Goal: Book appointment/travel/reservation

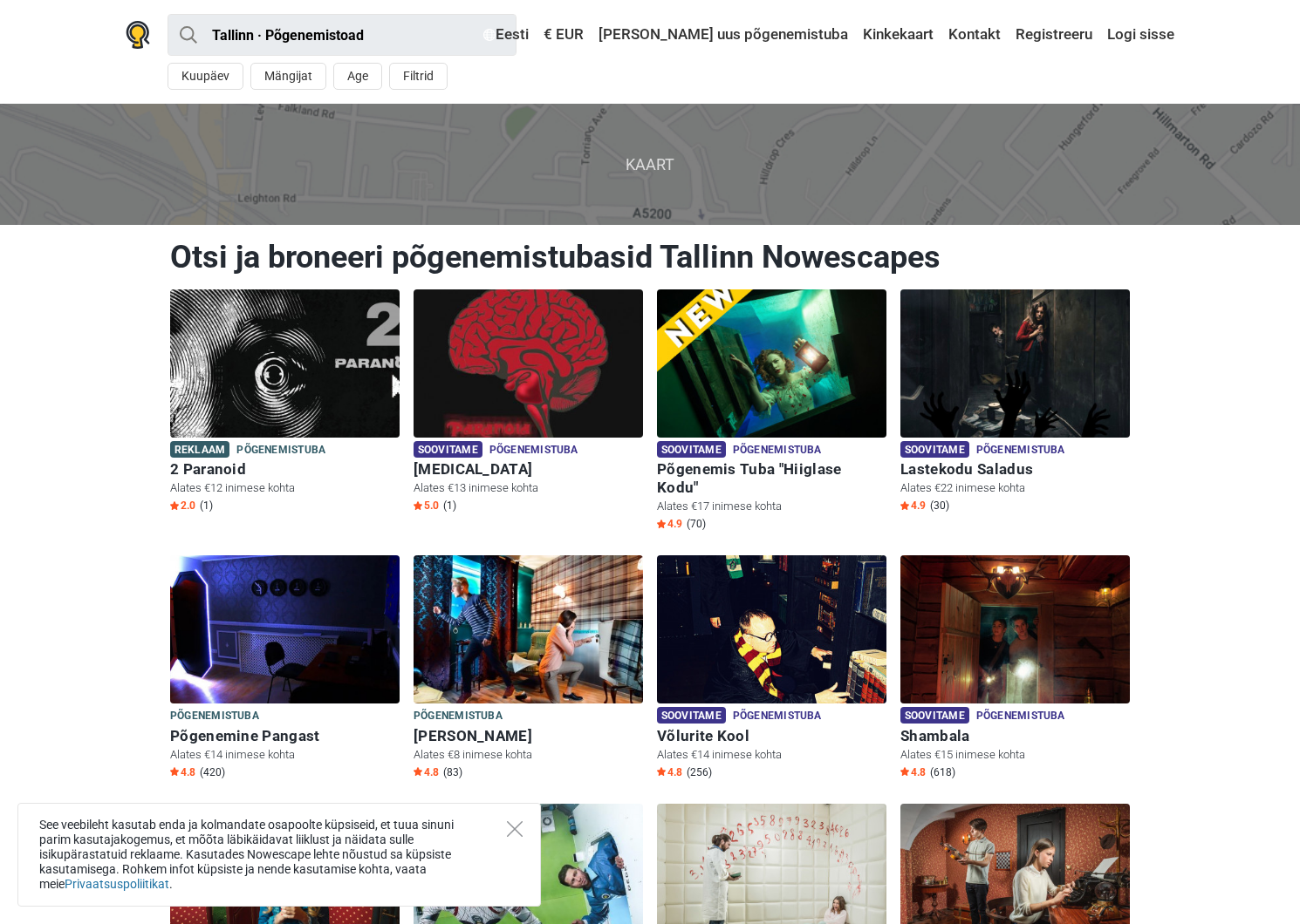
click at [651, 167] on span "Kaart" at bounding box center [650, 164] width 1327 height 120
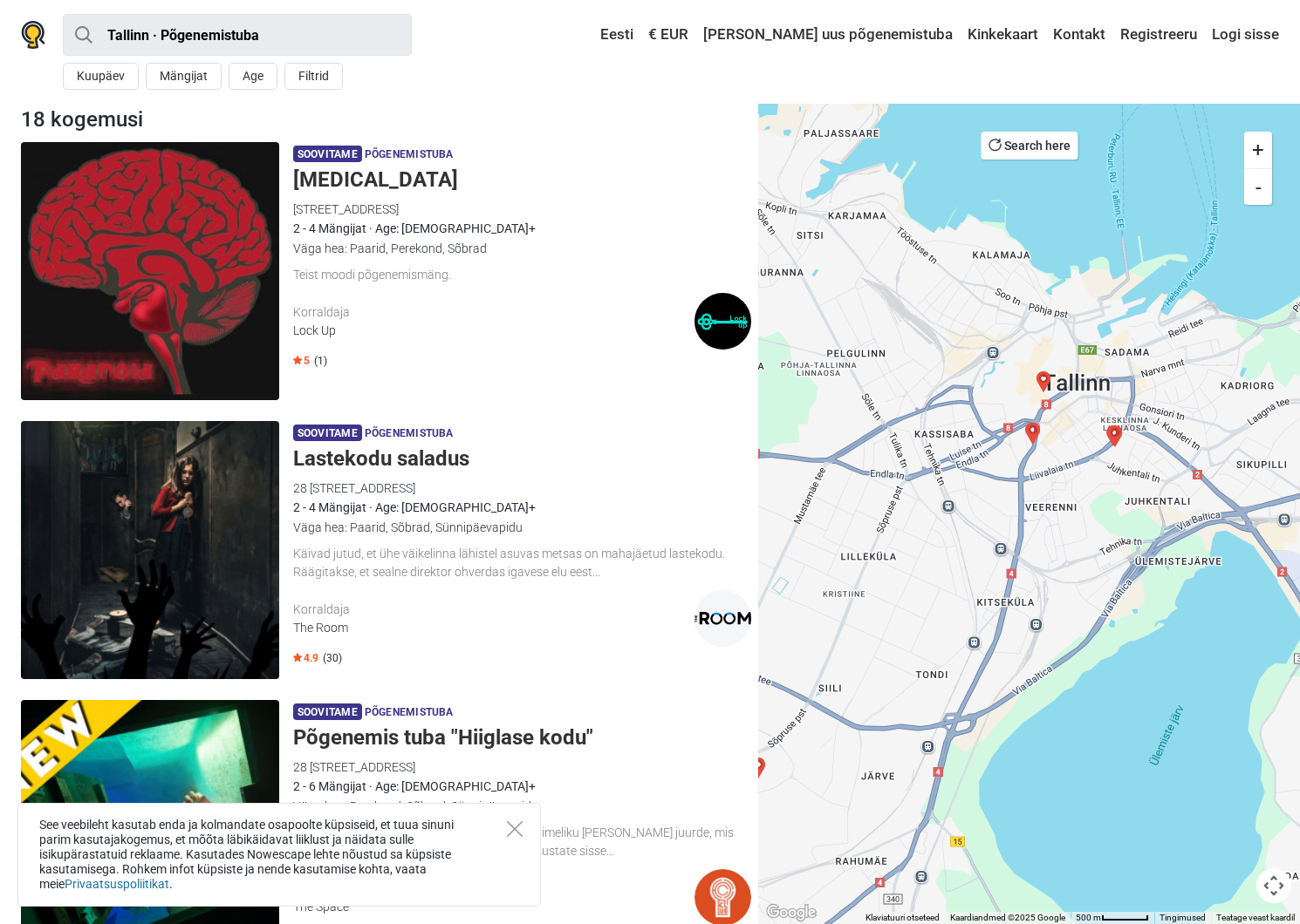
click at [1041, 376] on img "Red Alert" at bounding box center [1043, 381] width 21 height 21
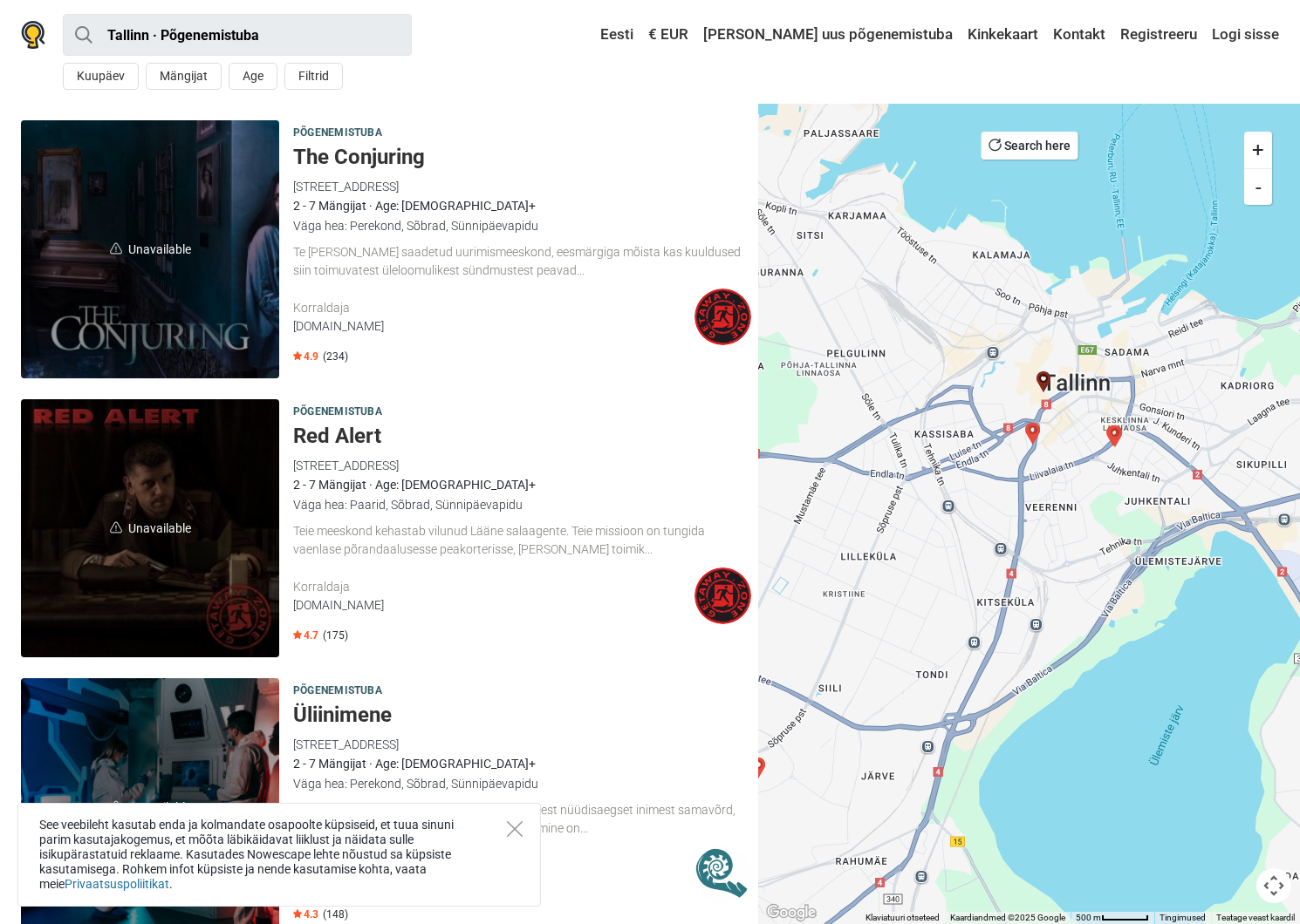
scroll to position [4285, 0]
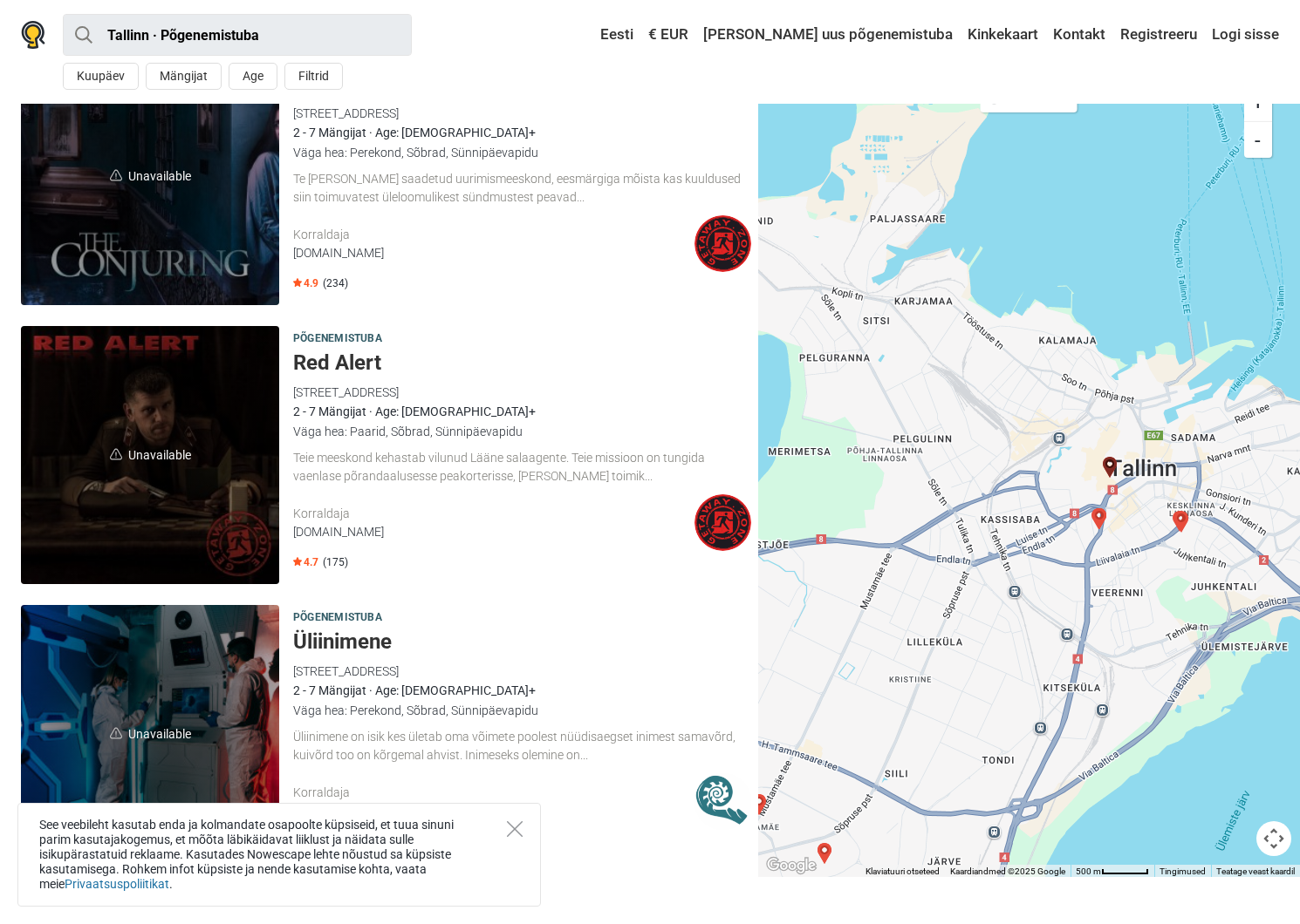
drag, startPoint x: 989, startPoint y: 281, endPoint x: 1052, endPoint y: 416, distance: 149.0
click at [1056, 417] on div at bounding box center [1028, 467] width 541 height 821
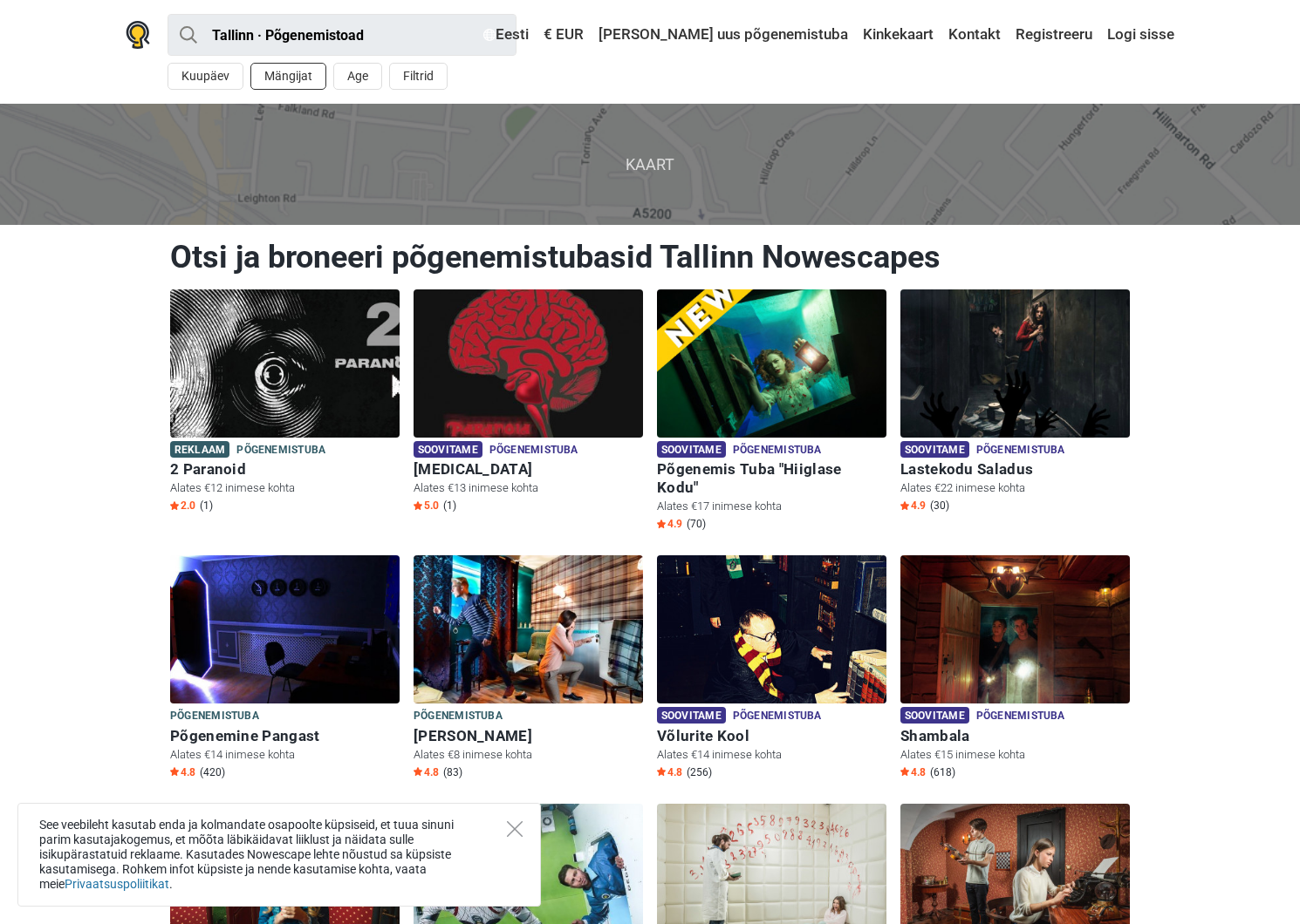
click at [284, 71] on button "Mängijat" at bounding box center [289, 76] width 76 height 27
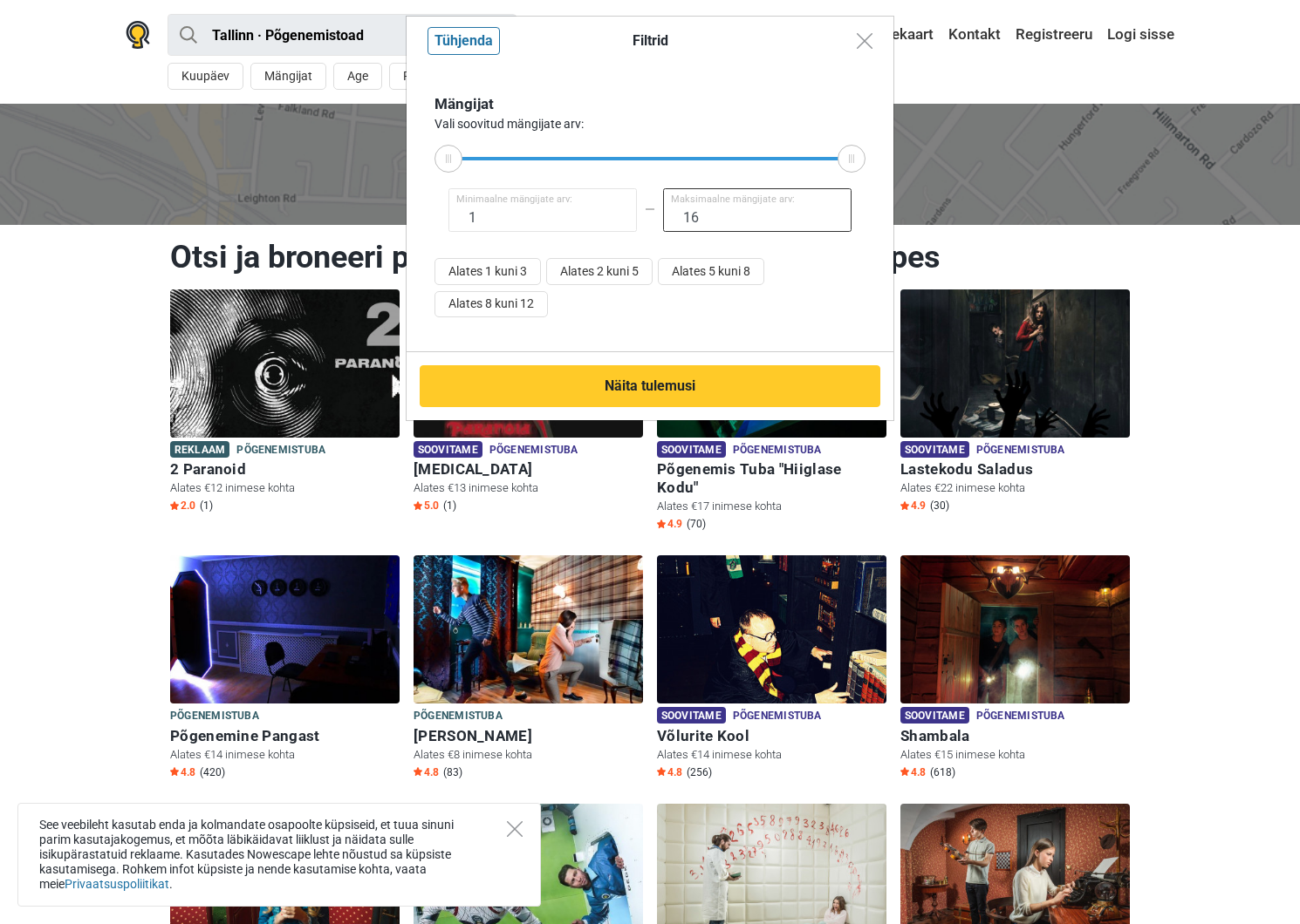
click at [723, 215] on input "16" at bounding box center [757, 210] width 188 height 43
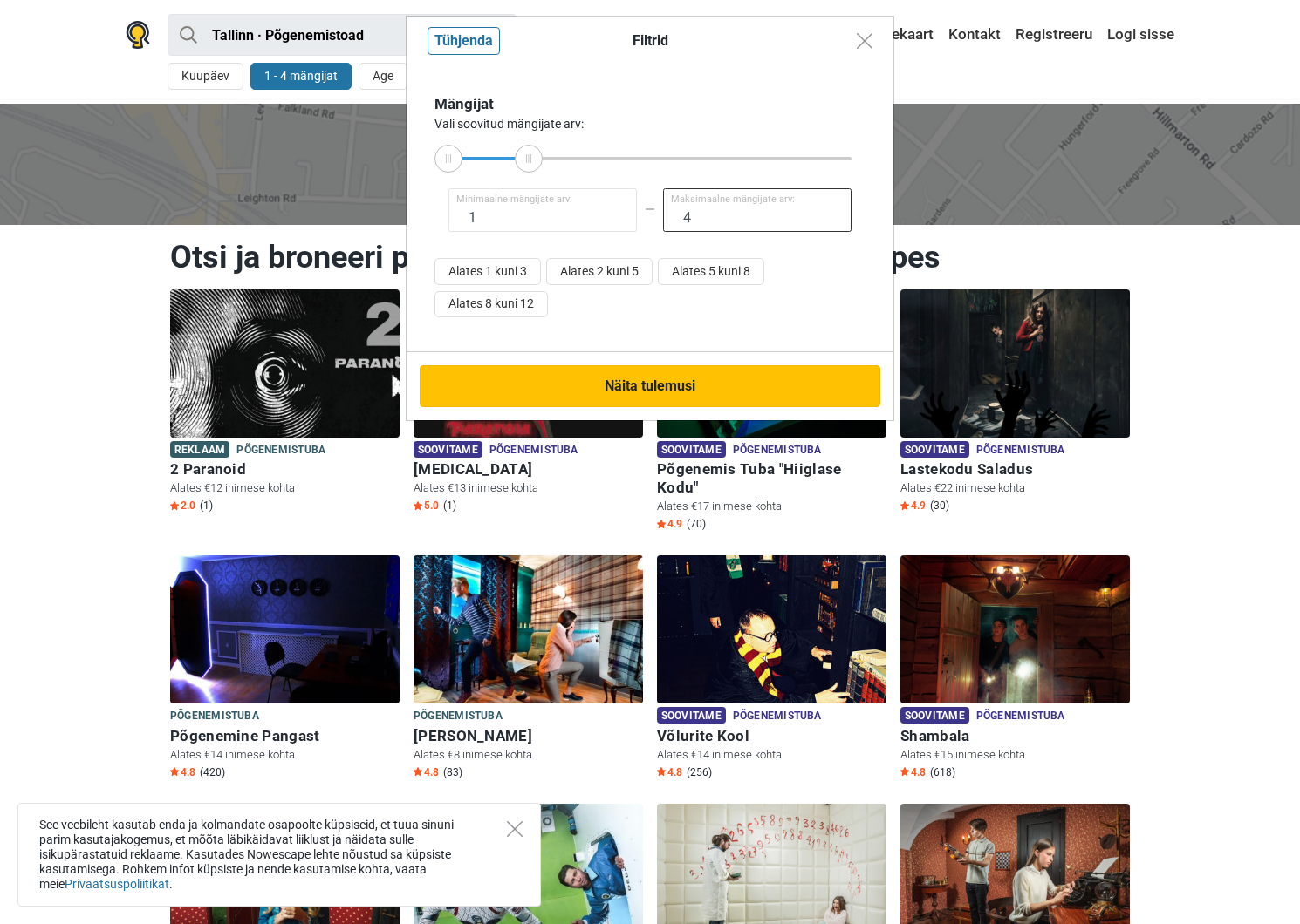
type input "4"
click at [696, 398] on button "Näita tulemusi" at bounding box center [649, 386] width 461 height 42
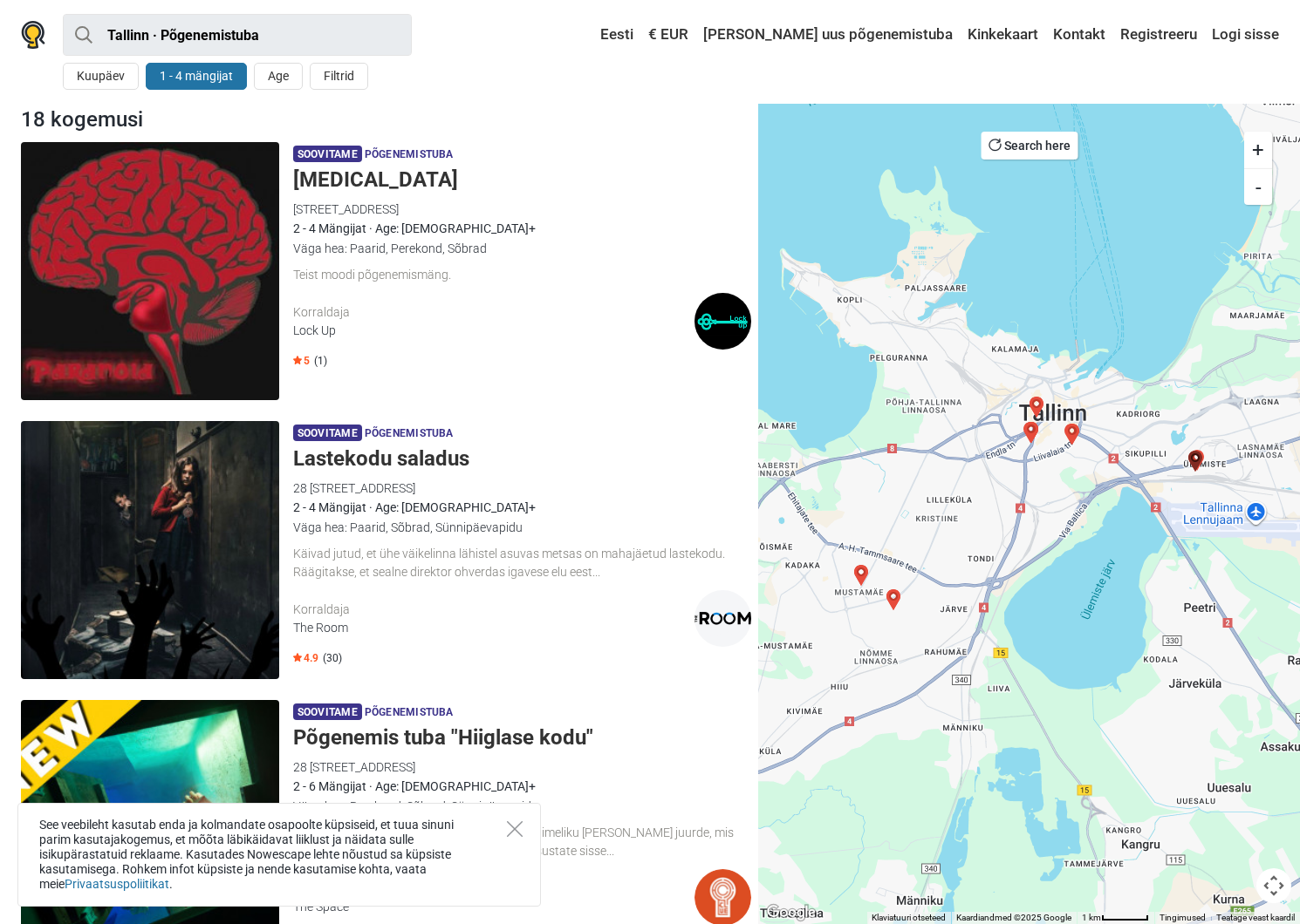
click at [206, 79] on button "1 - 4 mängijat" at bounding box center [196, 76] width 101 height 27
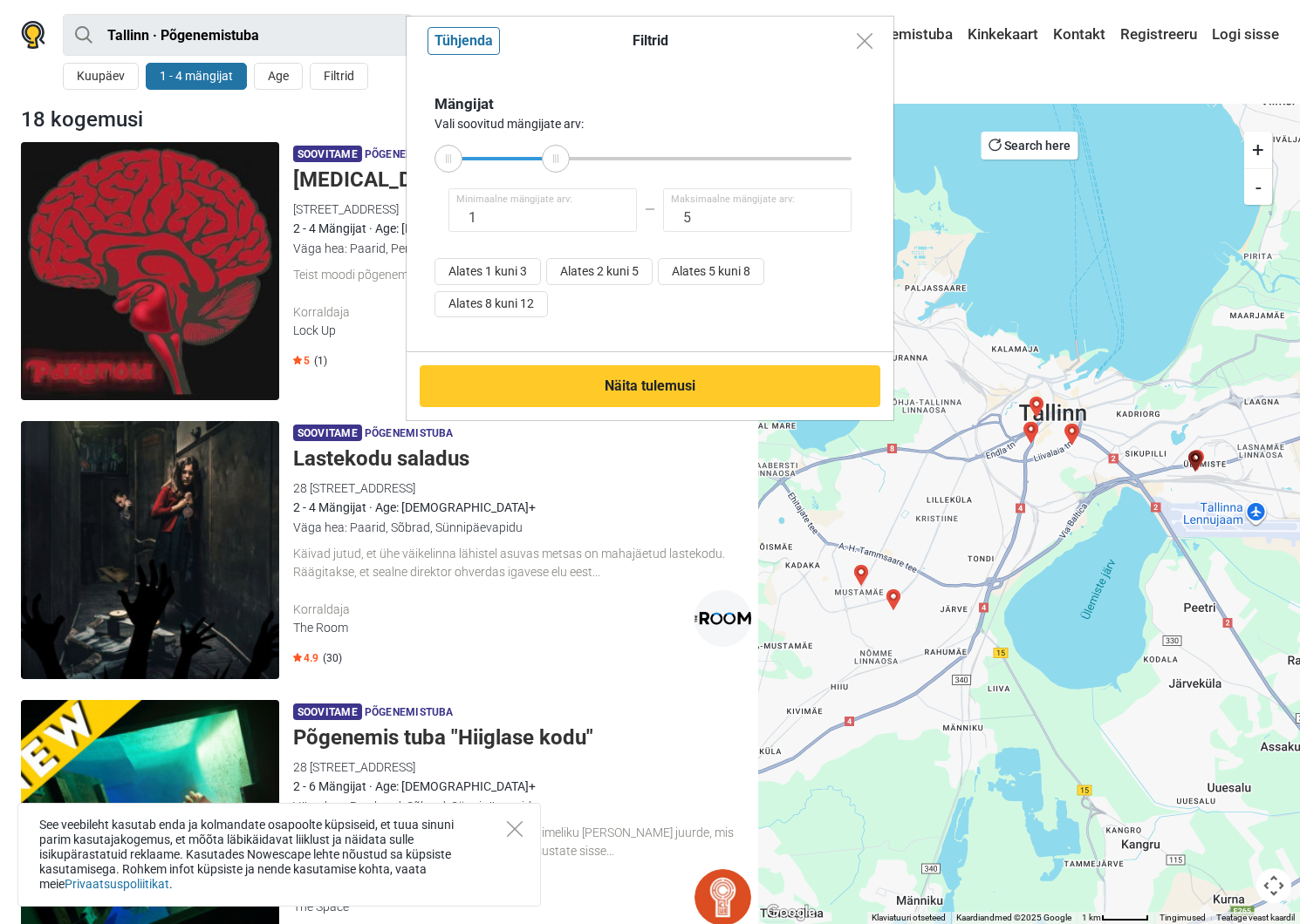
type input "6"
drag, startPoint x: 531, startPoint y: 148, endPoint x: 592, endPoint y: 148, distance: 61.0
click at [595, 148] on div at bounding box center [593, 158] width 28 height 28
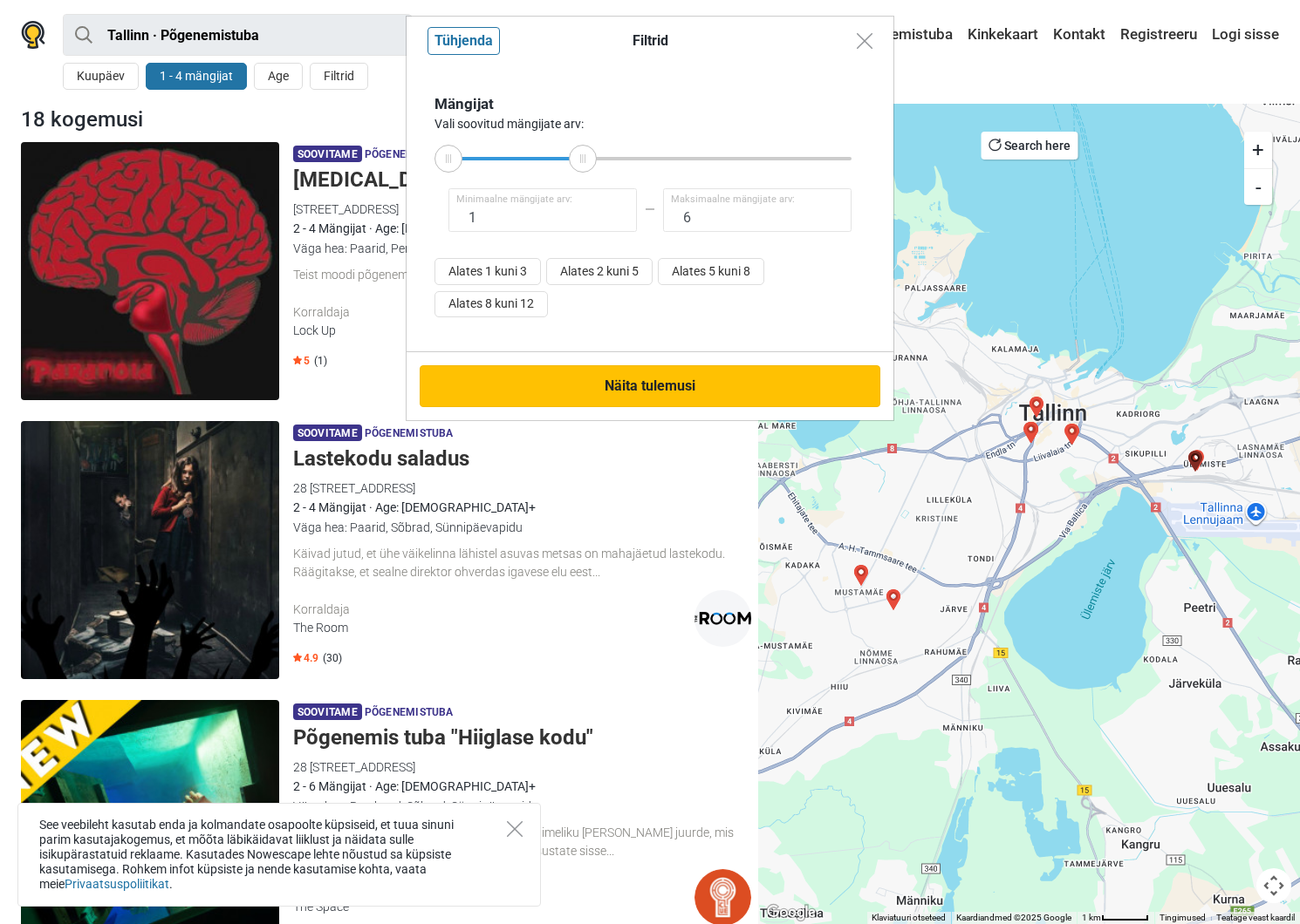
click at [627, 388] on button "Näita tulemusi" at bounding box center [649, 386] width 461 height 42
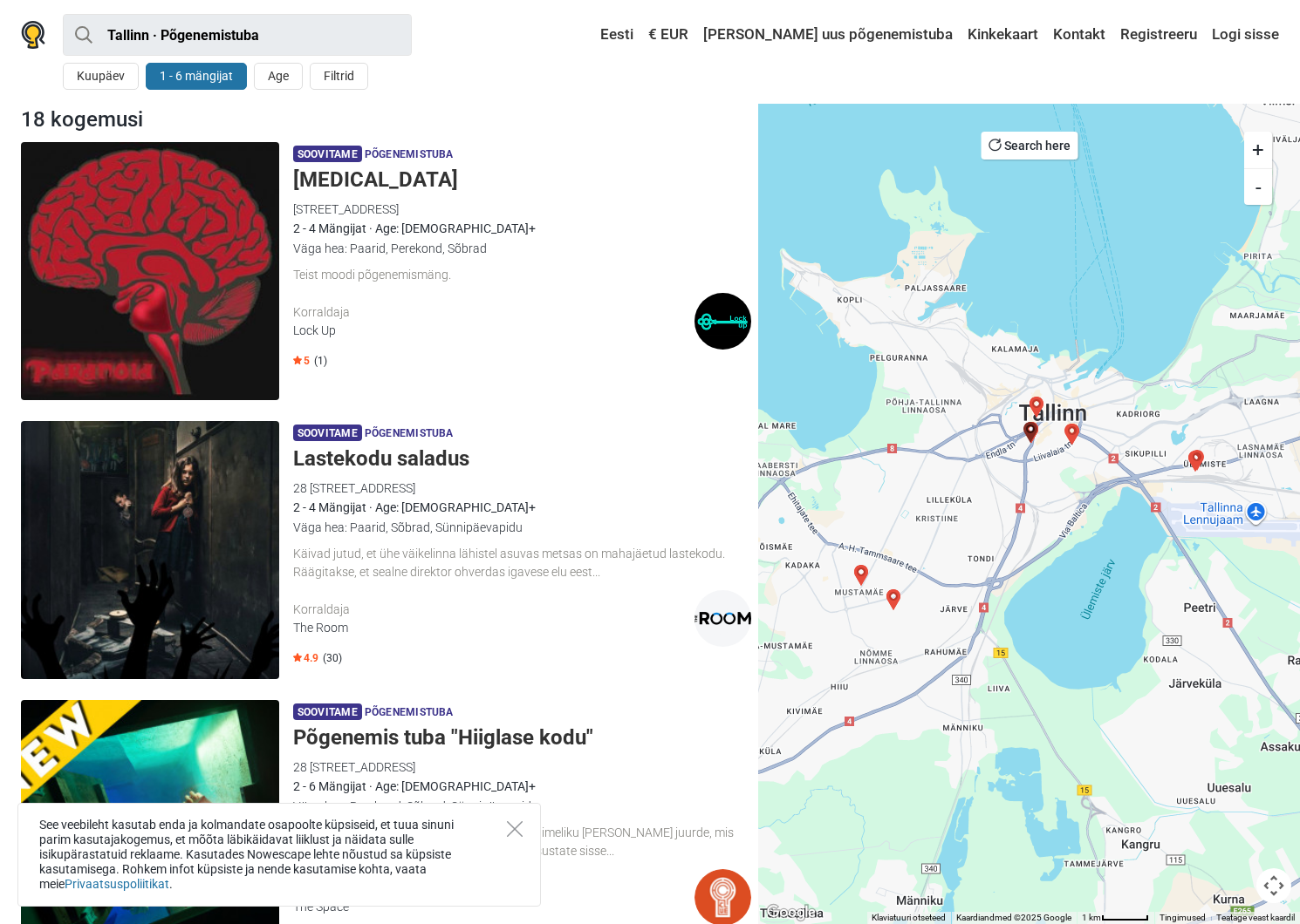
click at [1032, 405] on img "Red Alert" at bounding box center [1036, 406] width 21 height 21
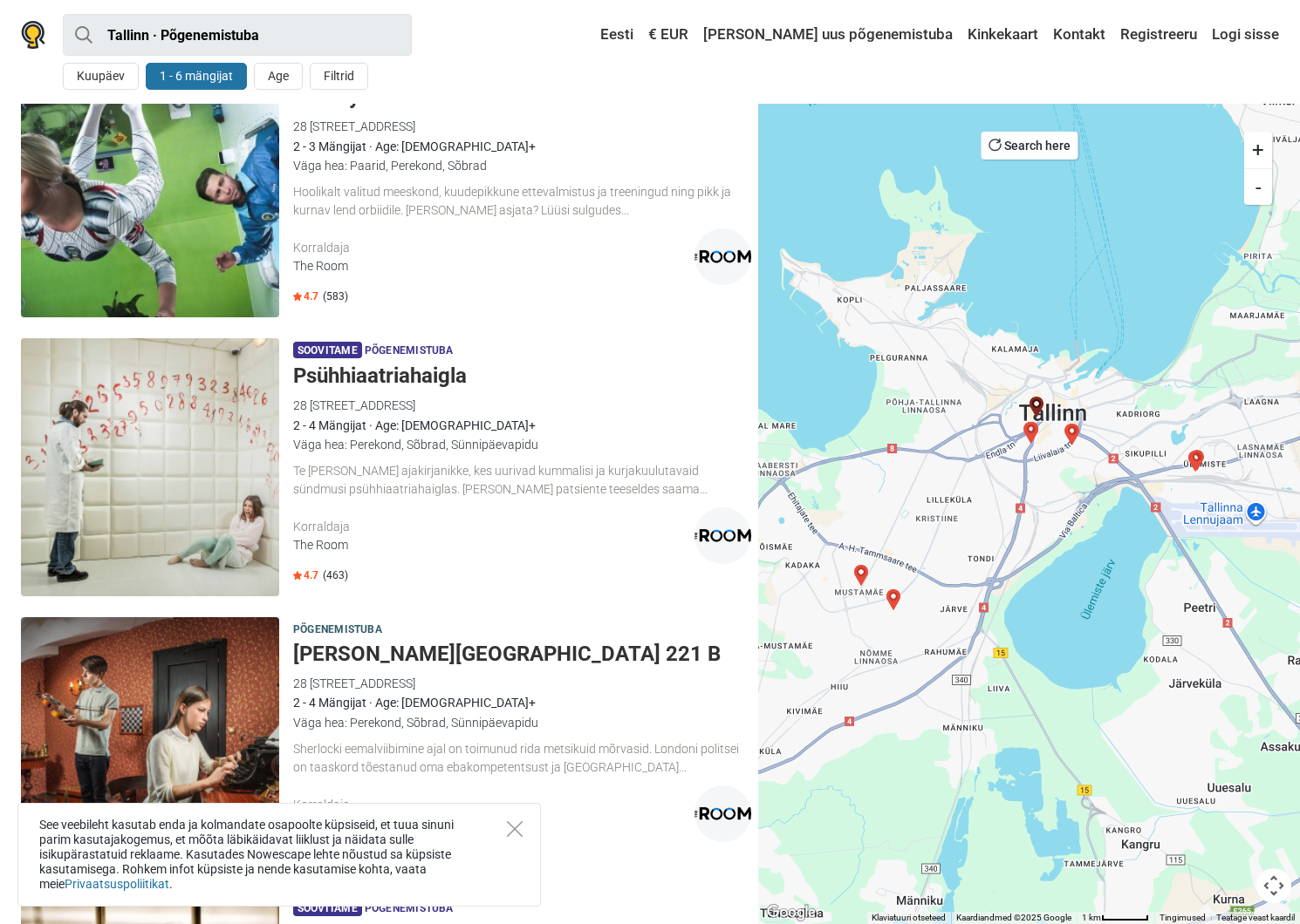
scroll to position [2192, 0]
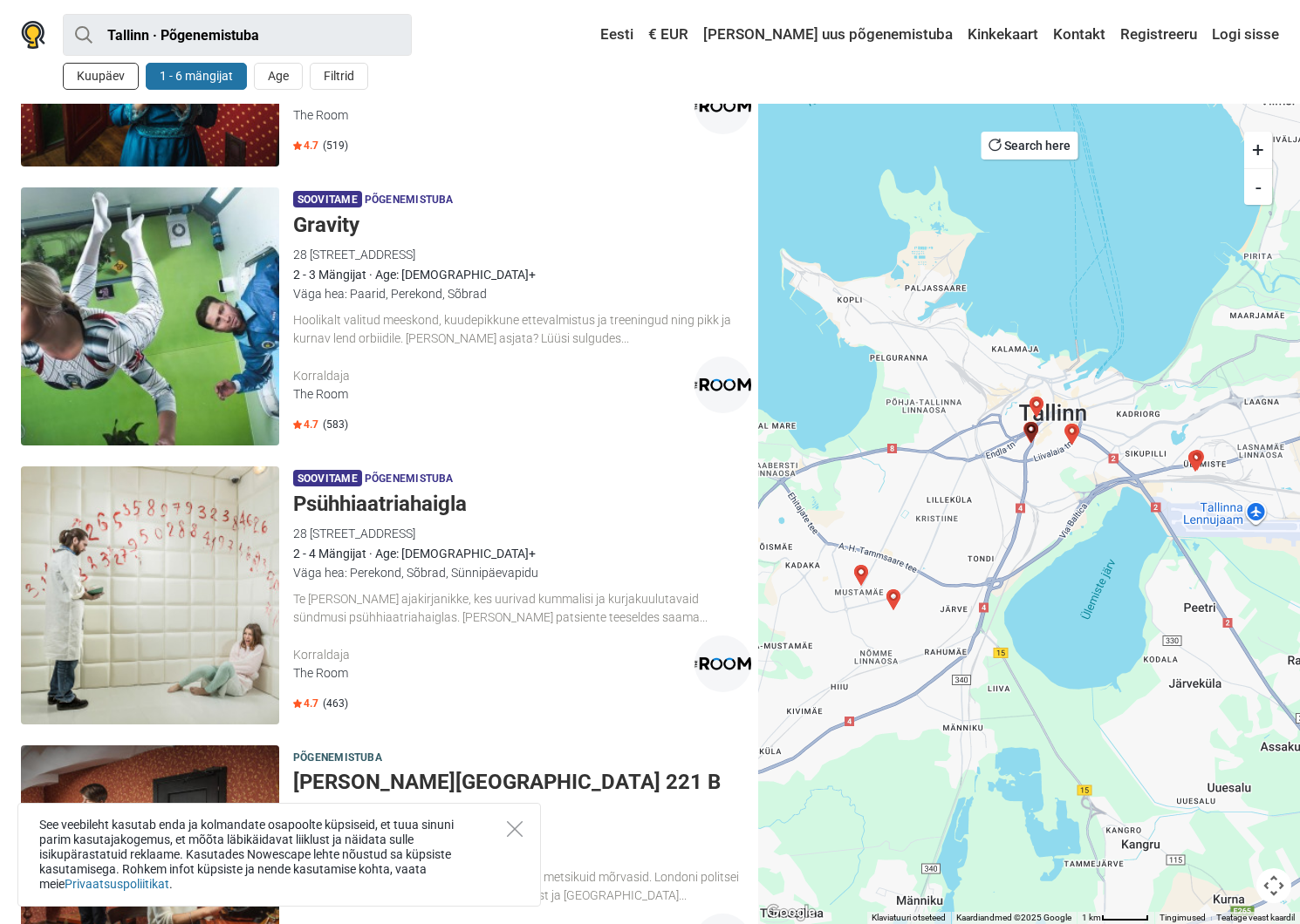
click at [110, 82] on button "Kuupäev" at bounding box center [100, 76] width 76 height 27
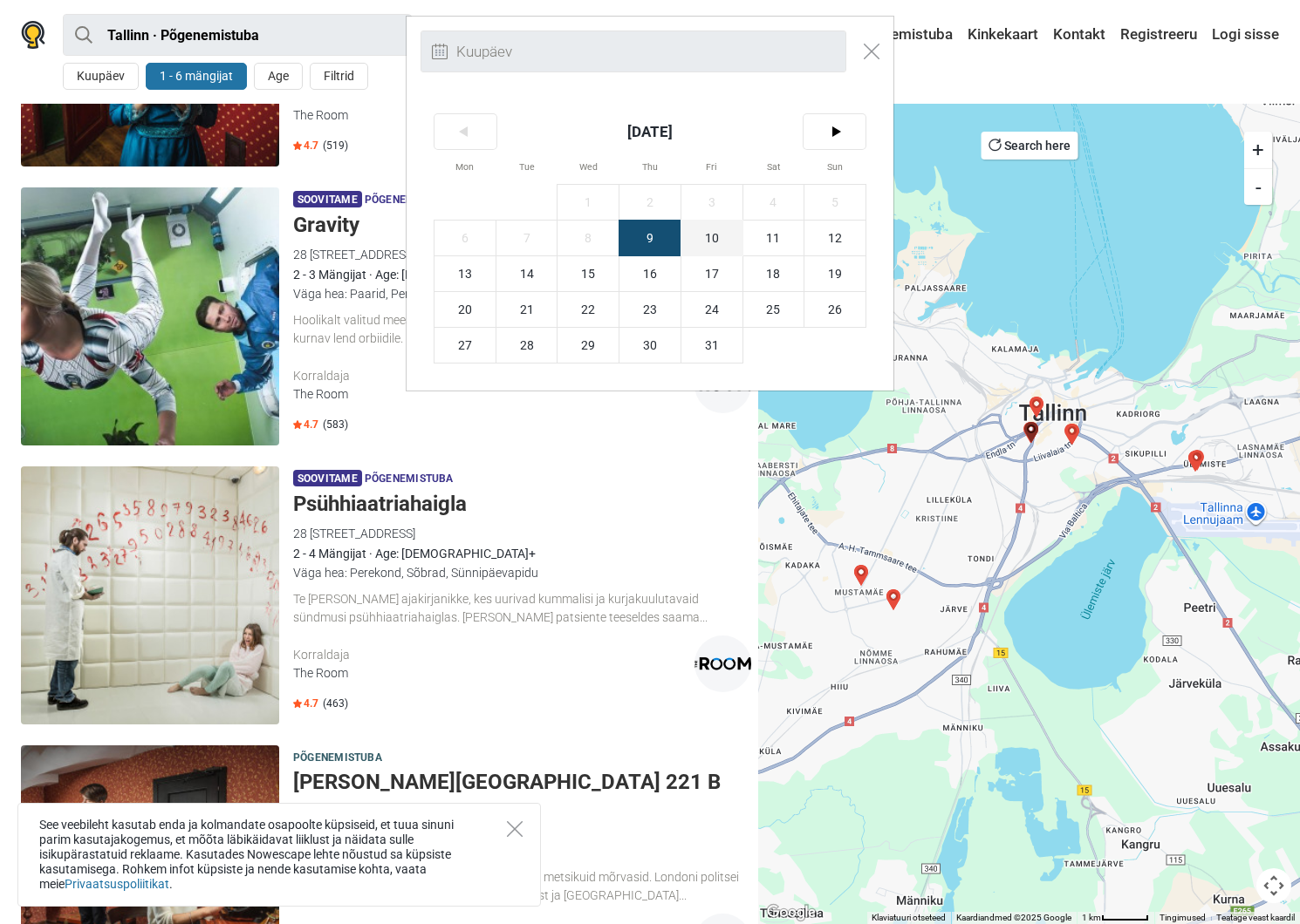
click at [712, 238] on span "10" at bounding box center [711, 238] width 61 height 35
type input "10. oktoober (R)"
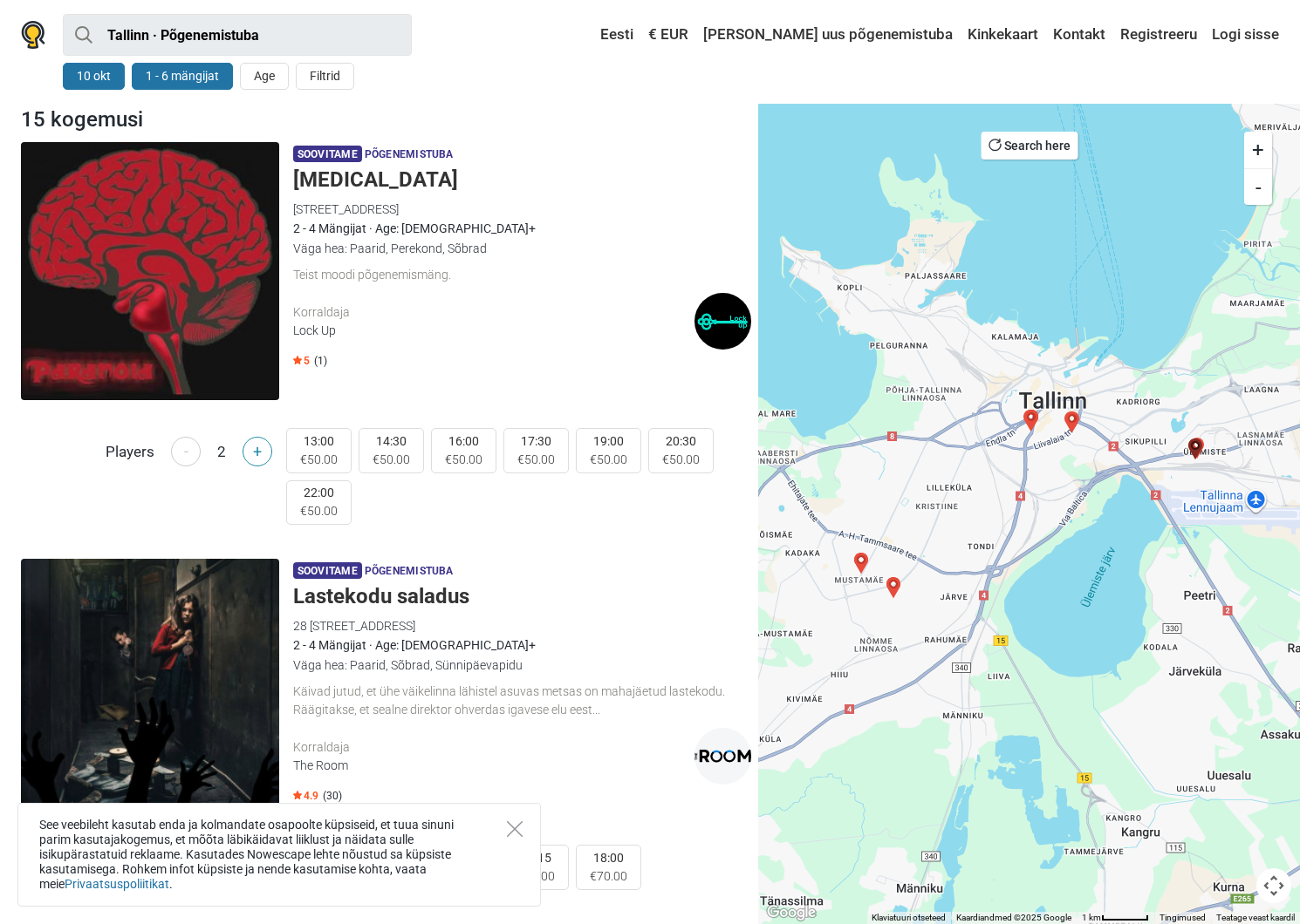
click at [260, 450] on button "+" at bounding box center [257, 452] width 30 height 30
click at [184, 451] on button "-" at bounding box center [186, 452] width 30 height 30
click at [1070, 424] on img "Hääl pimedusest" at bounding box center [1072, 422] width 21 height 21
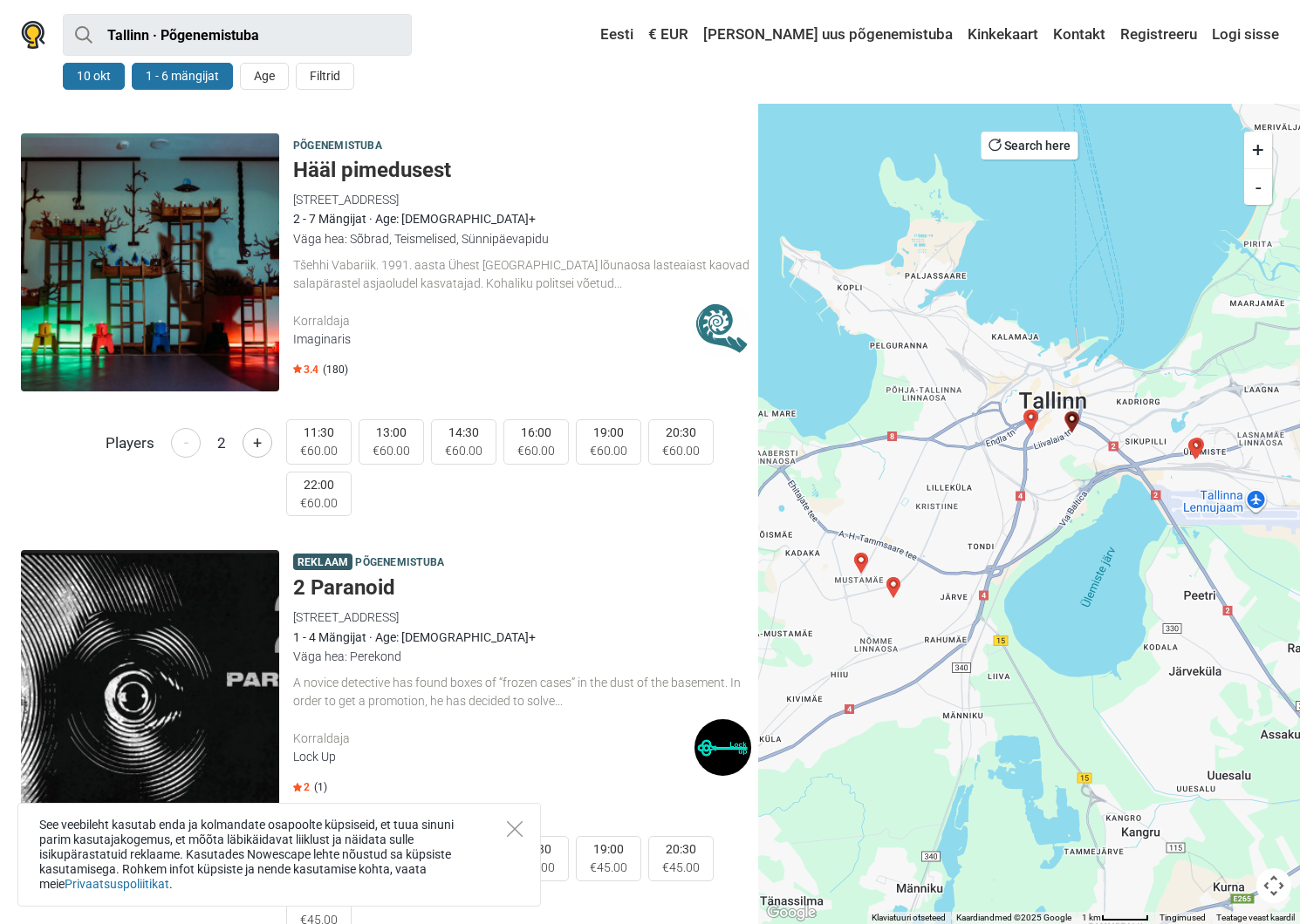
scroll to position [5242, 0]
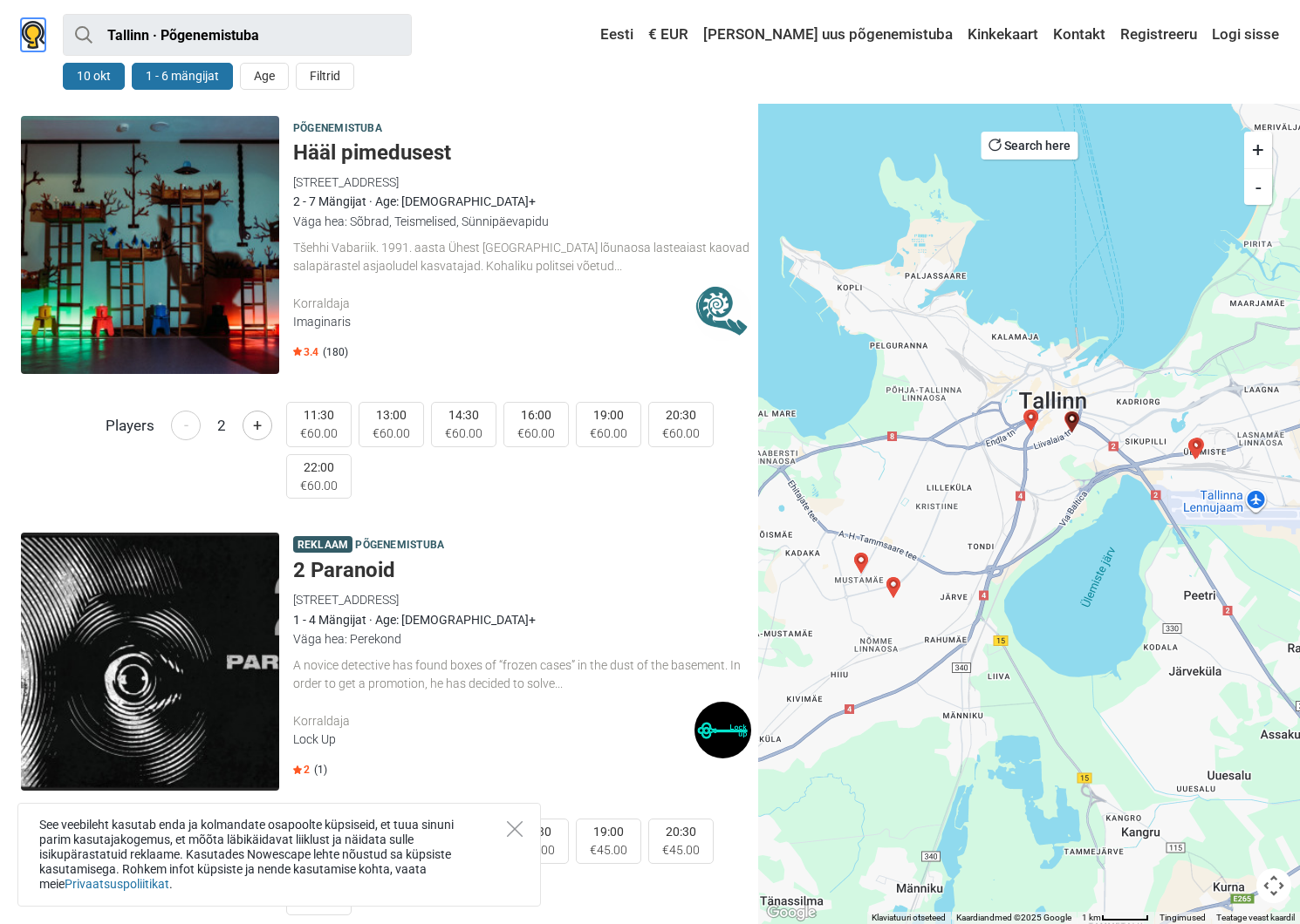
click at [33, 31] on img at bounding box center [33, 34] width 24 height 28
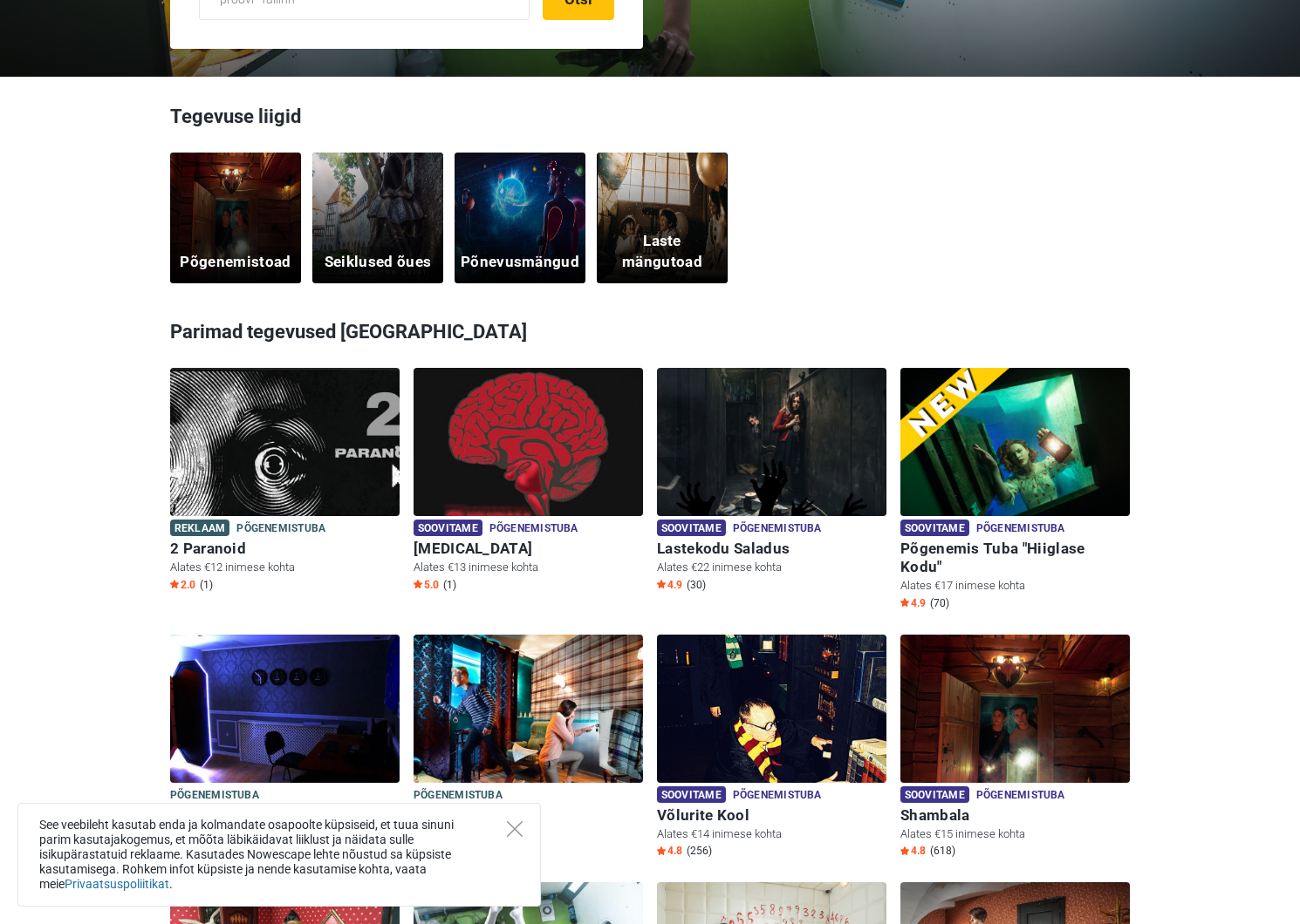
scroll to position [410, 0]
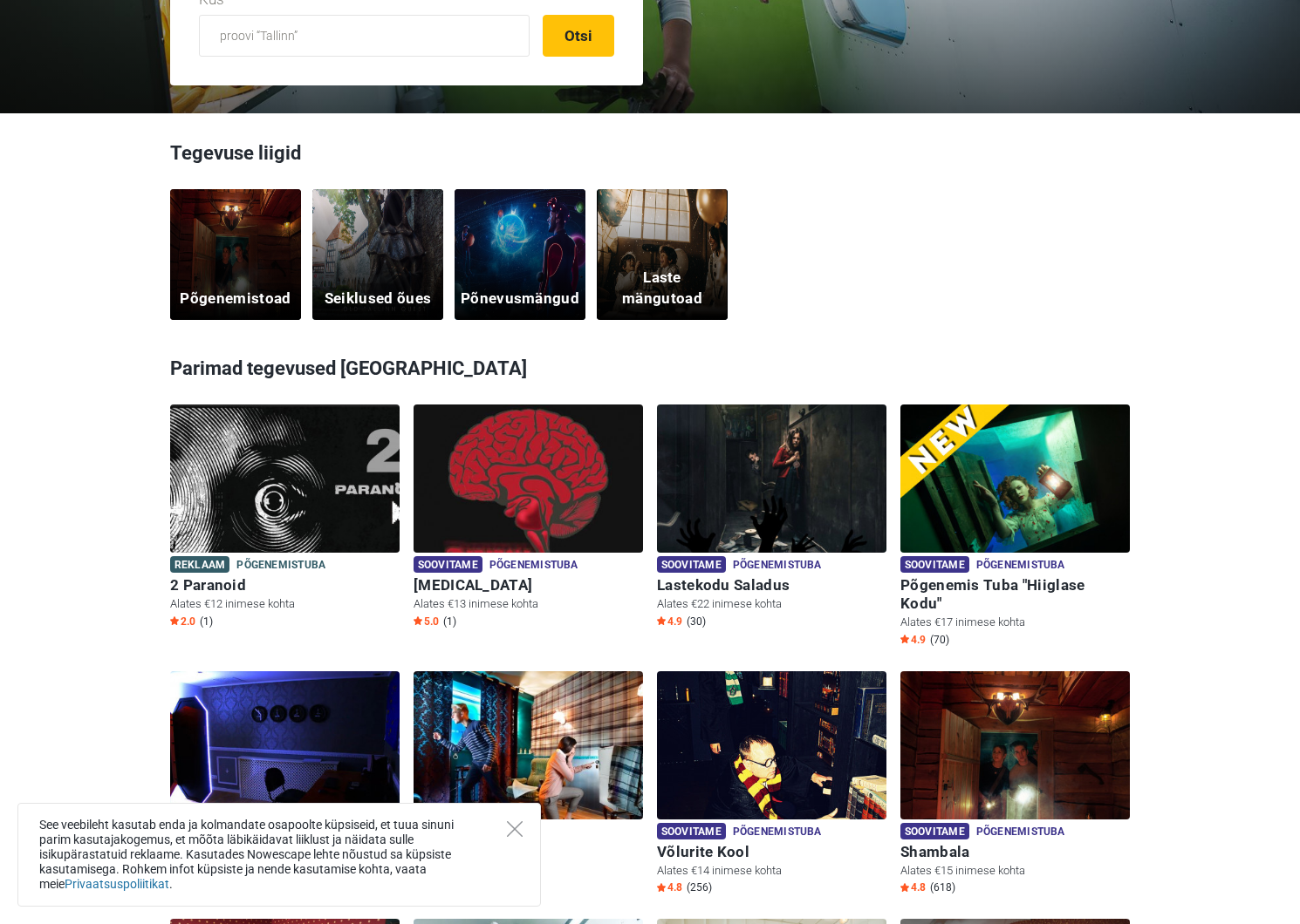
click at [564, 273] on div "Põnevusmängud" at bounding box center [520, 254] width 131 height 131
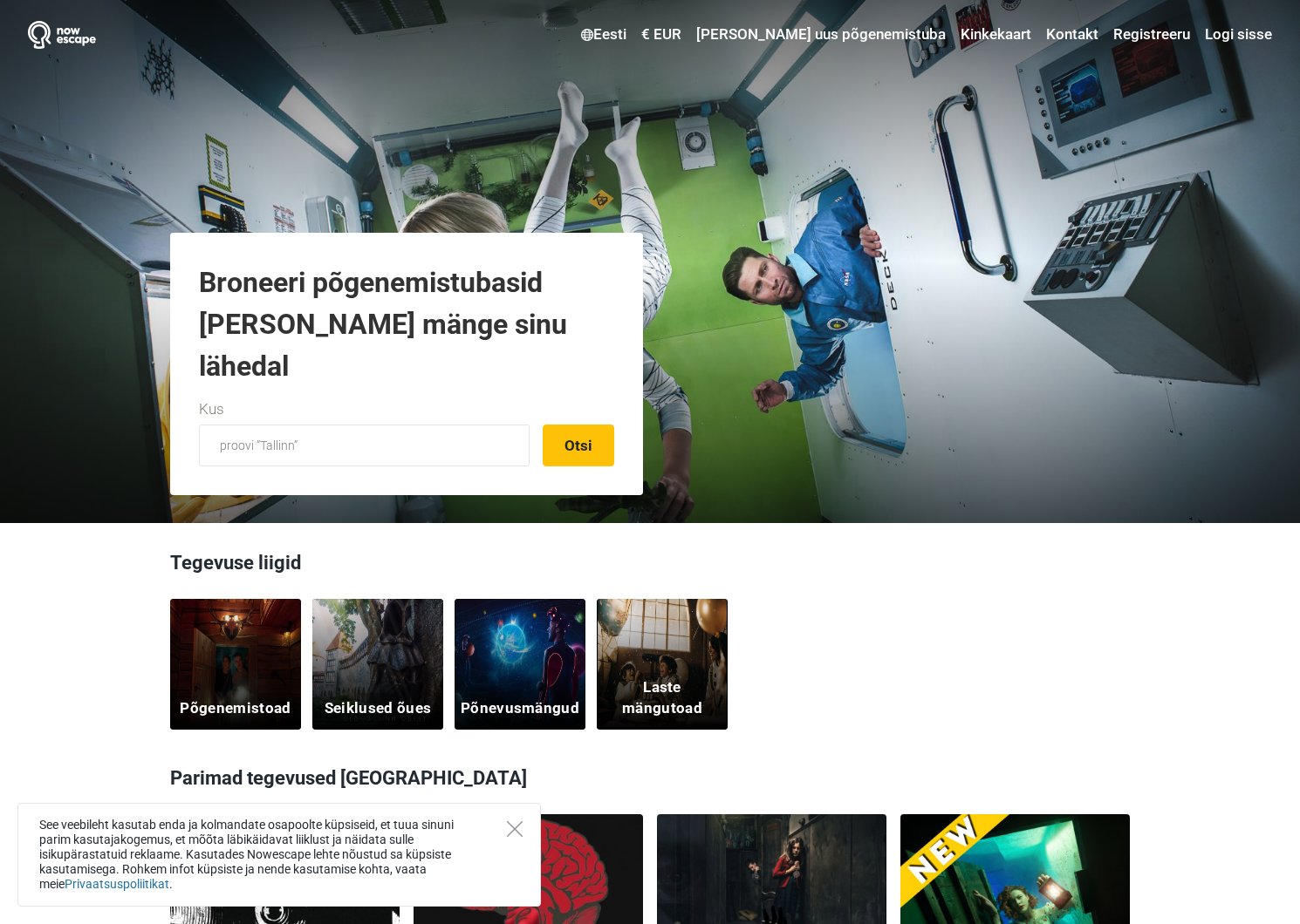
scroll to position [410, 0]
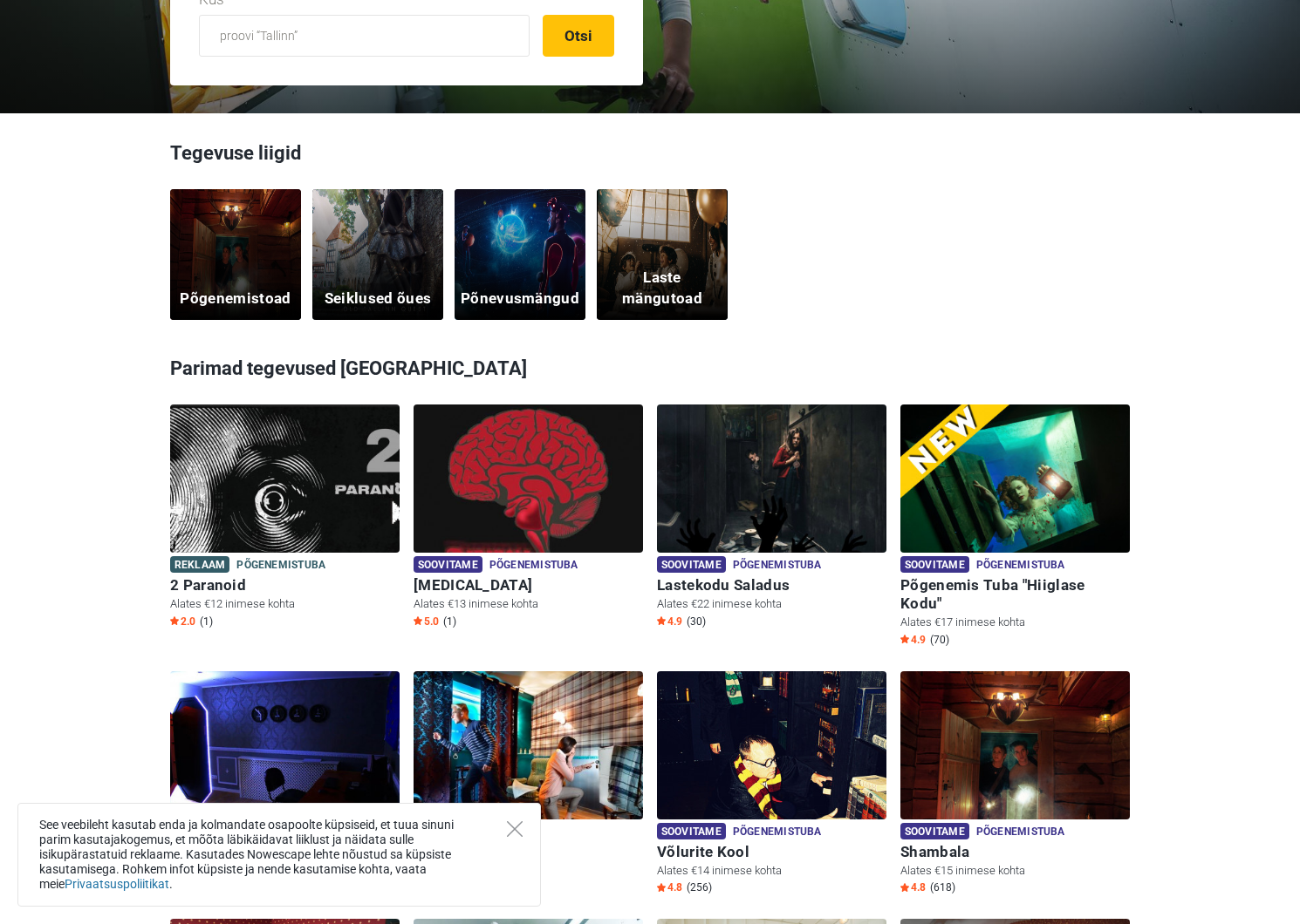
click at [383, 266] on div "Seiklused õues" at bounding box center [378, 254] width 131 height 131
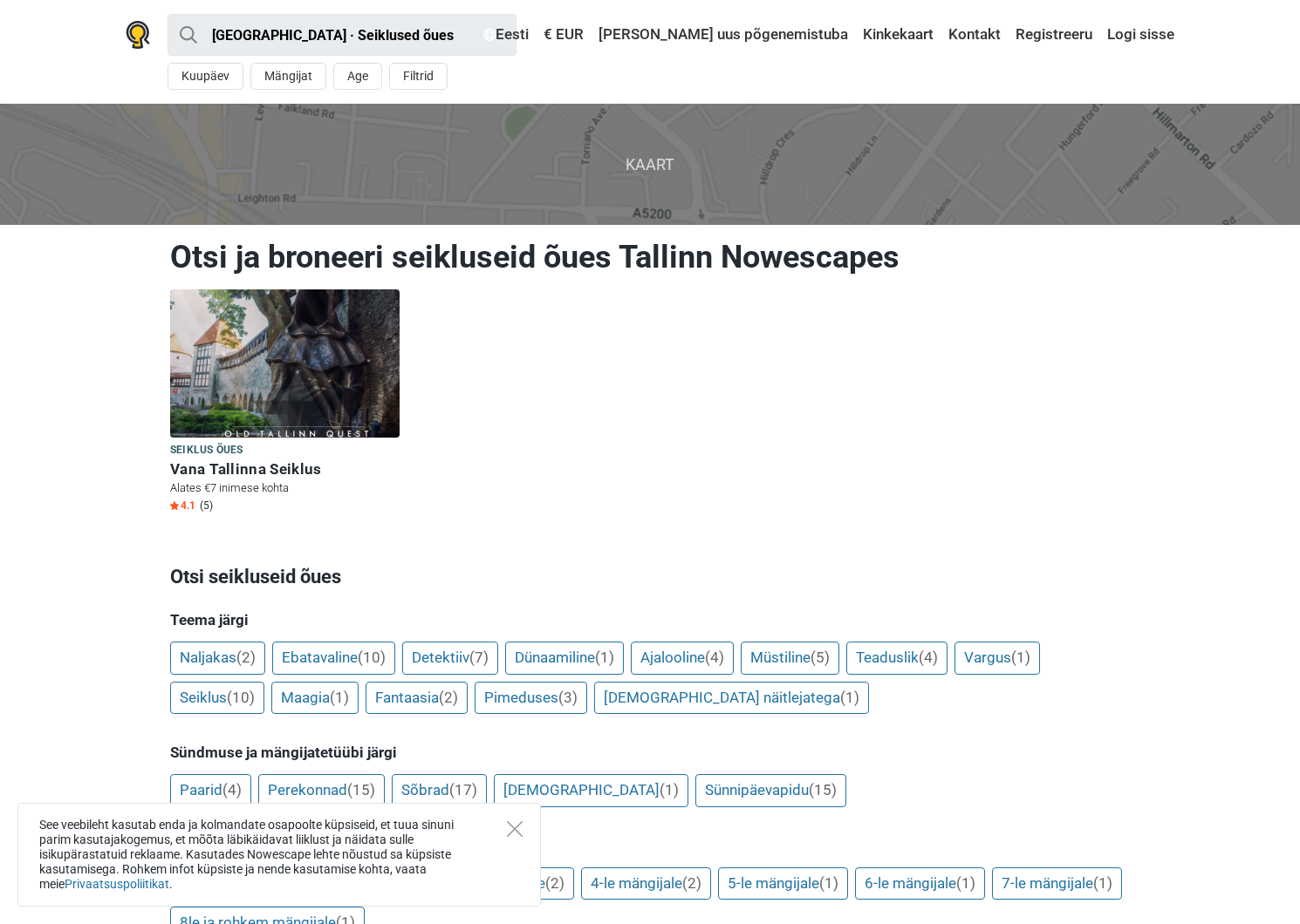
click at [305, 344] on img at bounding box center [284, 364] width 229 height 148
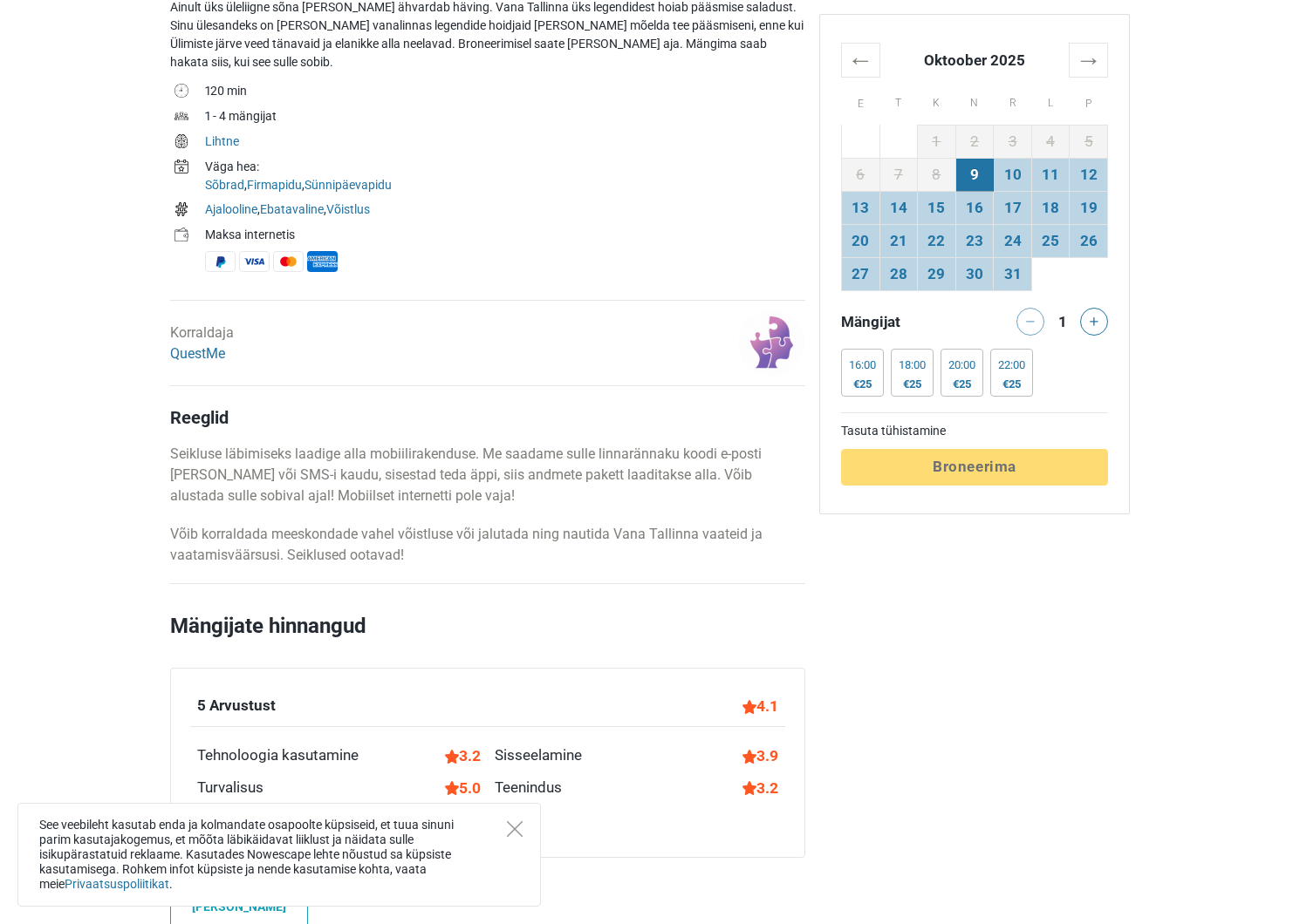
scroll to position [728, 0]
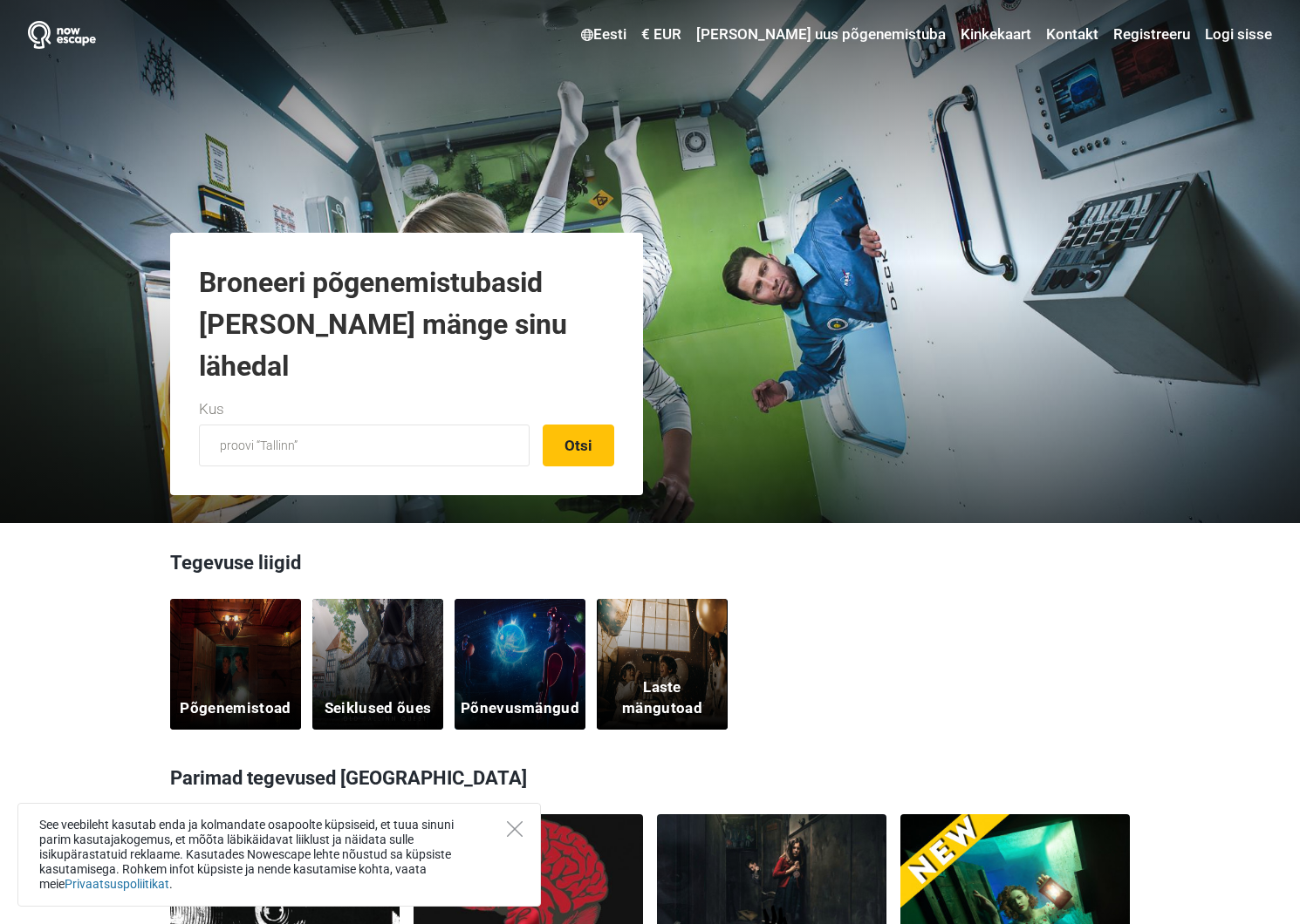
scroll to position [410, 0]
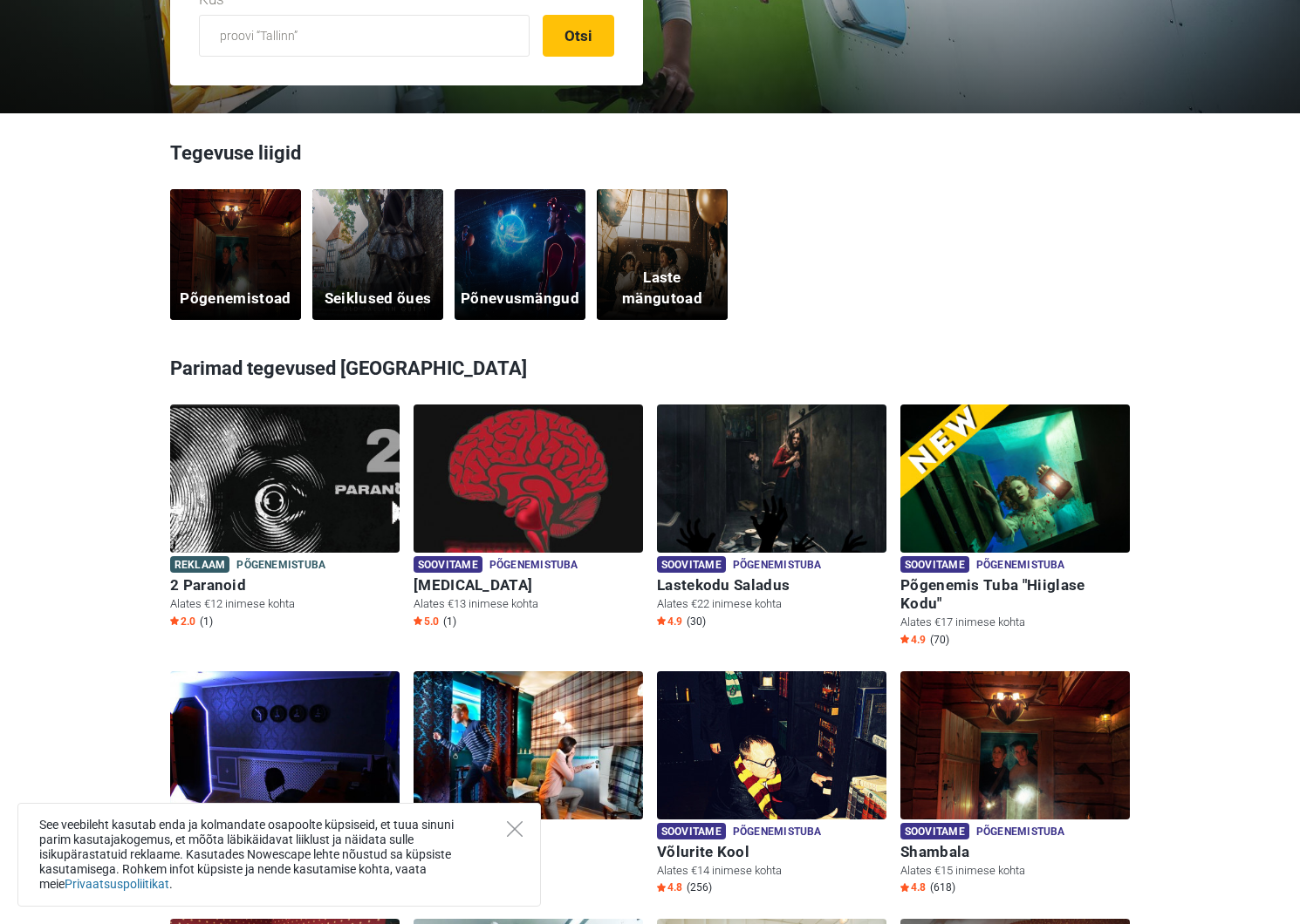
click at [255, 282] on div "Põgenemistoad" at bounding box center [235, 254] width 131 height 131
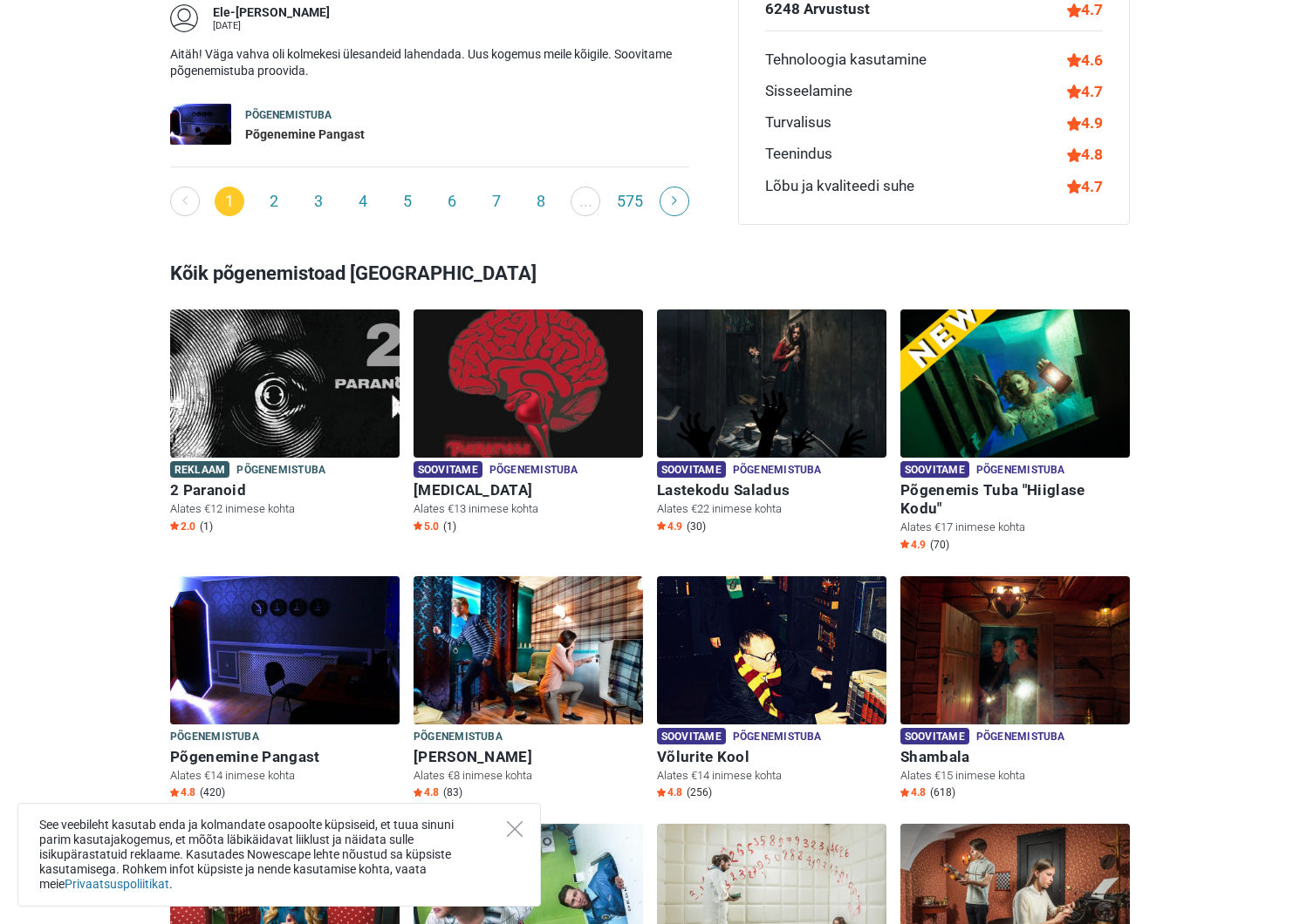
scroll to position [43, 0]
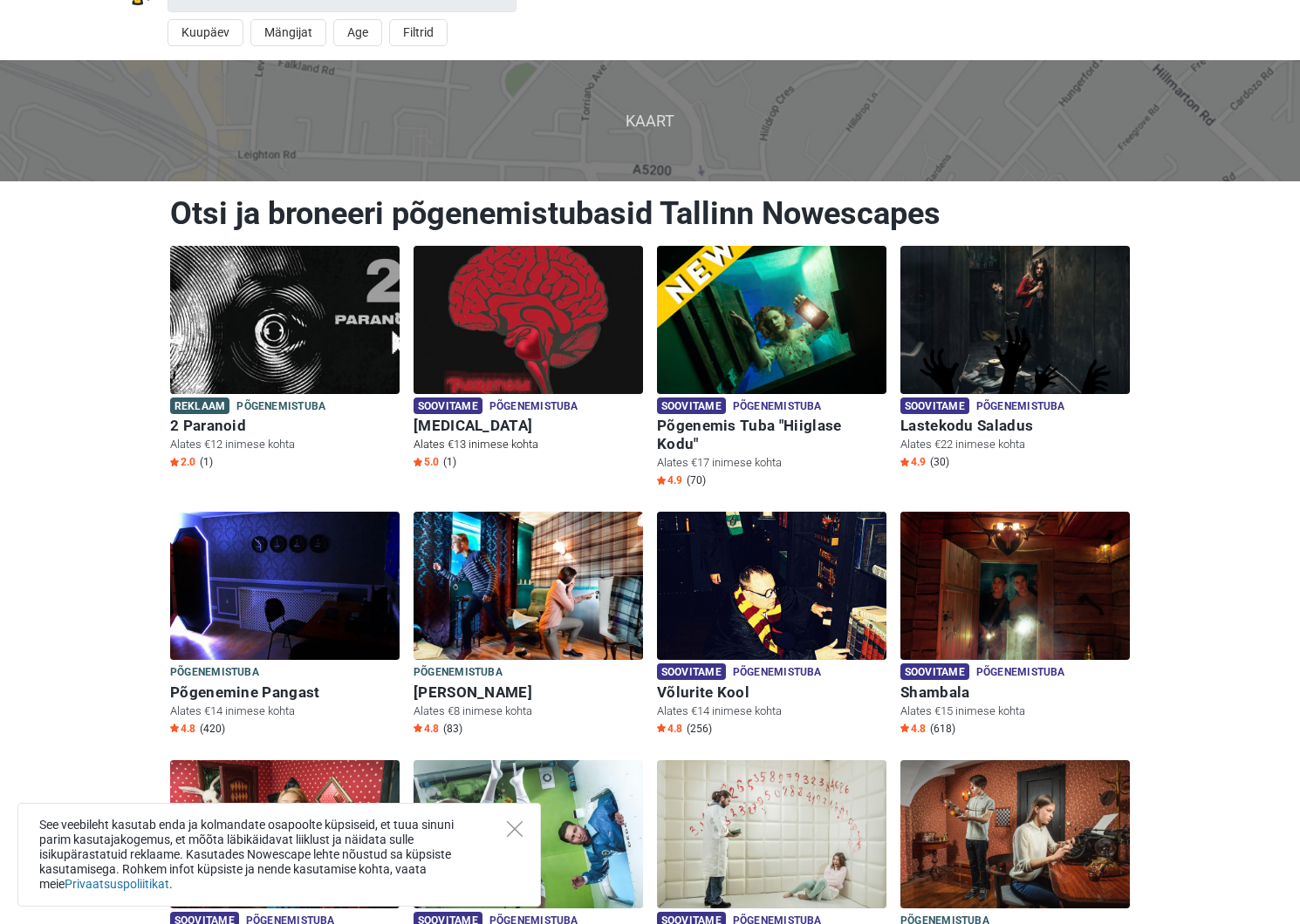
click at [545, 319] on img at bounding box center [528, 320] width 229 height 148
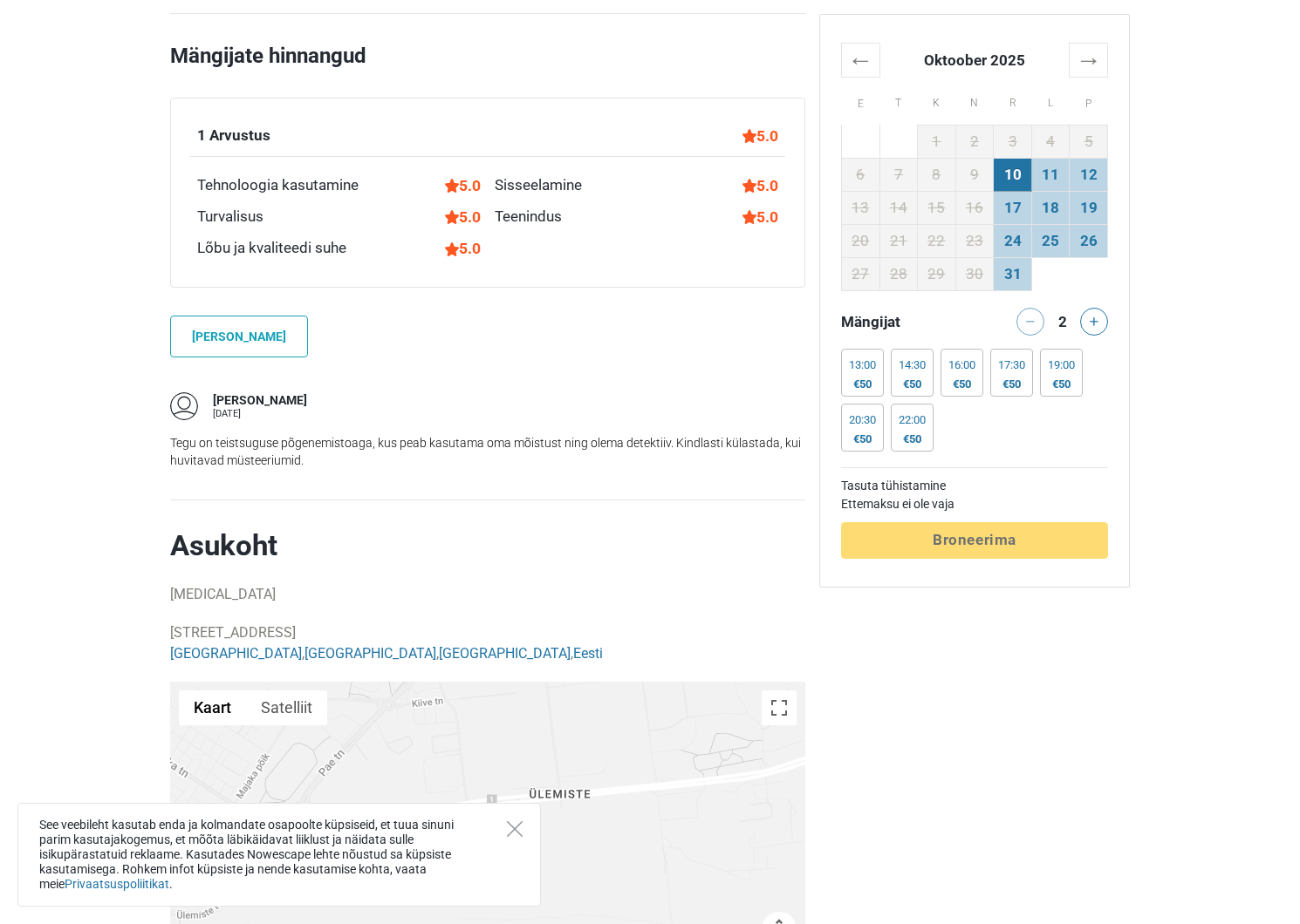
scroll to position [1062, 0]
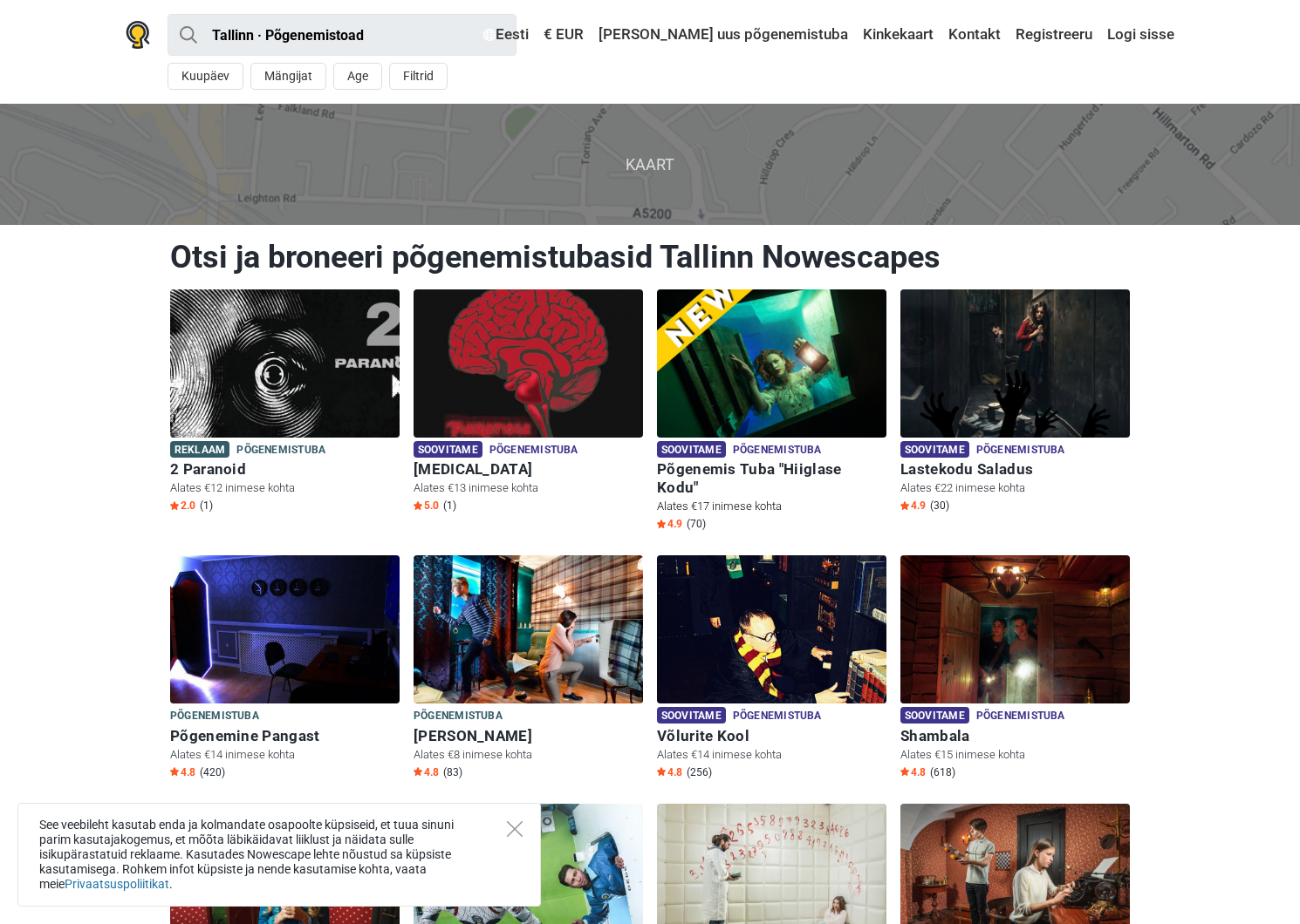
click at [801, 390] on img at bounding box center [770, 364] width 229 height 148
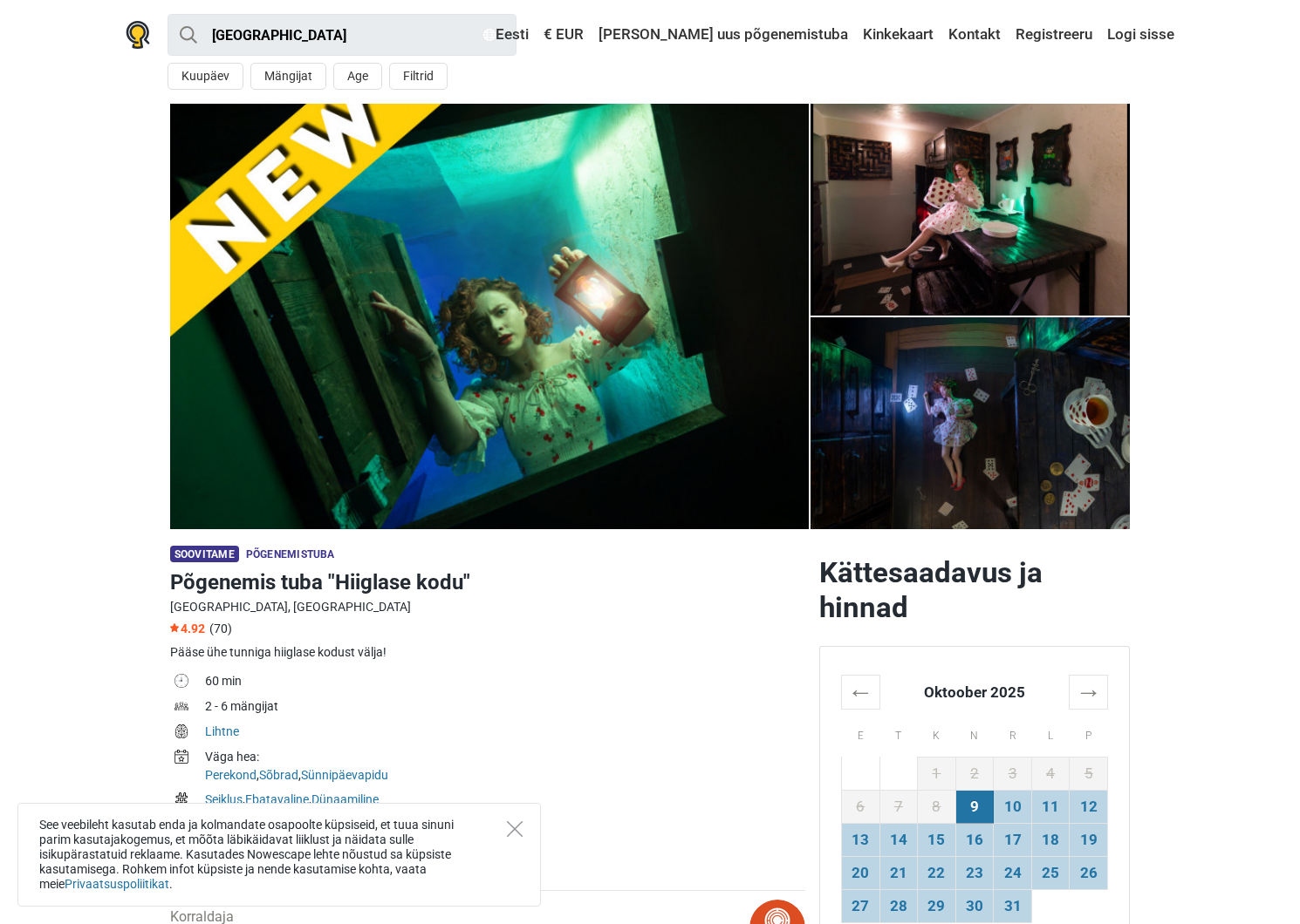
click at [961, 178] on img at bounding box center [970, 210] width 320 height 212
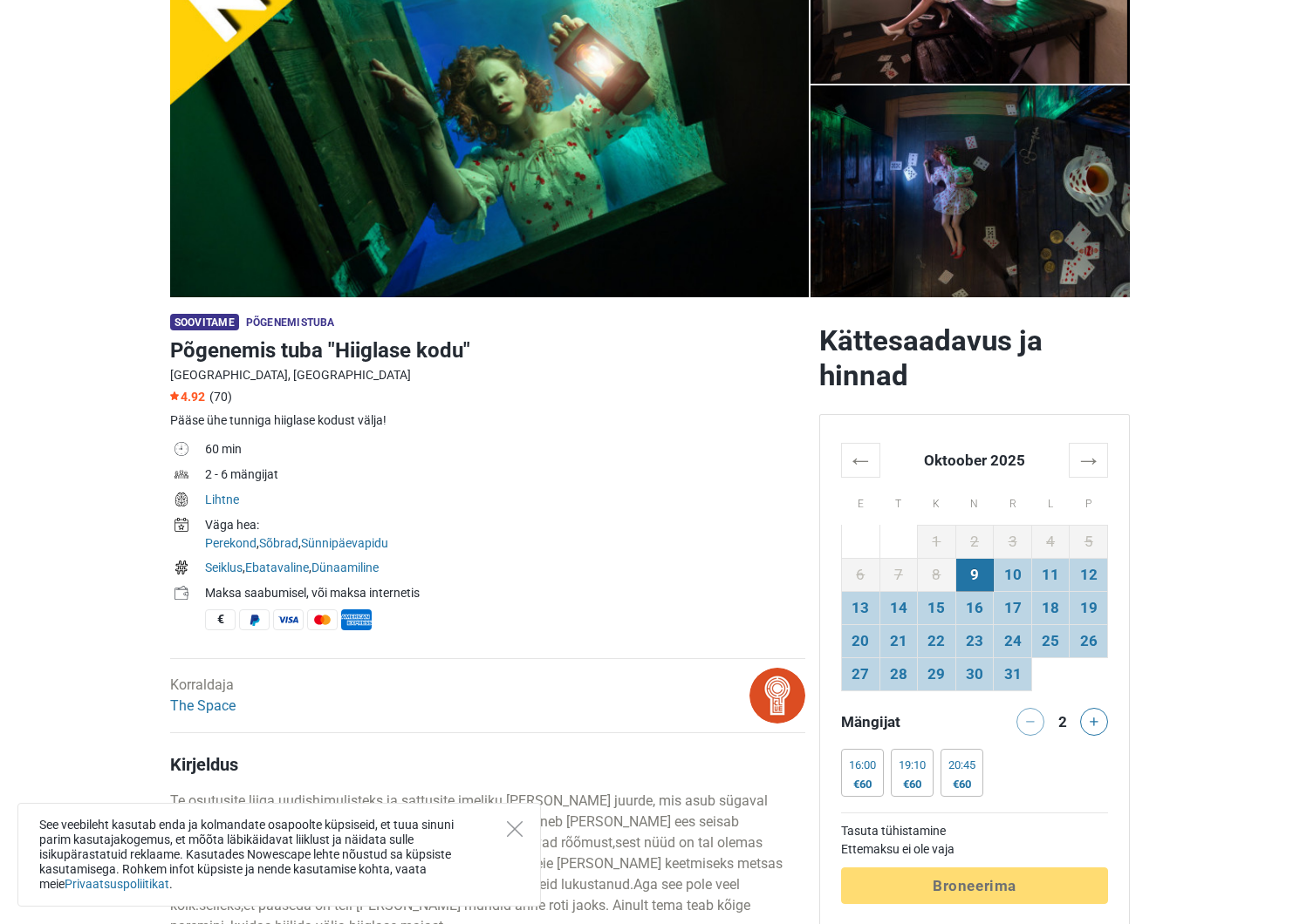
scroll to position [386, 0]
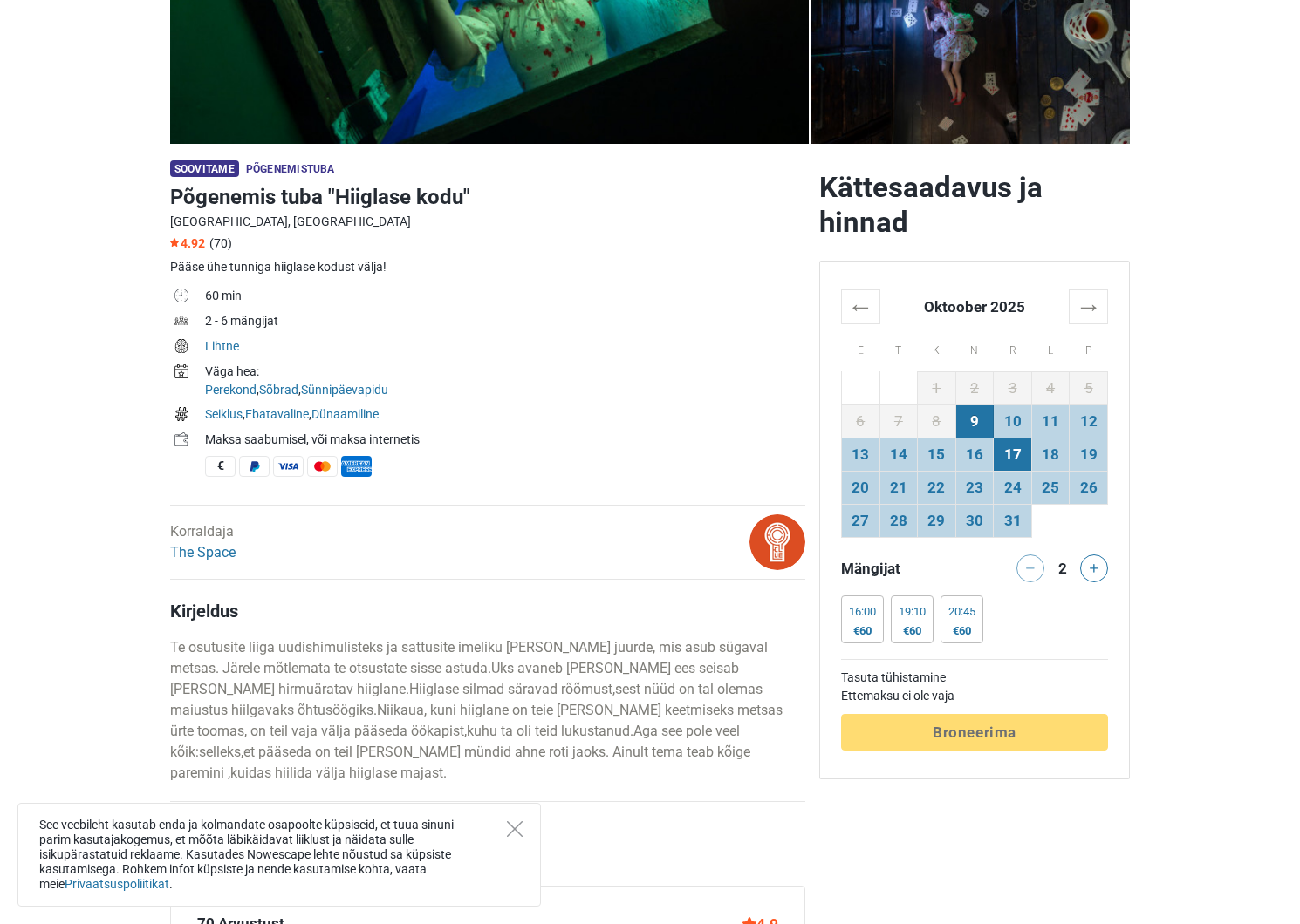
click at [1000, 439] on td "17" at bounding box center [1012, 454] width 38 height 33
click at [1006, 417] on td "10" at bounding box center [1012, 421] width 38 height 33
click at [1037, 418] on td "11" at bounding box center [1050, 421] width 38 height 33
click at [1020, 418] on td "10" at bounding box center [1012, 421] width 38 height 33
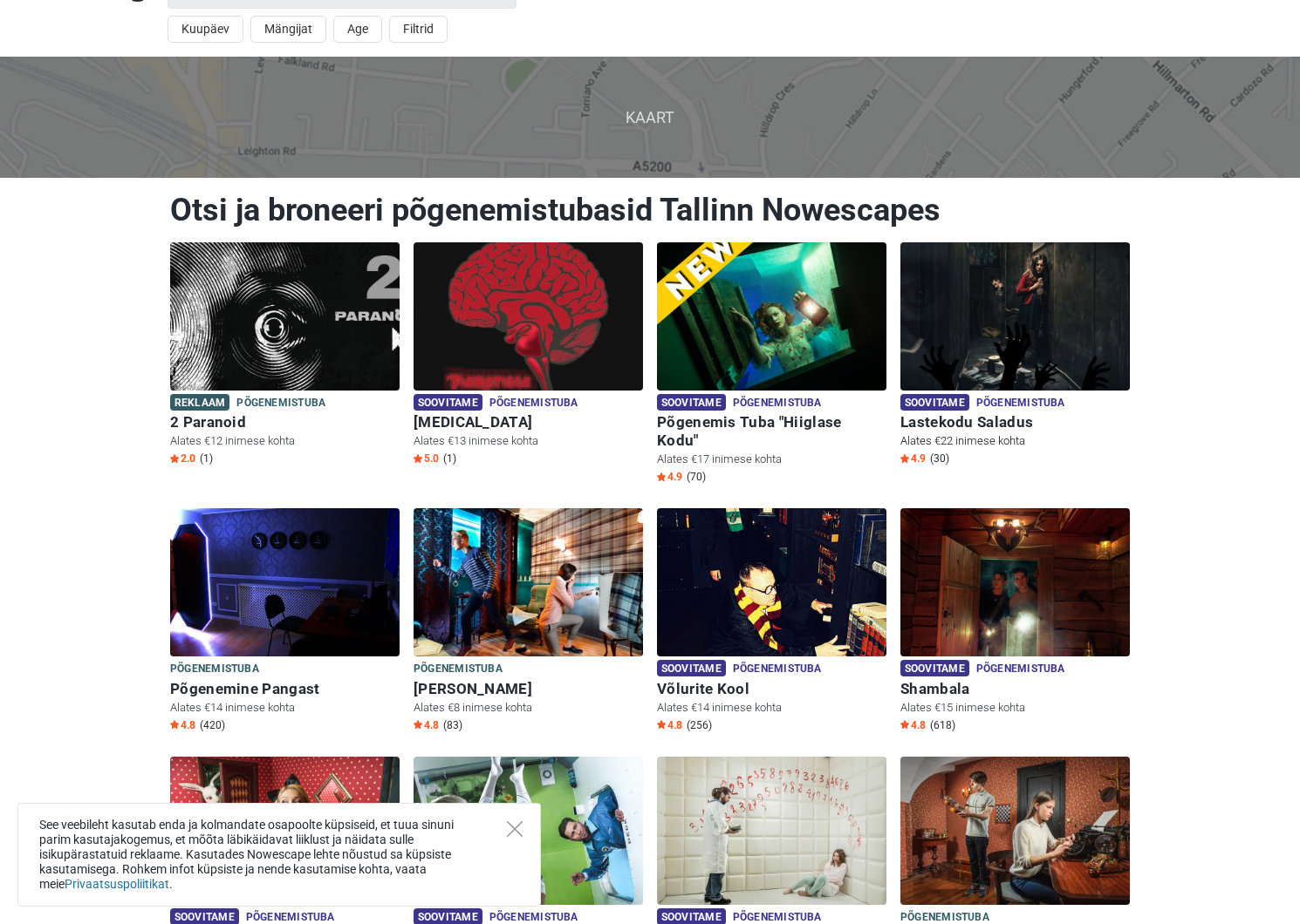
scroll to position [67, 0]
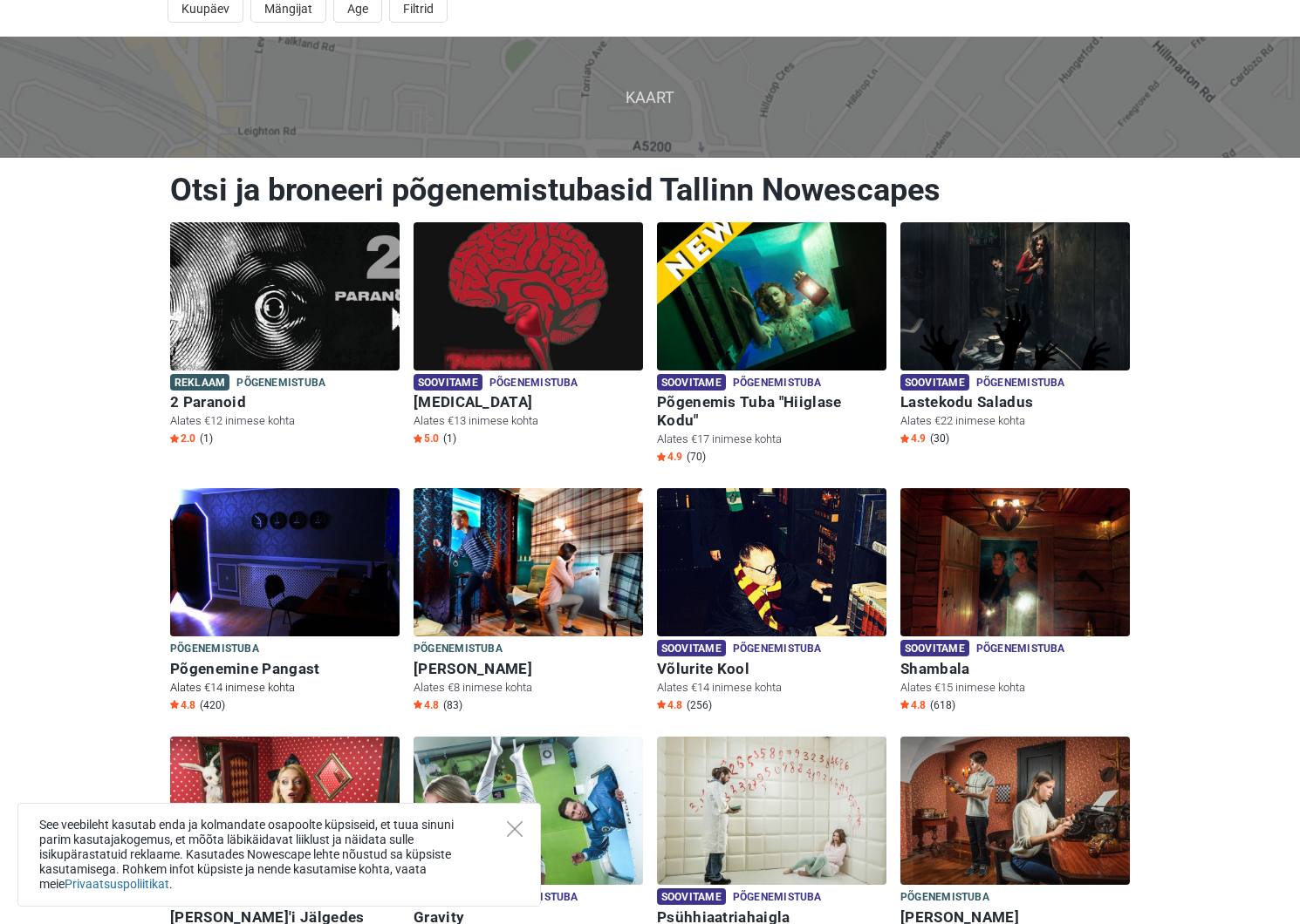
click at [322, 519] on img at bounding box center [284, 563] width 229 height 148
click at [334, 521] on img at bounding box center [284, 563] width 229 height 148
click at [329, 525] on img at bounding box center [284, 563] width 229 height 148
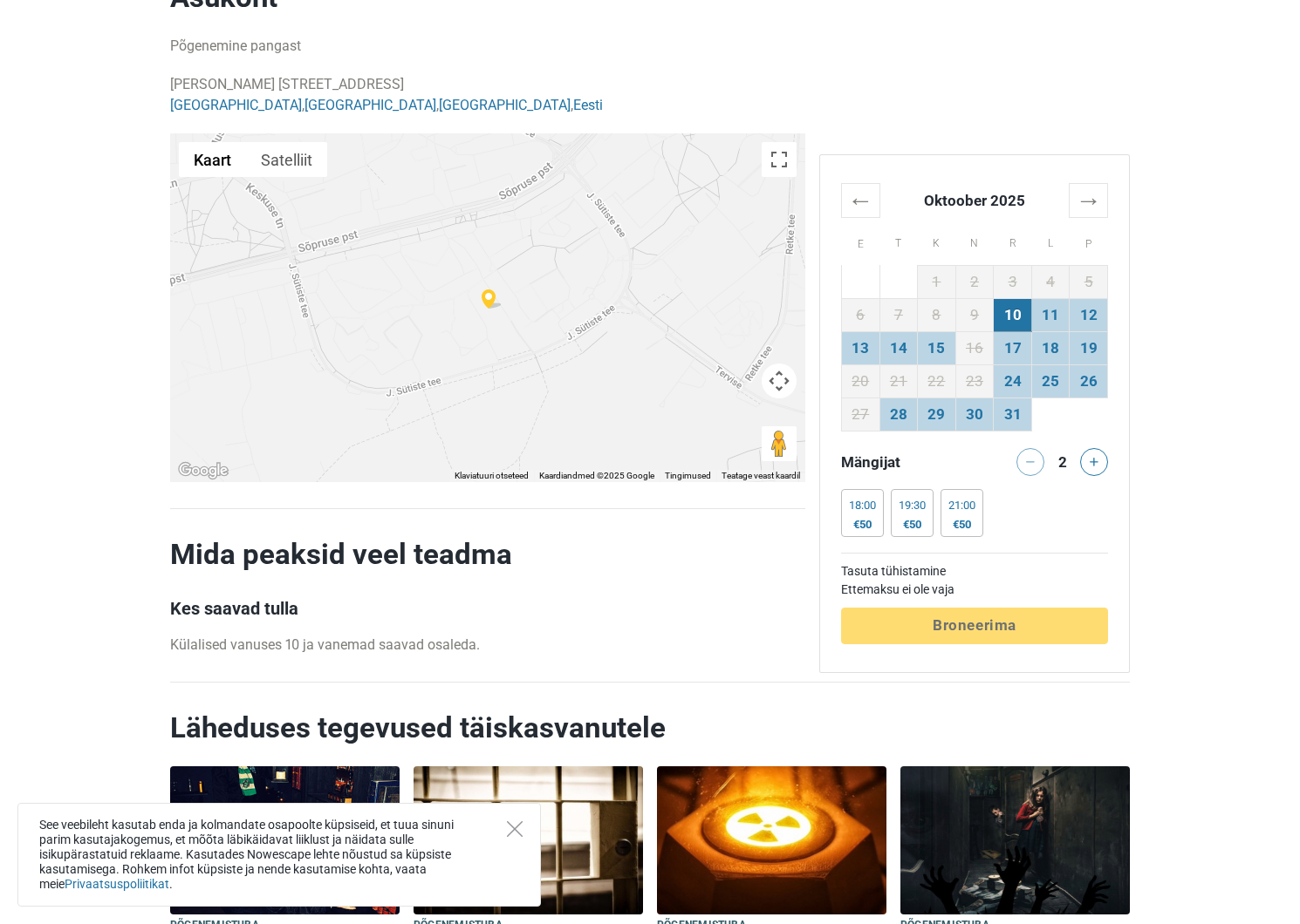
scroll to position [3420, 0]
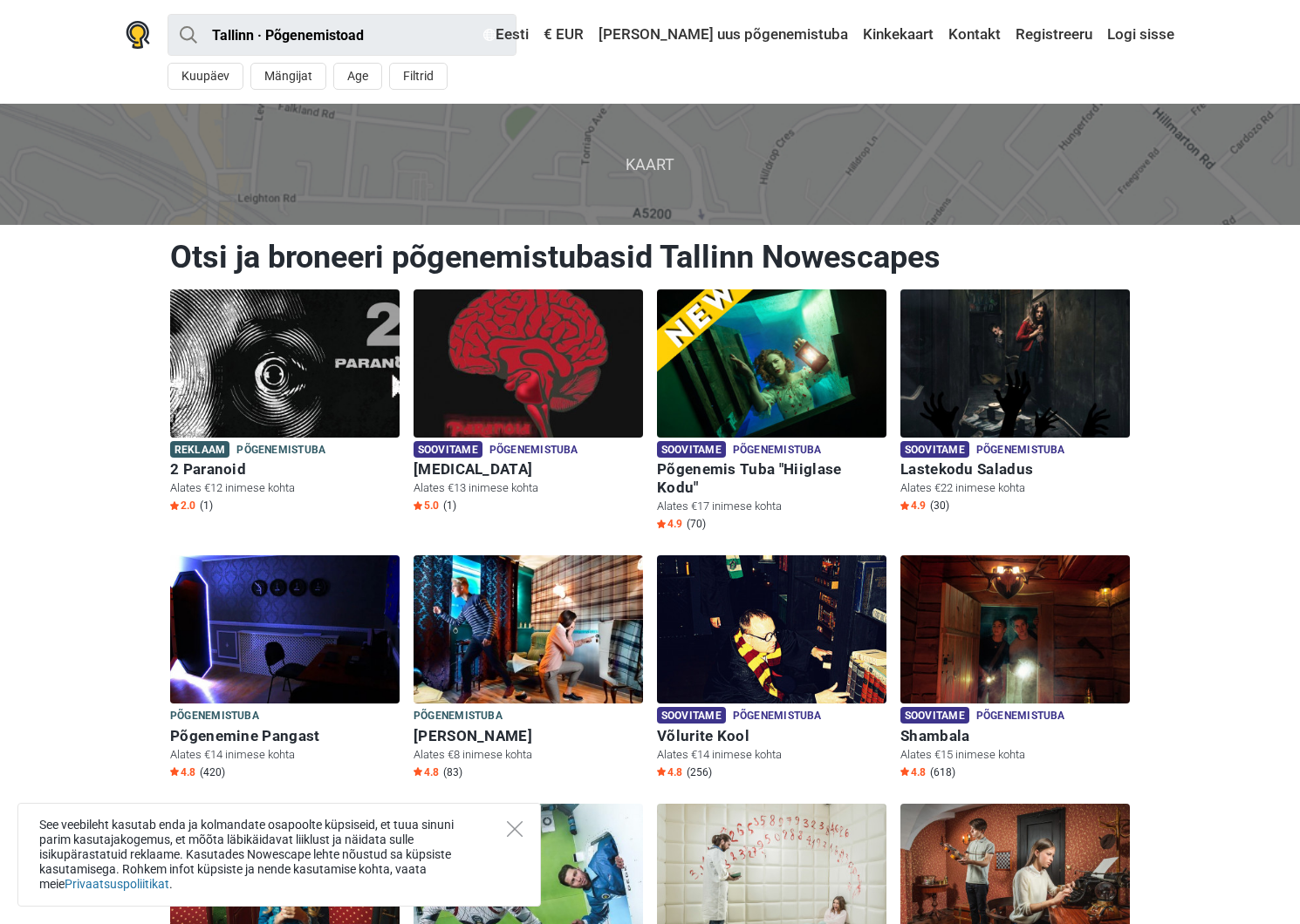
scroll to position [67, 0]
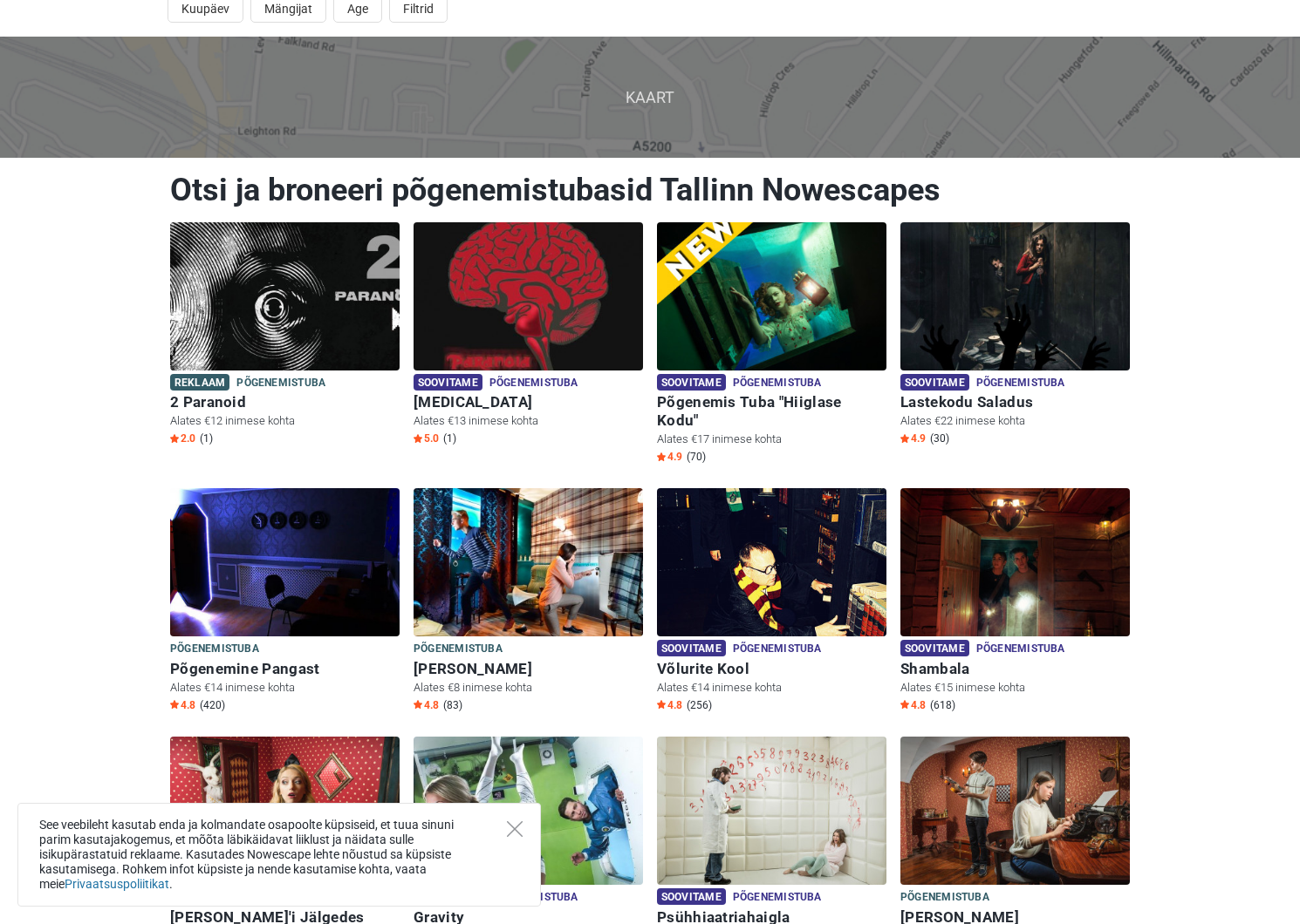
click at [680, 100] on span "Kaart" at bounding box center [650, 96] width 1327 height 120
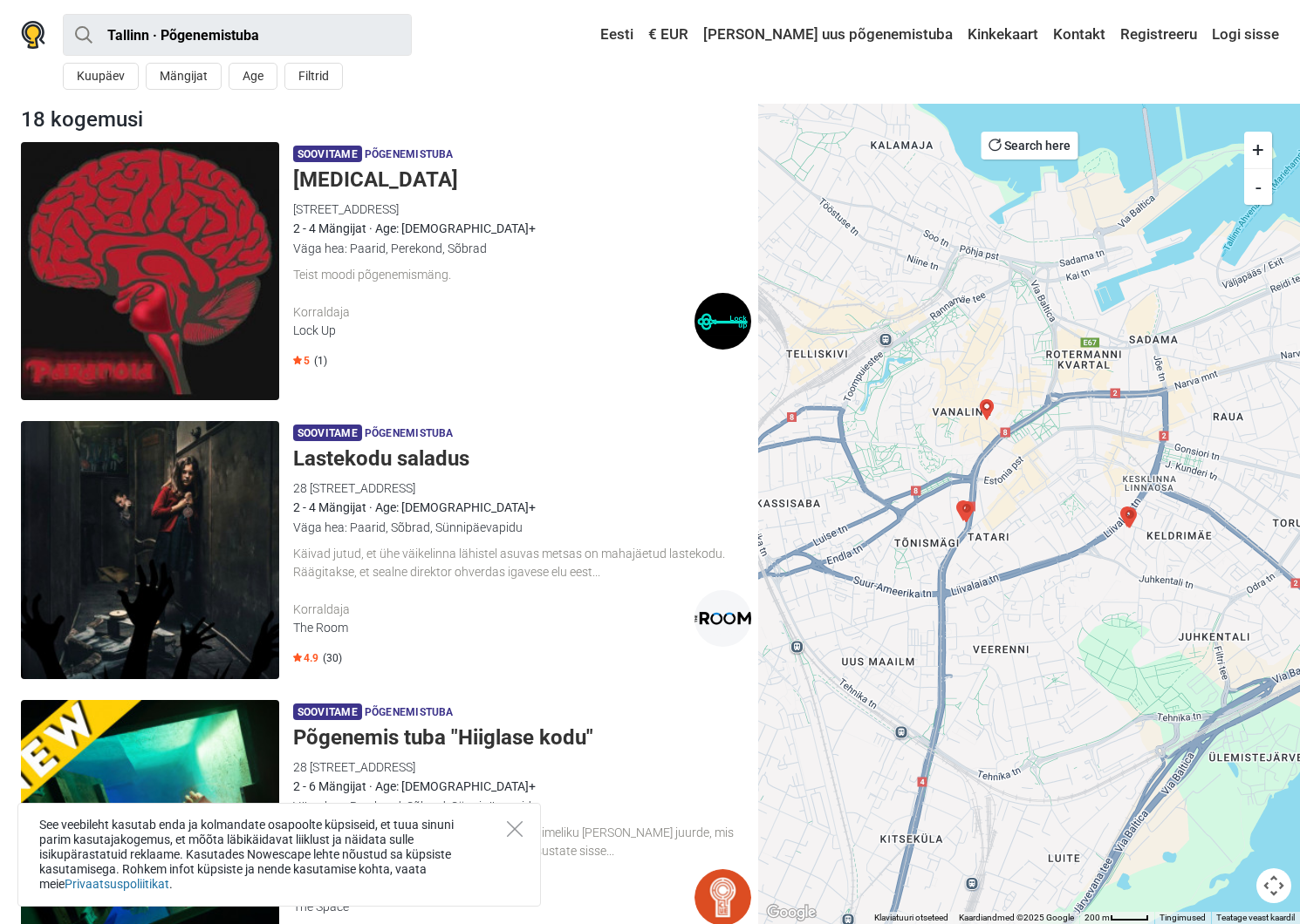
click at [961, 512] on img "Baker Street 221 B" at bounding box center [966, 511] width 21 height 21
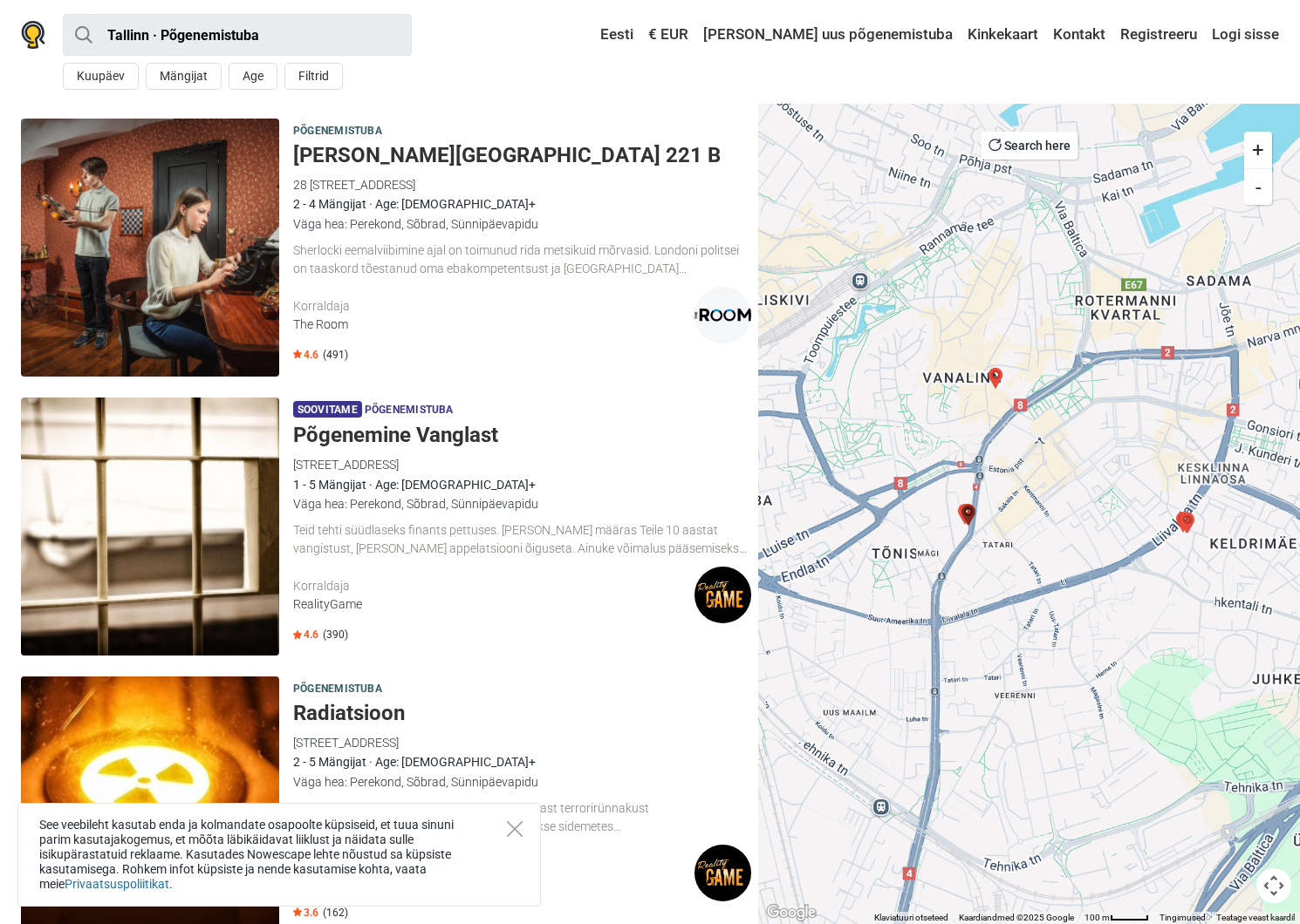
scroll to position [2822, 0]
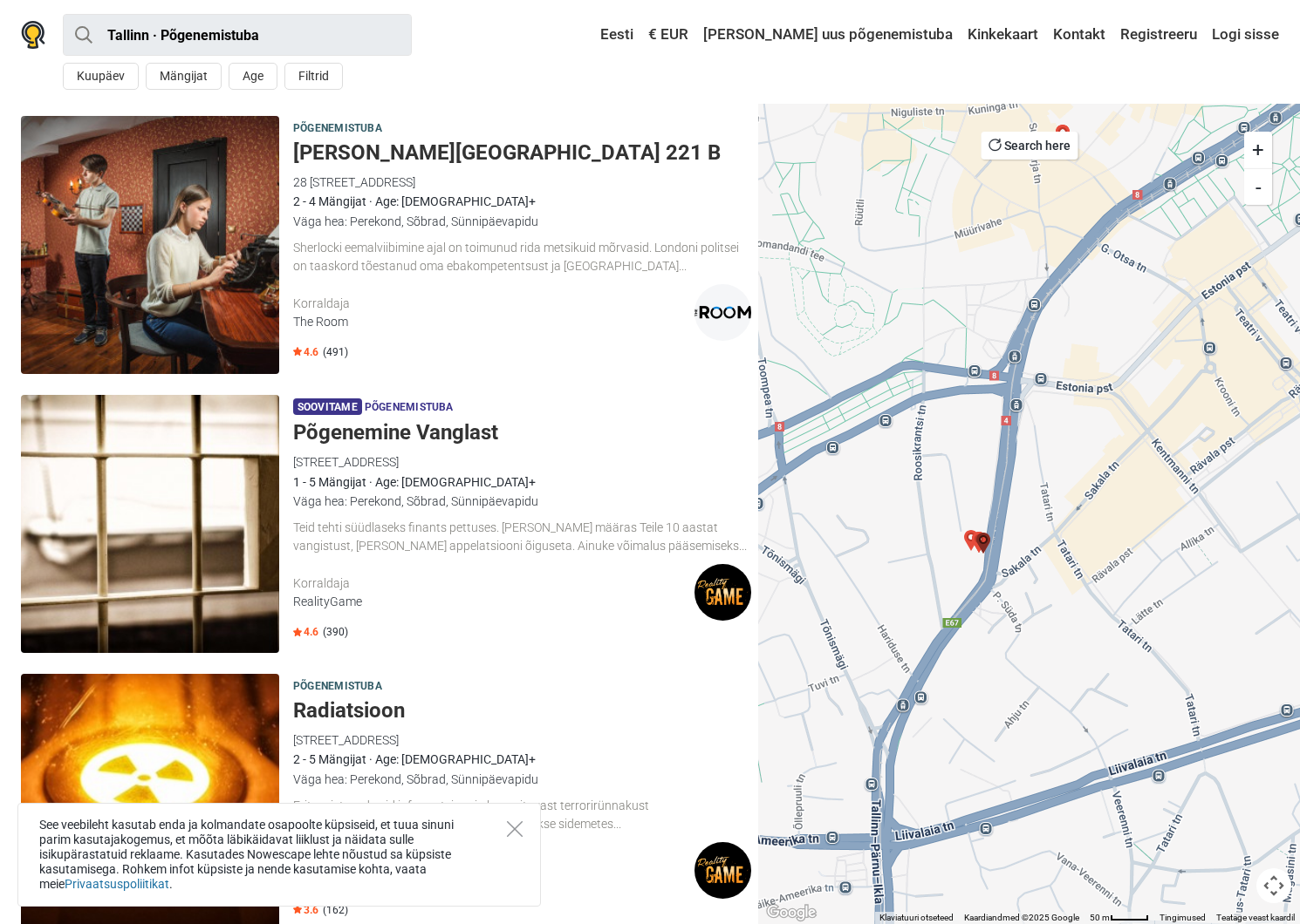
click at [969, 538] on img "Psühhiaatriahaigla" at bounding box center [978, 542] width 21 height 21
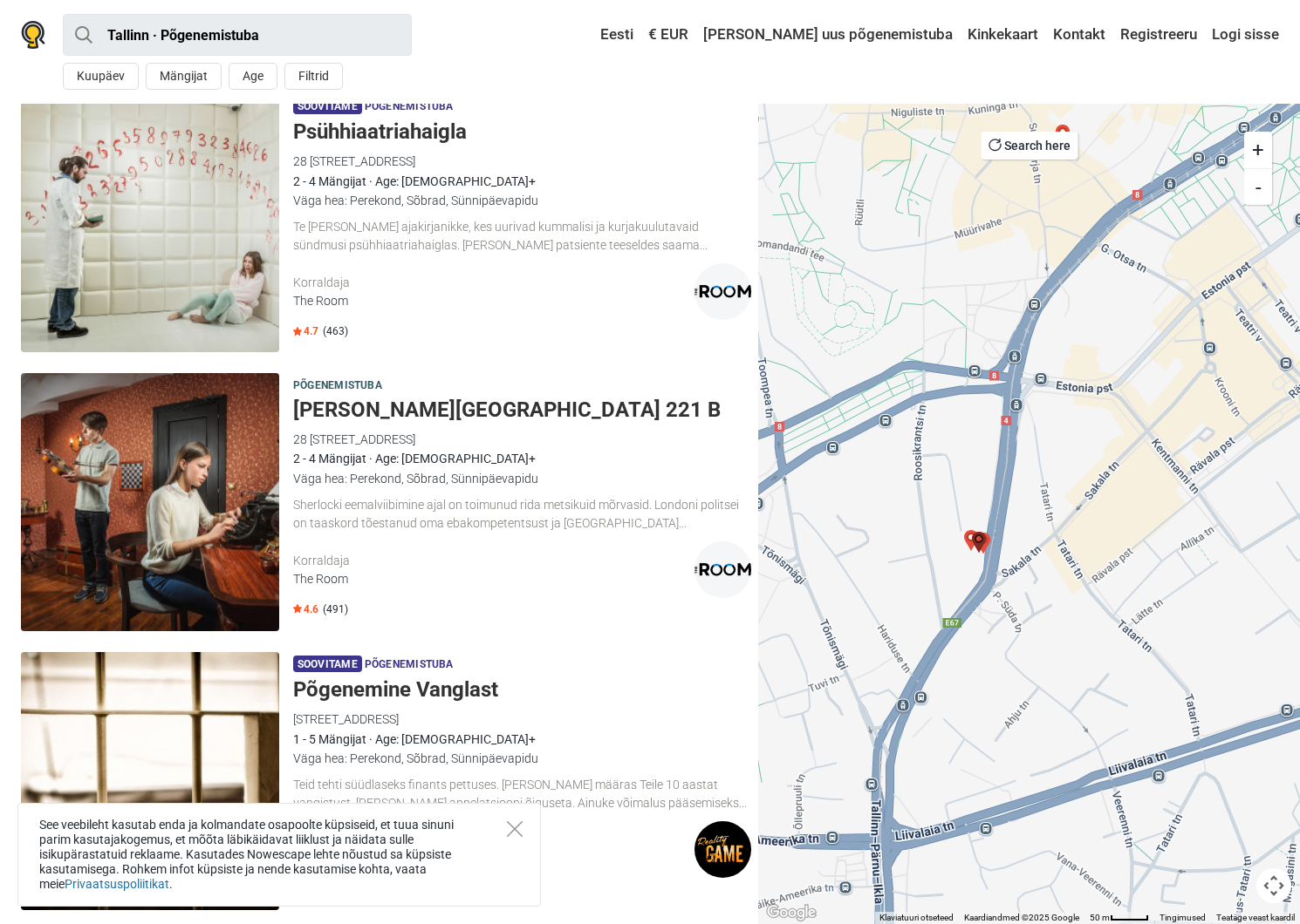
scroll to position [2542, 0]
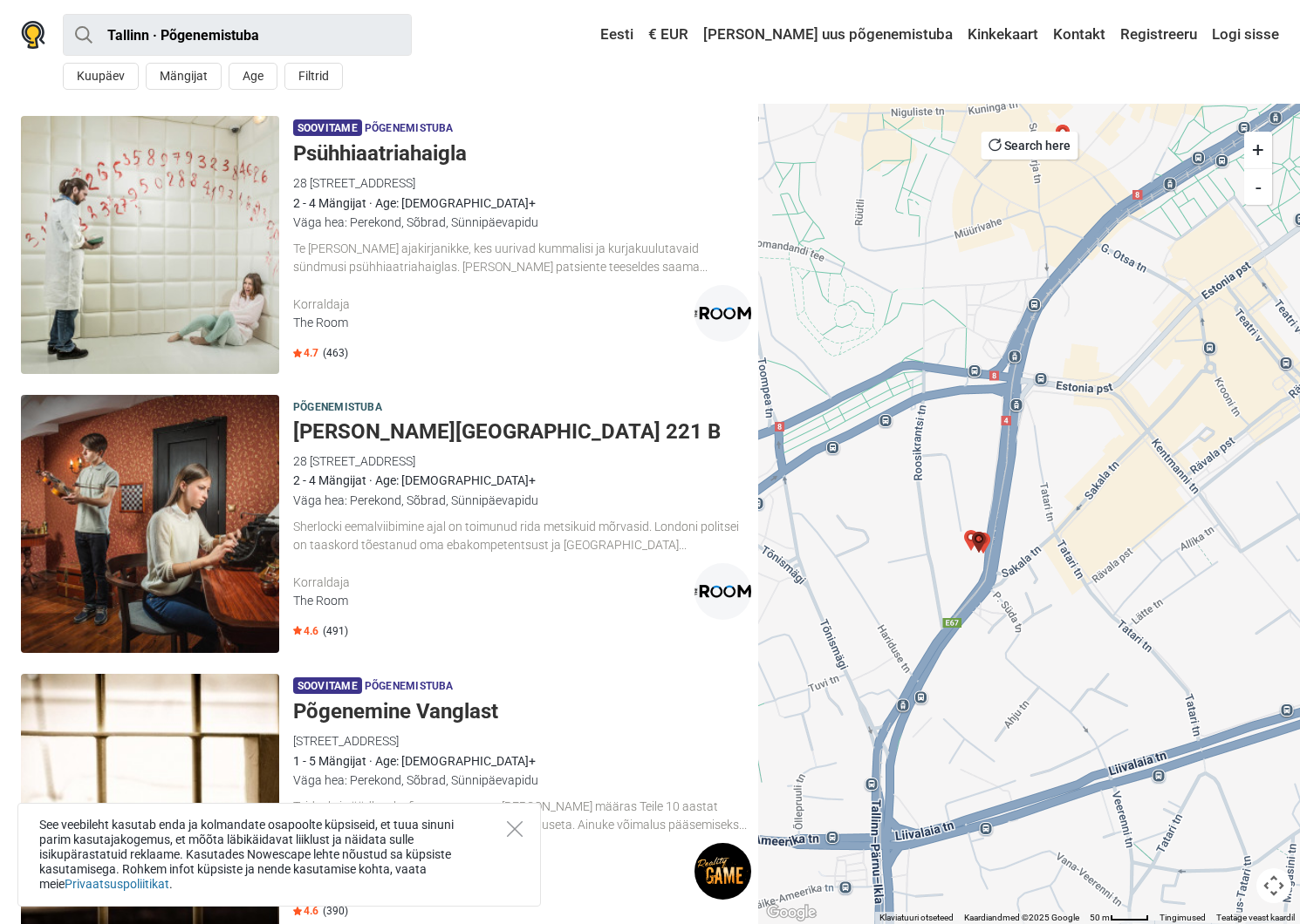
click at [981, 539] on img "Psühhiaatriahaigla" at bounding box center [978, 542] width 21 height 21
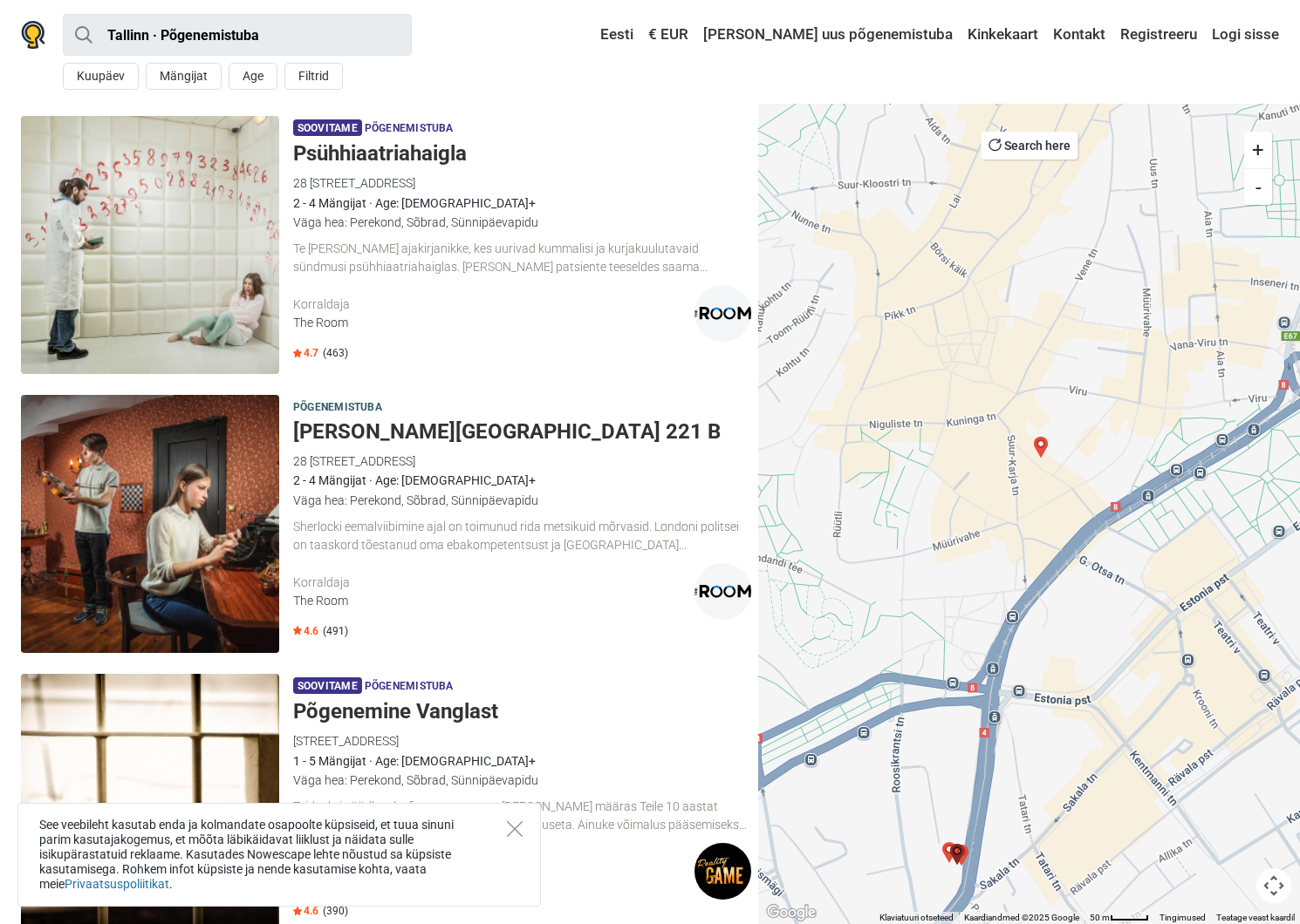
drag, startPoint x: 1041, startPoint y: 215, endPoint x: 1019, endPoint y: 531, distance: 316.8
click at [1019, 531] on div at bounding box center [1028, 514] width 541 height 821
click at [1038, 446] on img "Red Alert" at bounding box center [1040, 449] width 21 height 21
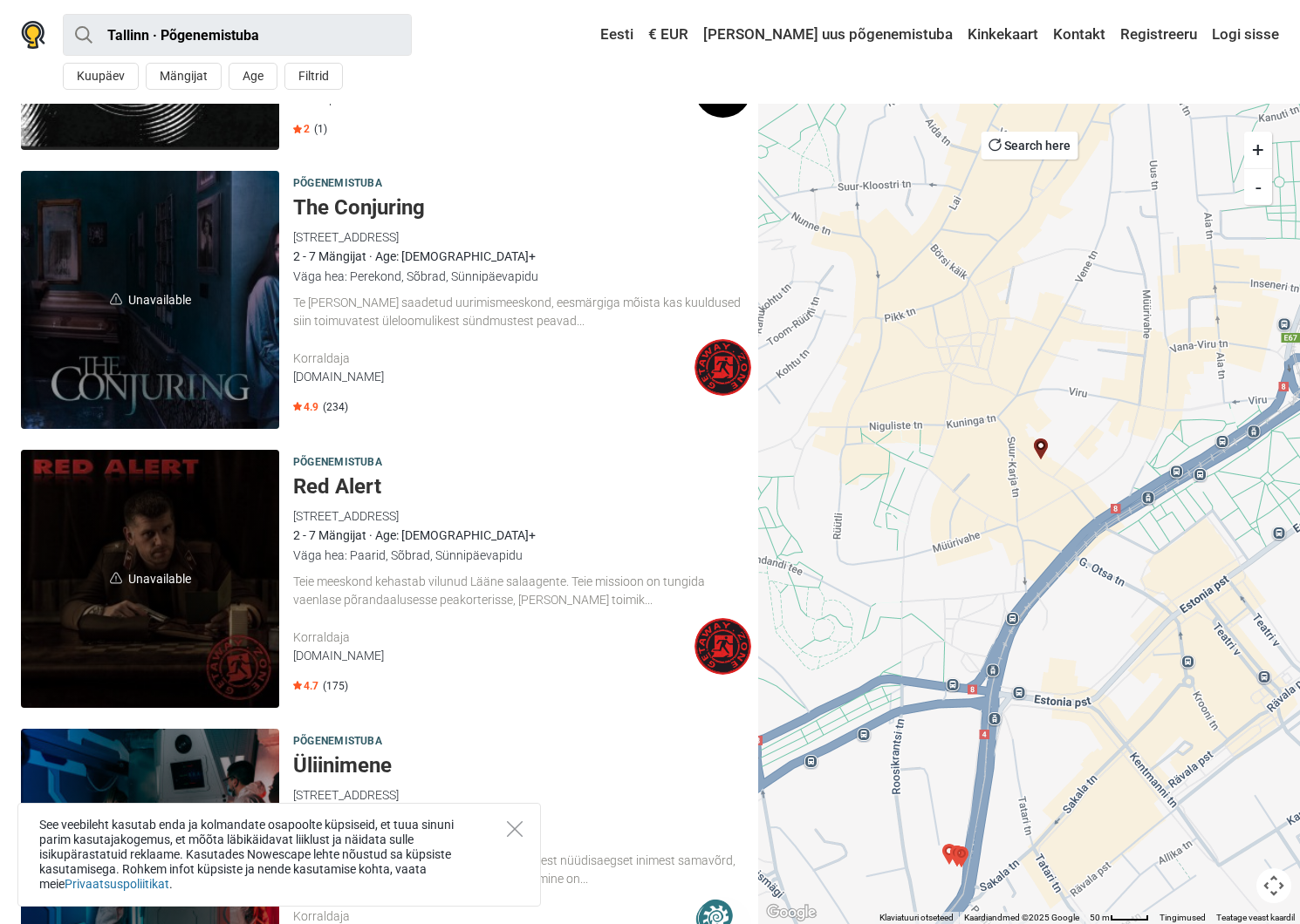
scroll to position [4160, 0]
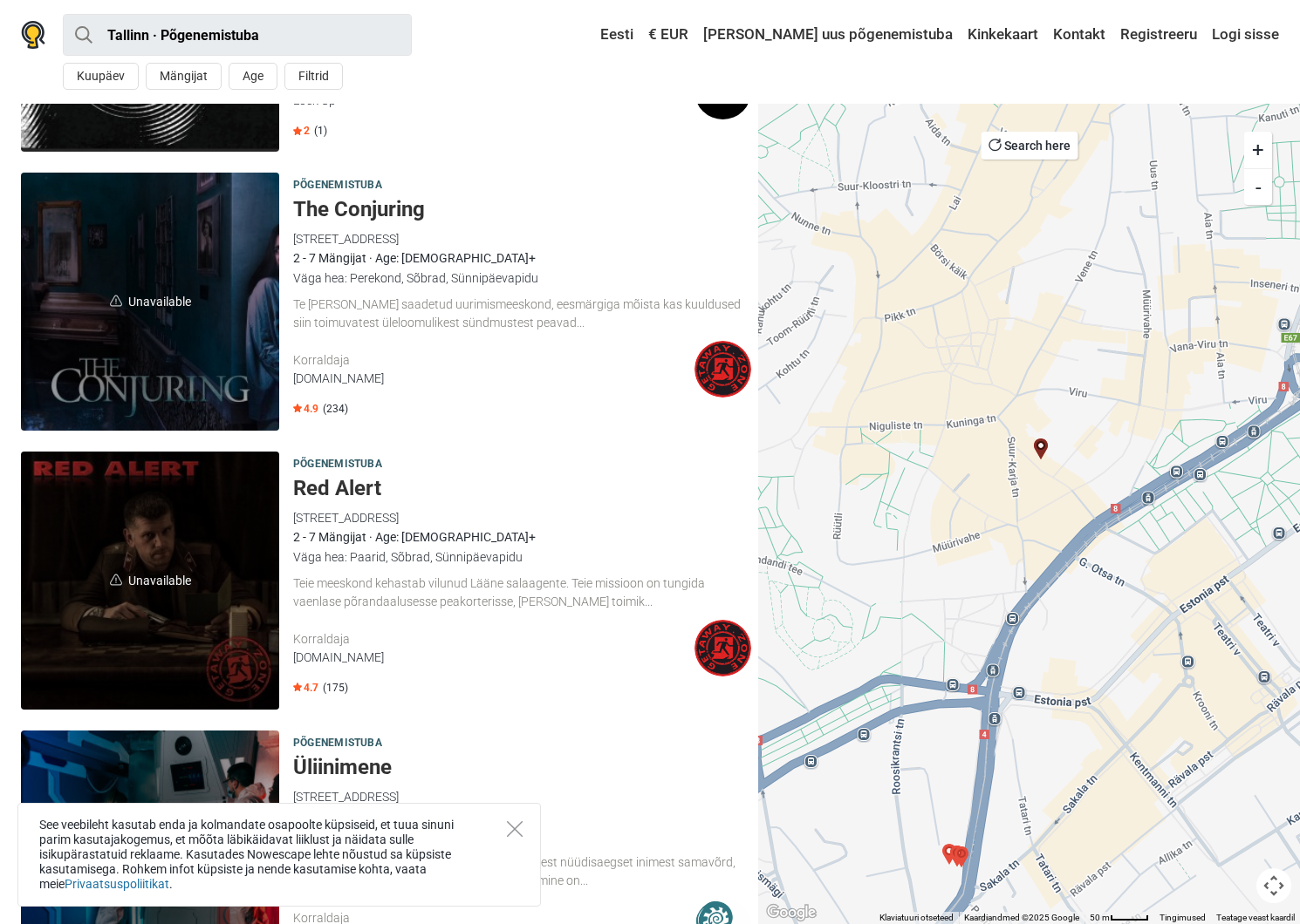
click at [316, 296] on div "Te olete Vatikani poolt saadetud uurimismeeskond, eesmärgiga mõista kas kuuldus…" at bounding box center [522, 314] width 458 height 36
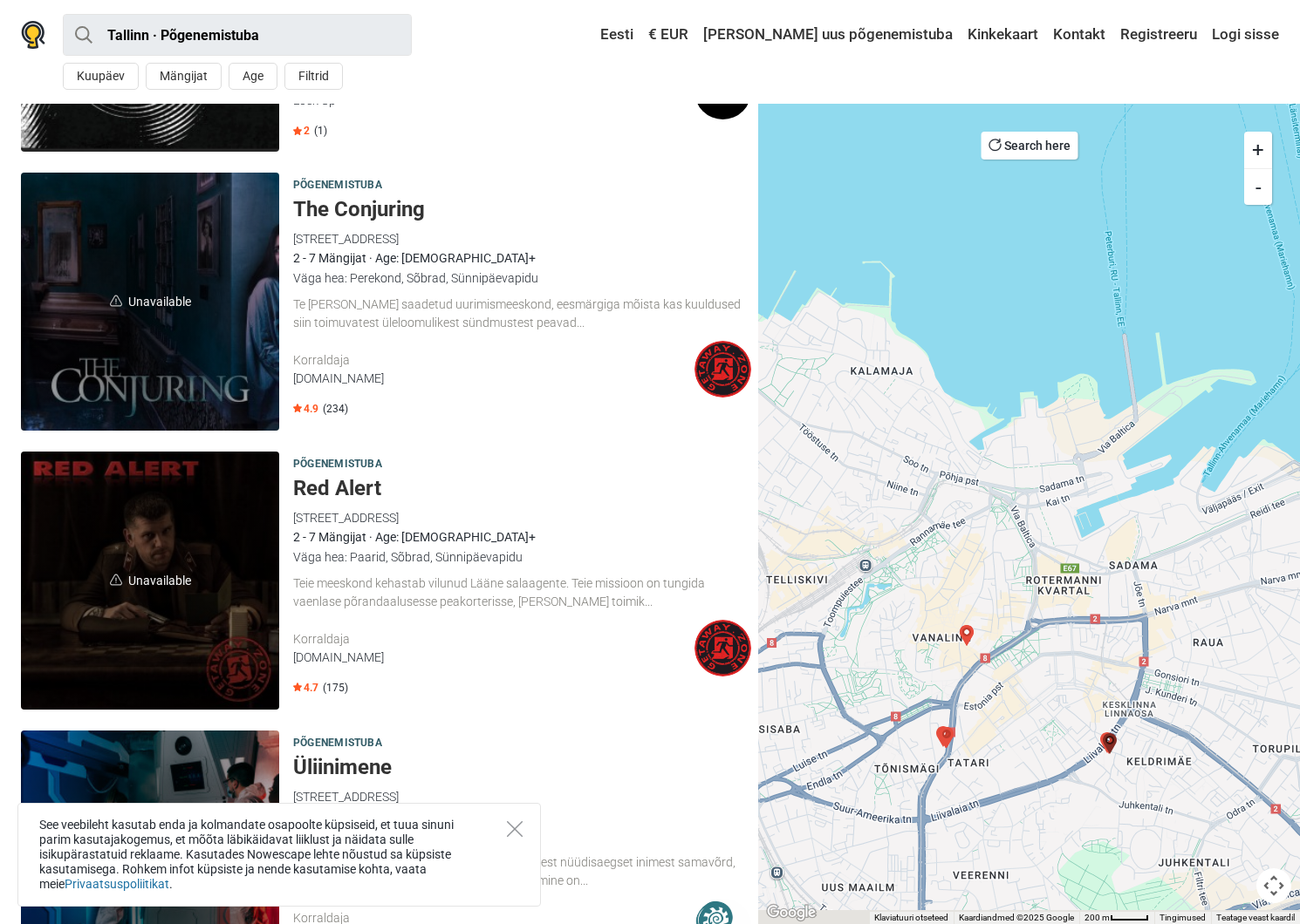
drag, startPoint x: 1024, startPoint y: 693, endPoint x: 1084, endPoint y: 449, distance: 251.3
click at [1084, 448] on div at bounding box center [1028, 514] width 541 height 821
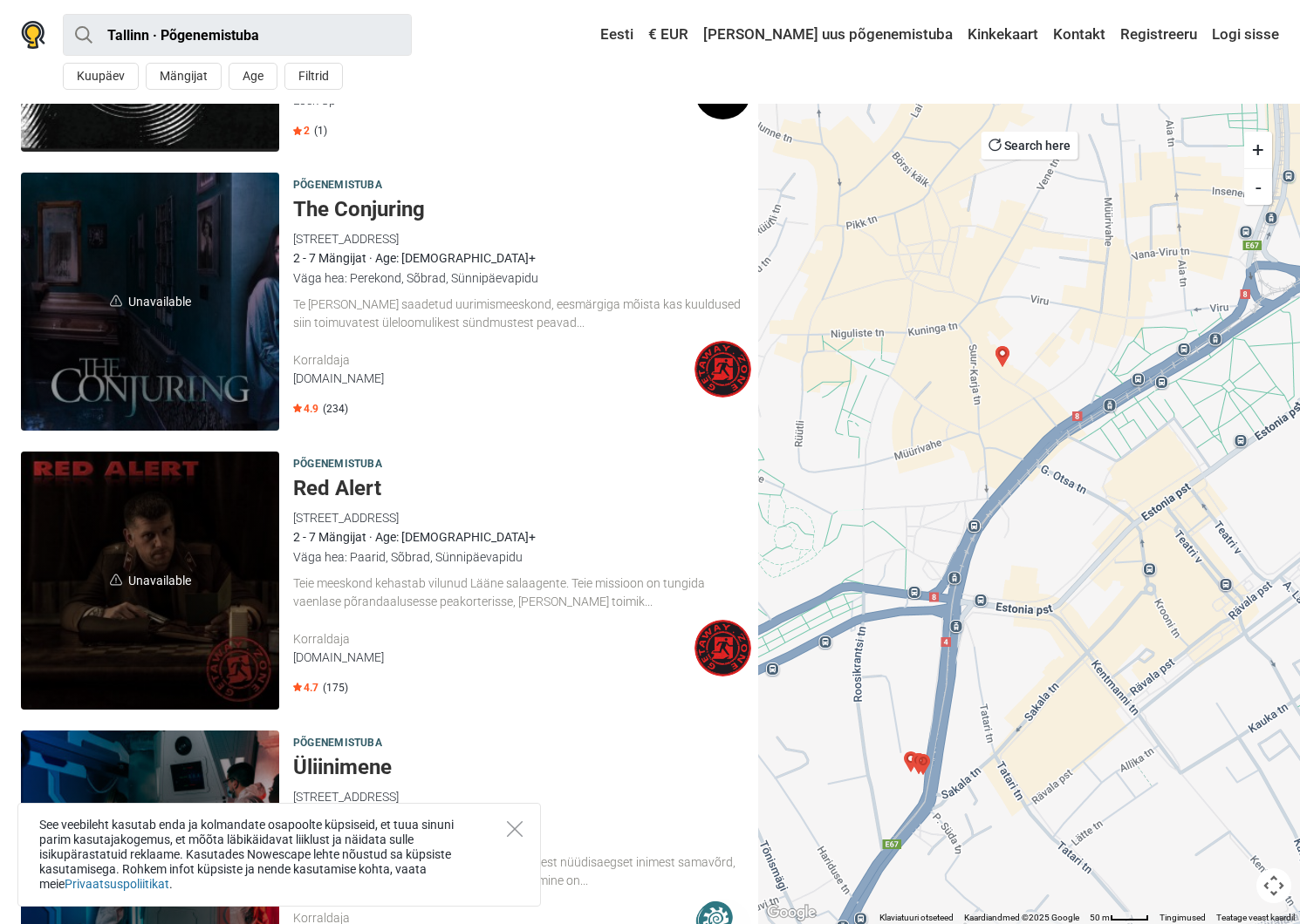
click at [919, 759] on img "Baker Street 221 B" at bounding box center [922, 764] width 21 height 21
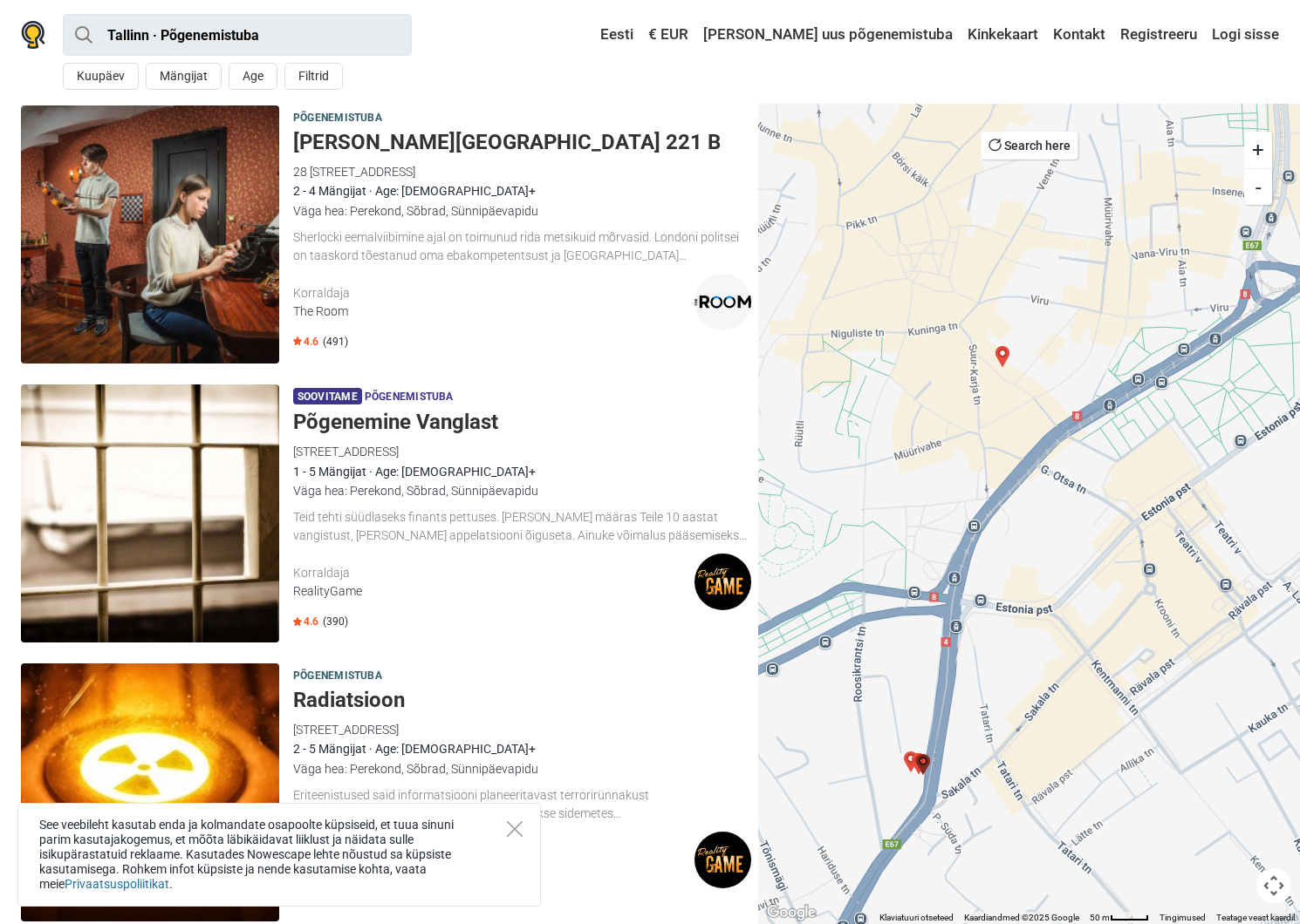
scroll to position [2822, 0]
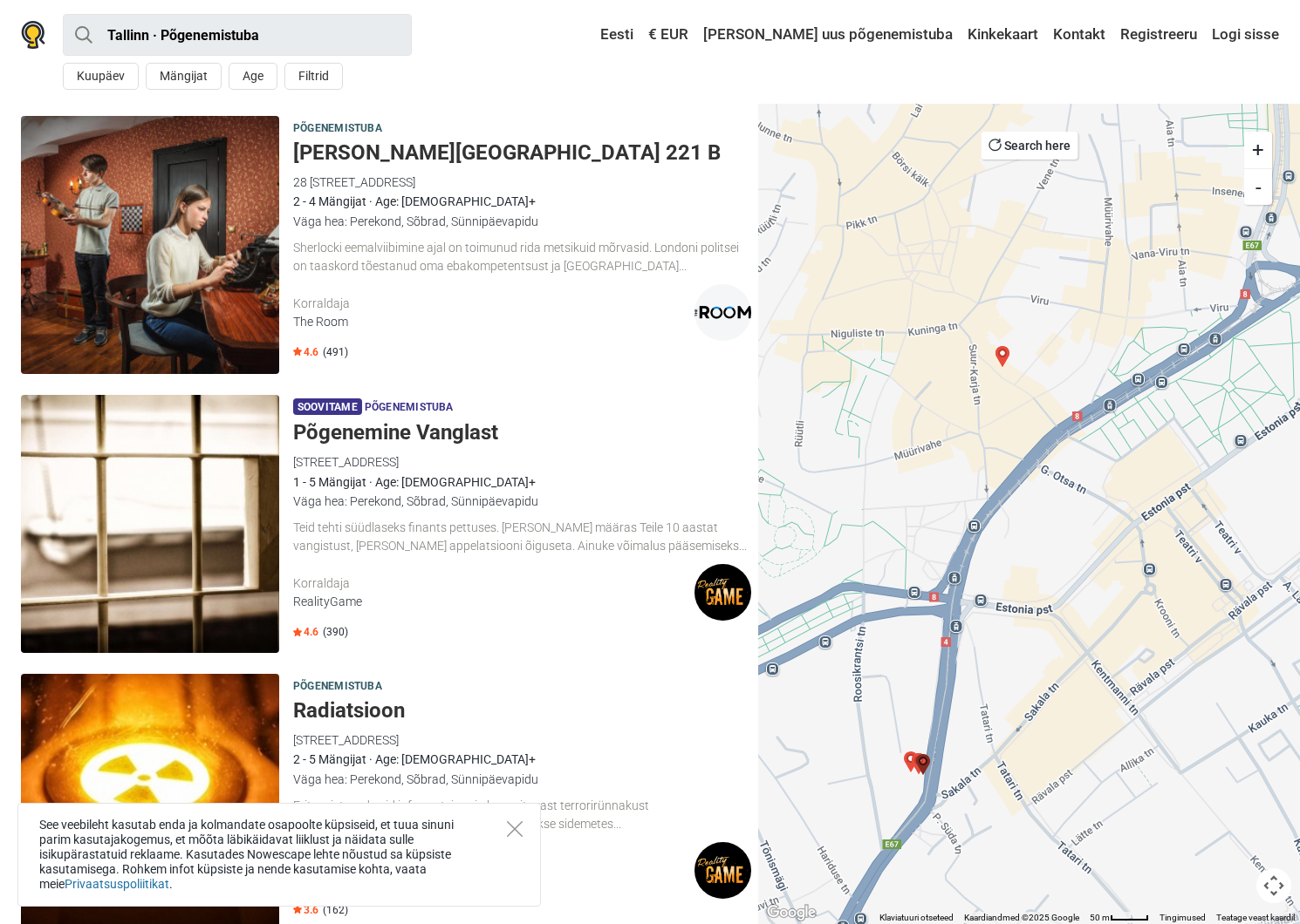
click at [909, 760] on img "Psühhiaatriahaigla" at bounding box center [918, 763] width 21 height 21
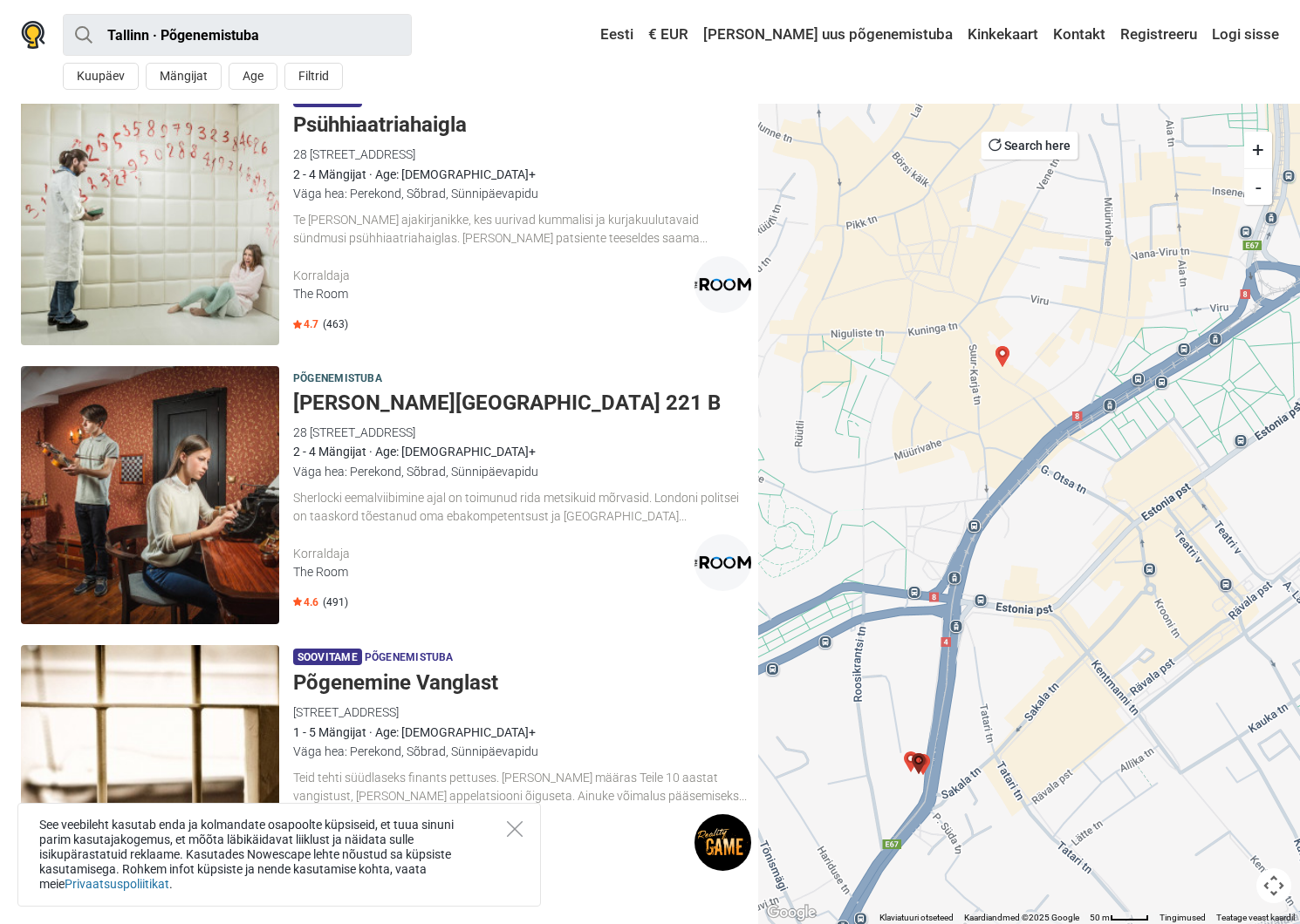
scroll to position [2542, 0]
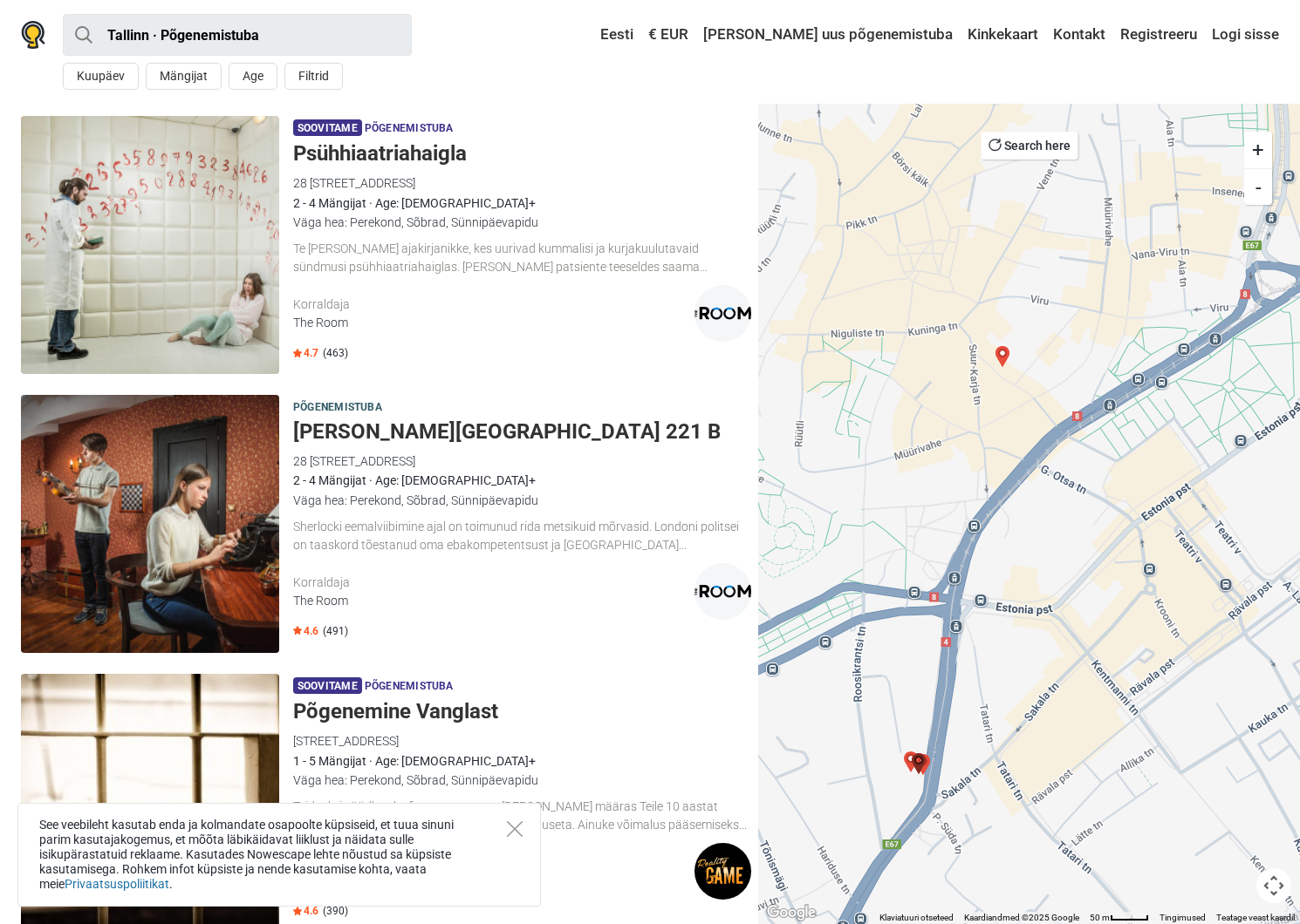
click at [908, 760] on img "Psühhiaatriahaigla" at bounding box center [918, 763] width 21 height 21
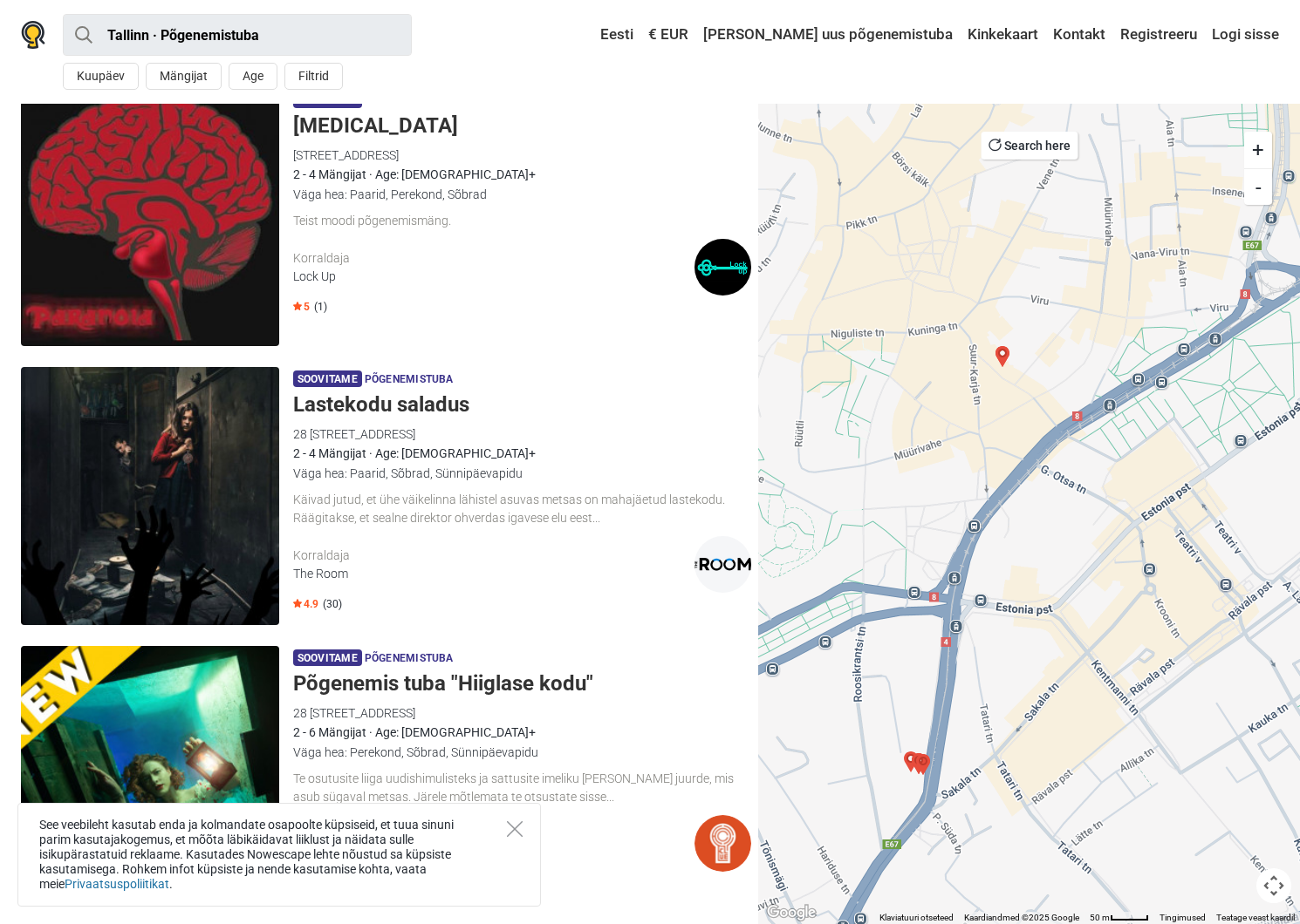
scroll to position [0, 0]
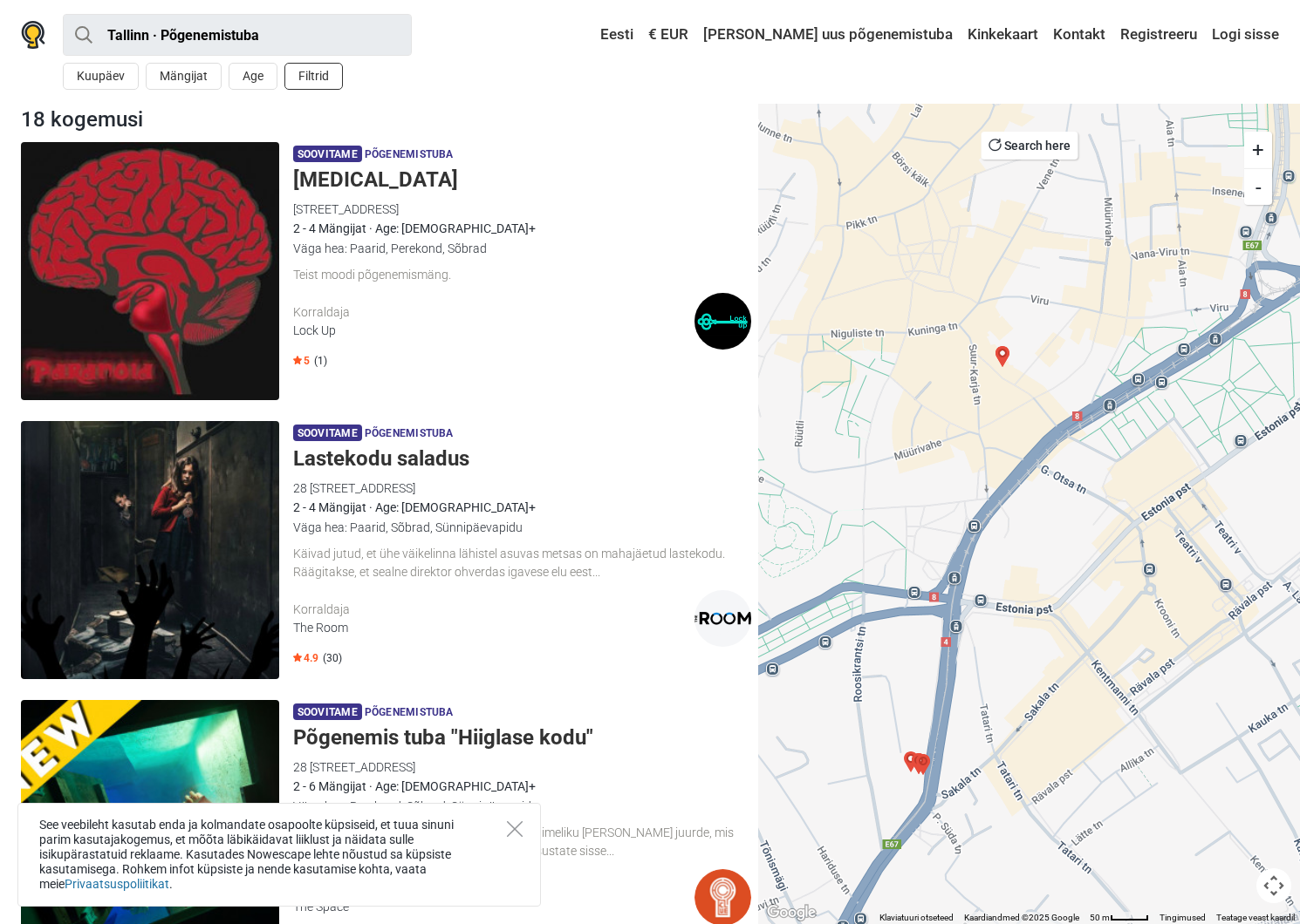
click at [313, 81] on button "Filtrid" at bounding box center [313, 76] width 59 height 27
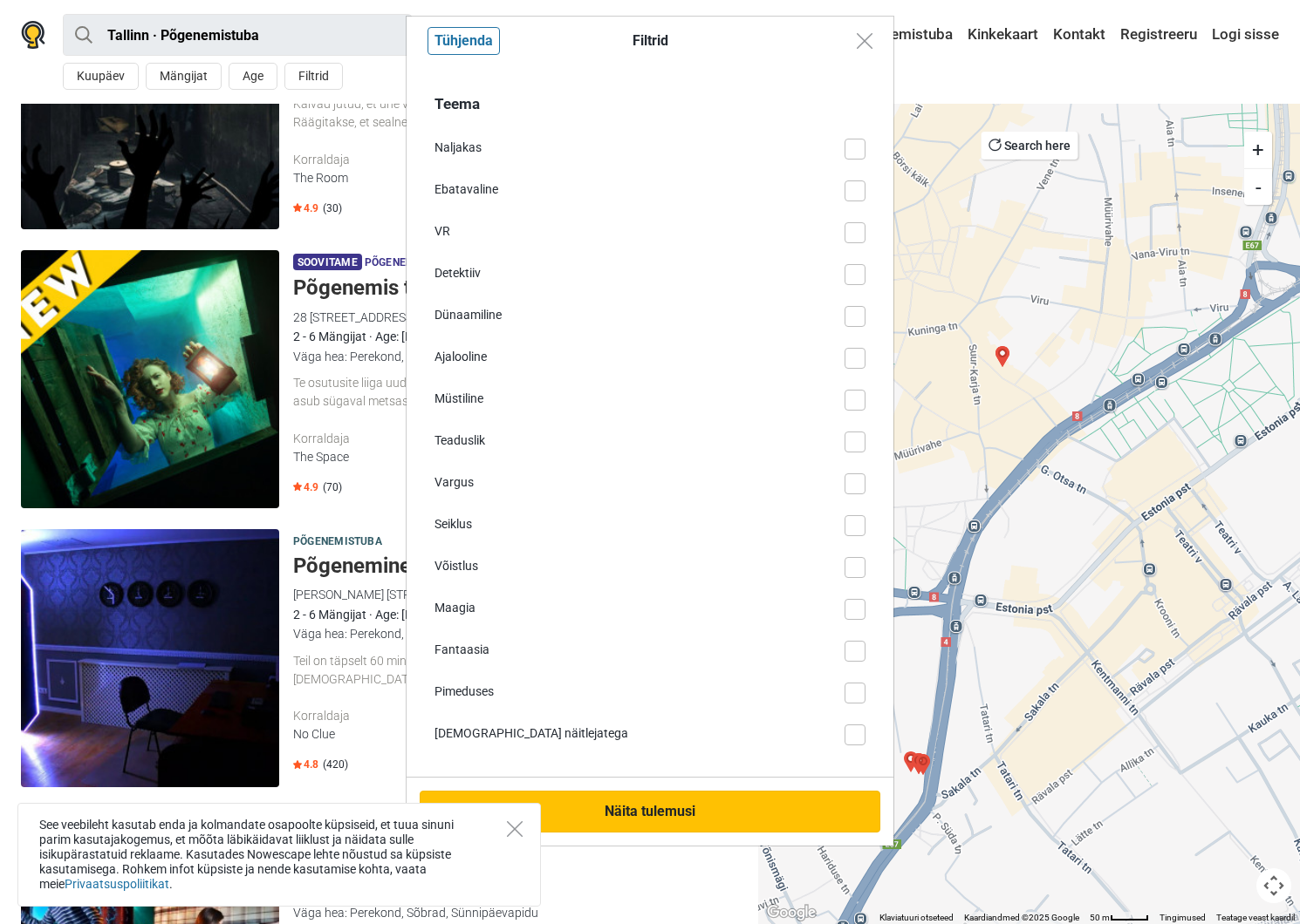
click at [700, 824] on button "Näita tulemusi" at bounding box center [649, 812] width 461 height 42
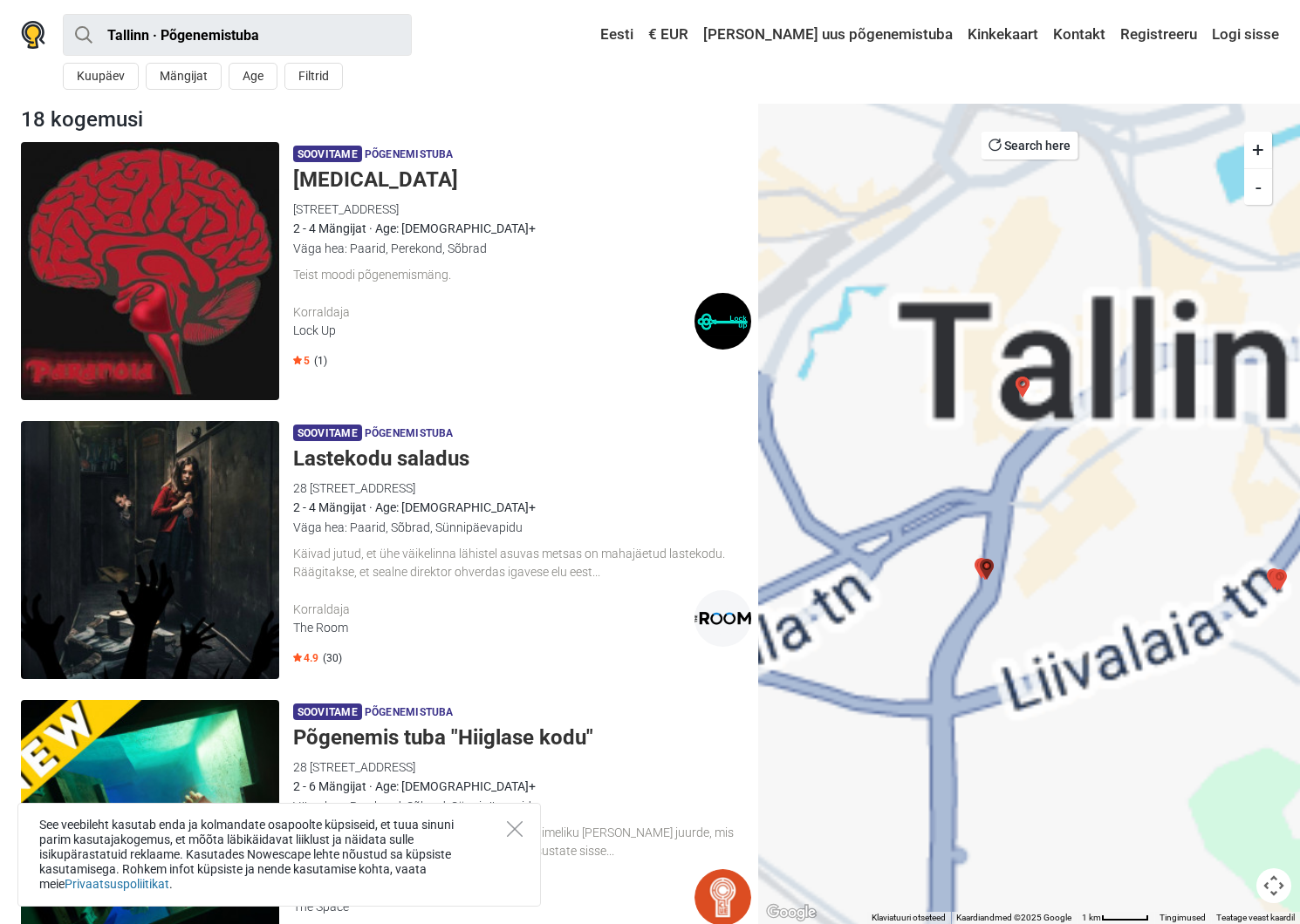
scroll to position [450, 0]
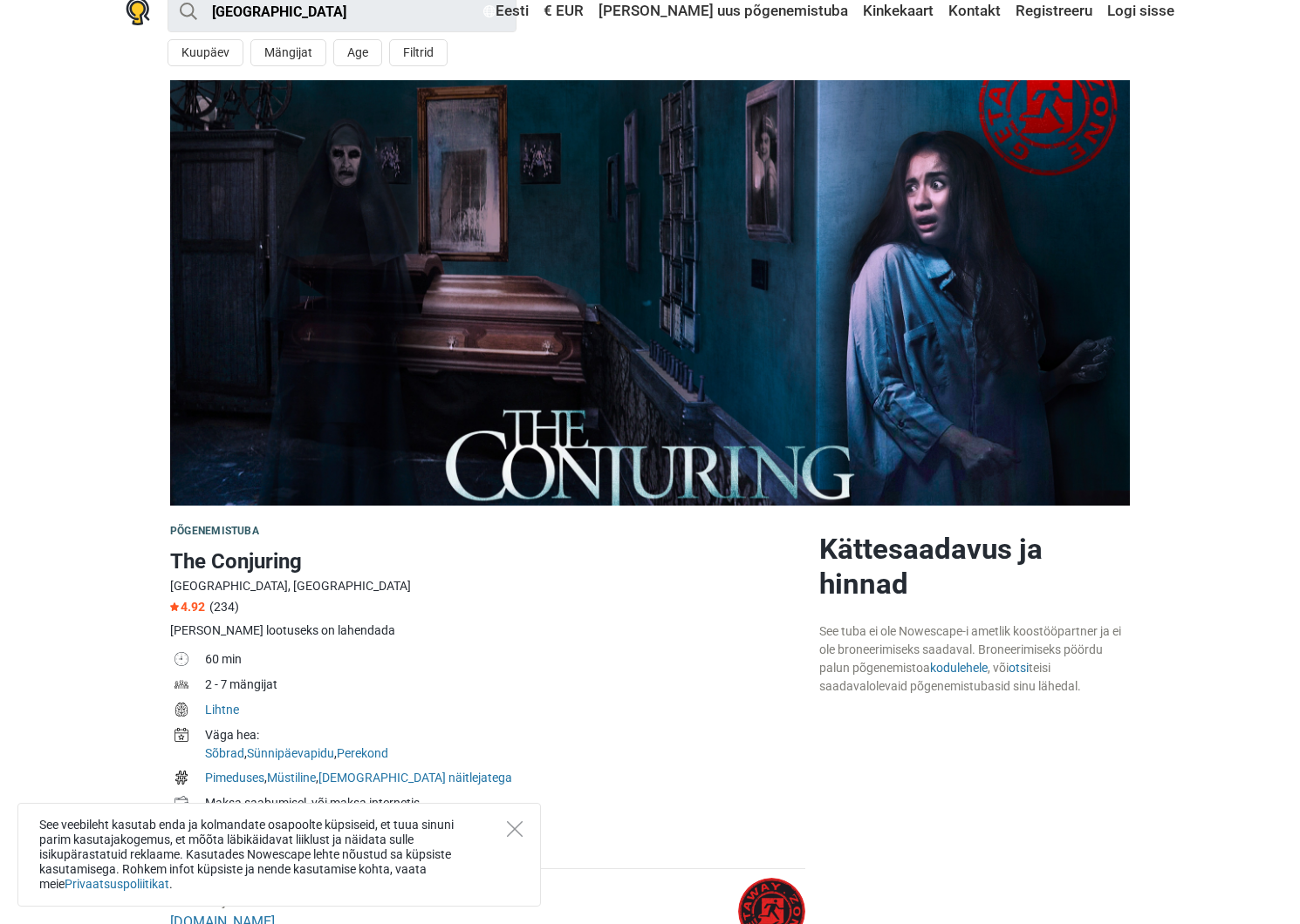
scroll to position [37, 0]
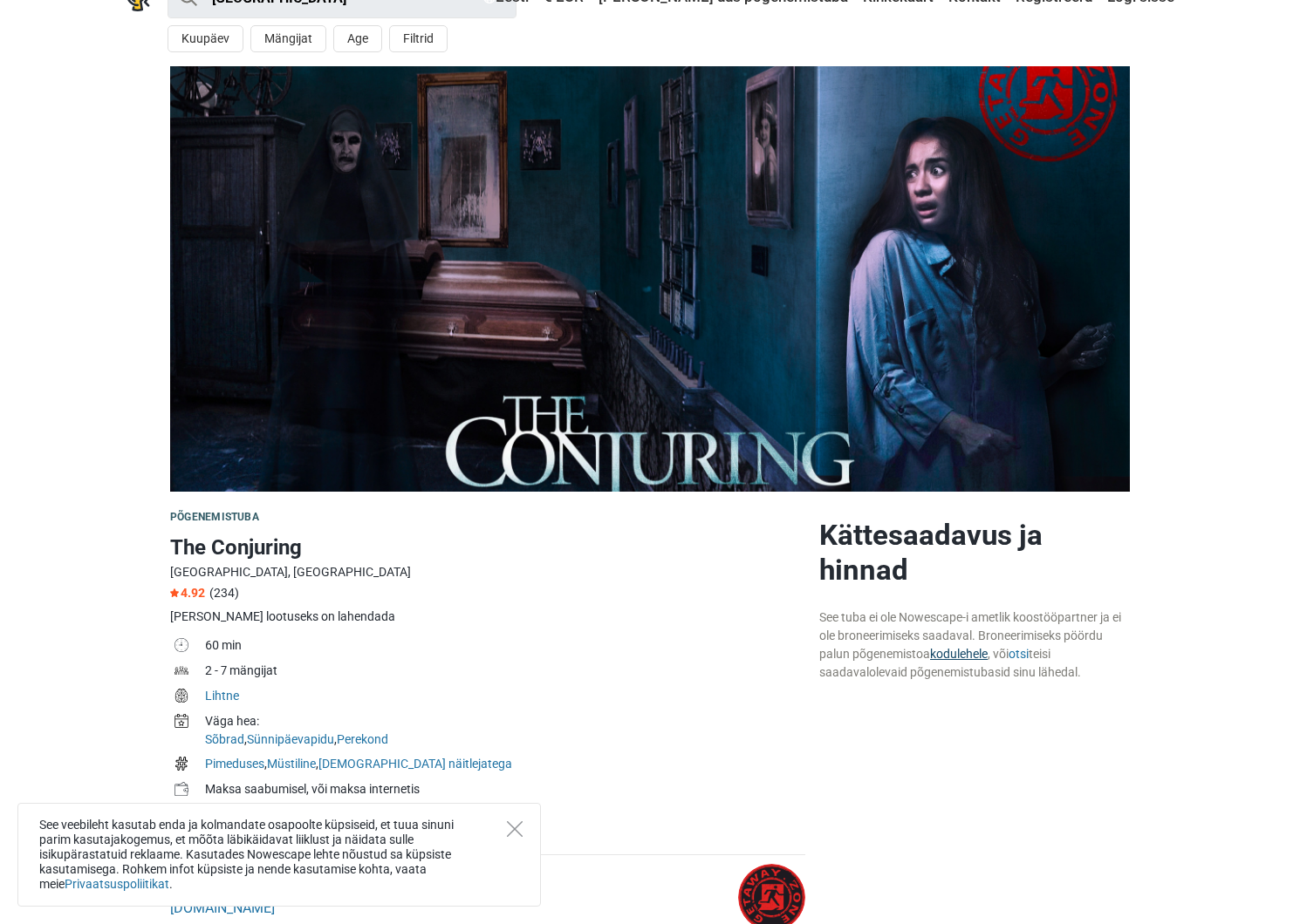
click at [958, 650] on link "kodulehele" at bounding box center [959, 653] width 58 height 14
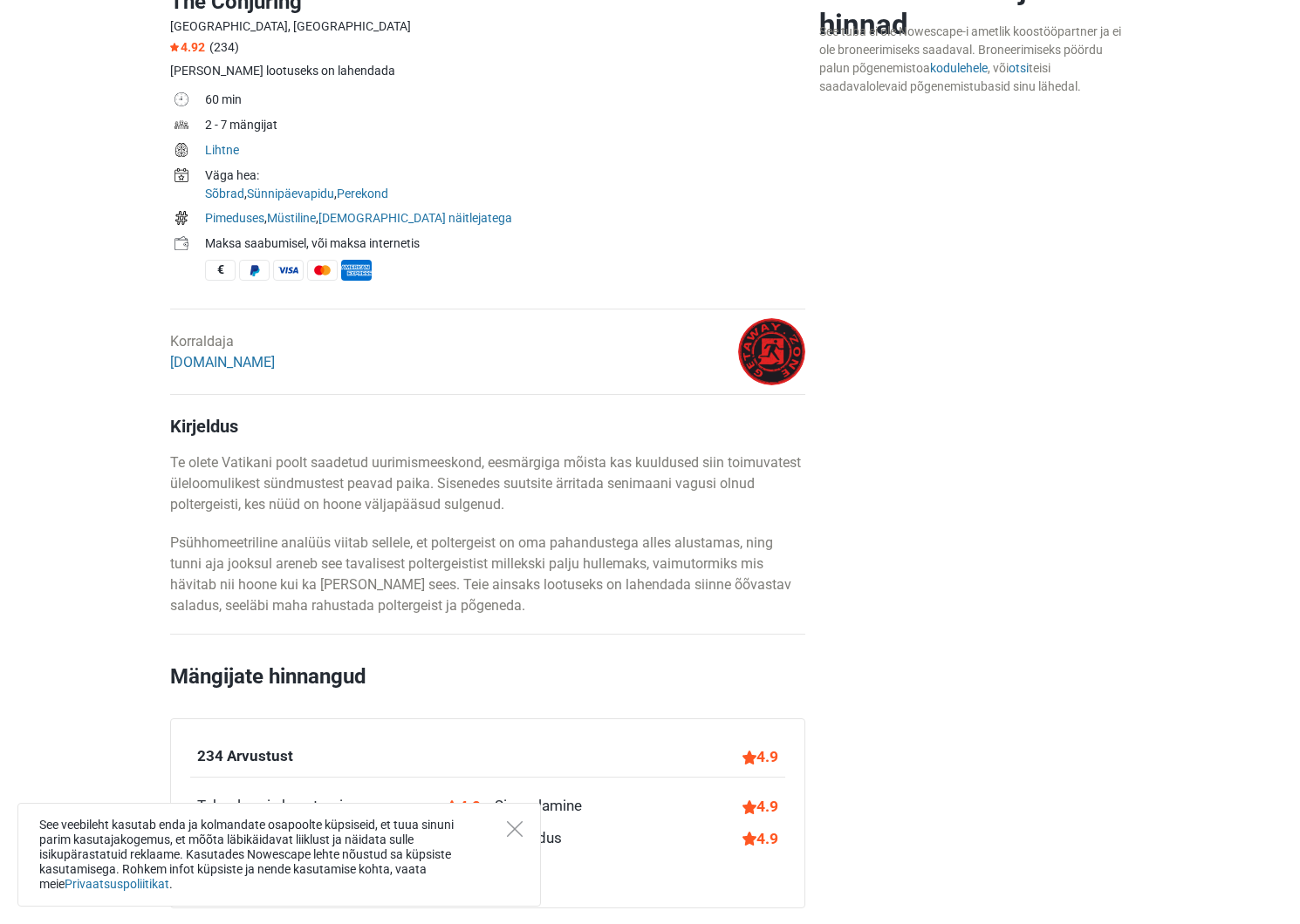
scroll to position [266, 0]
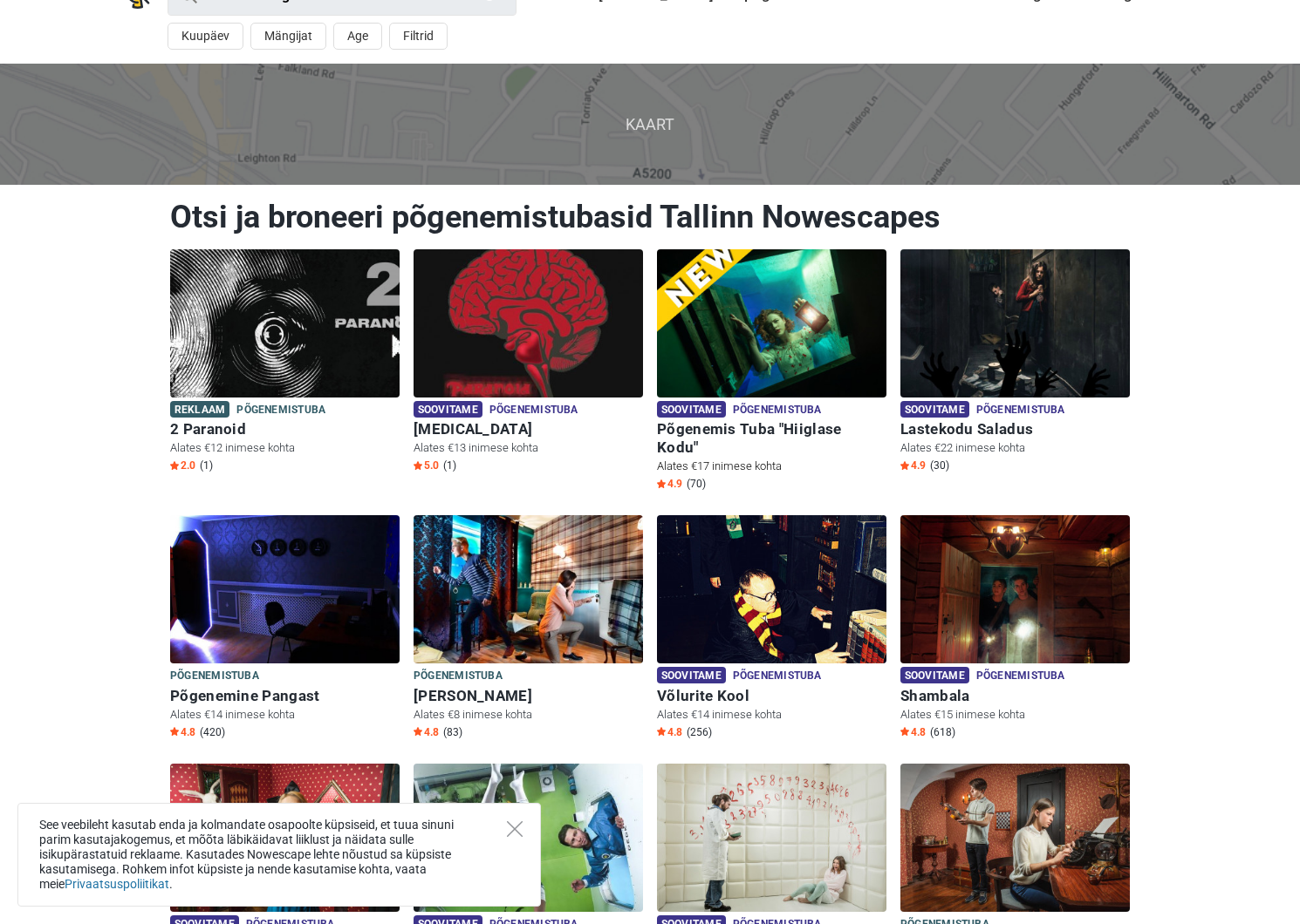
scroll to position [24, 0]
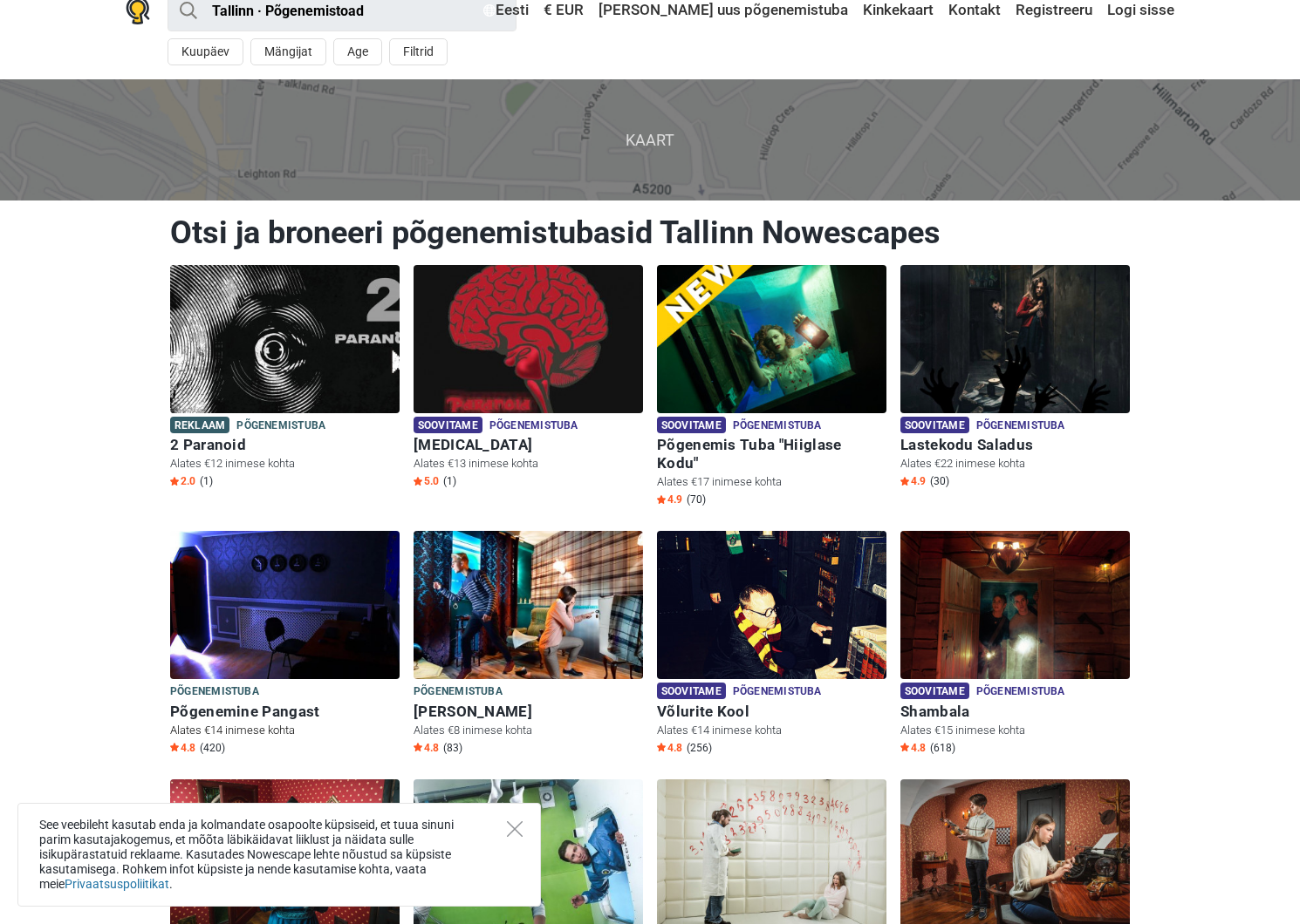
click at [308, 601] on img at bounding box center [284, 605] width 229 height 148
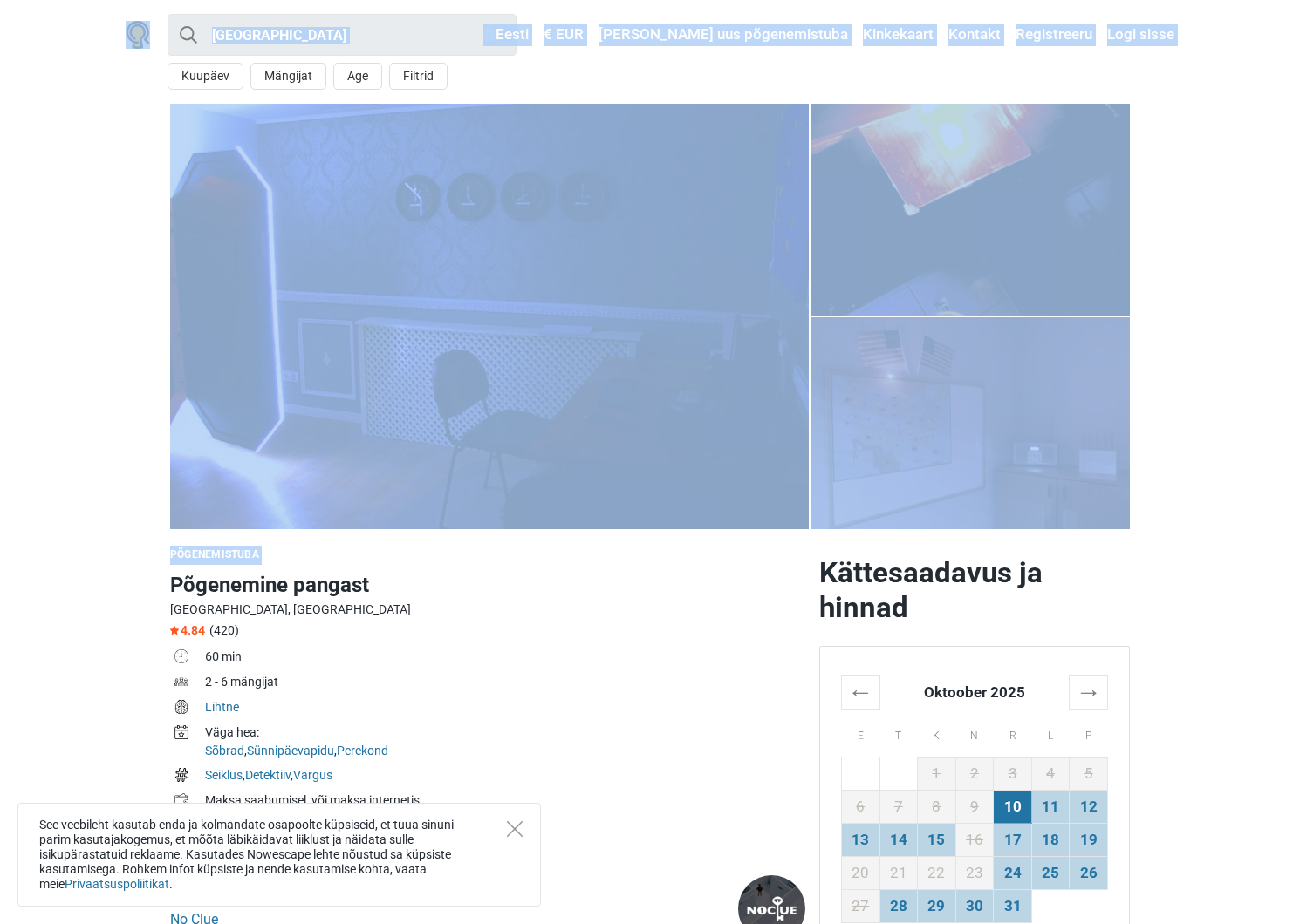
drag, startPoint x: 0, startPoint y: 0, endPoint x: -199, endPoint y: -41, distance: 203.2
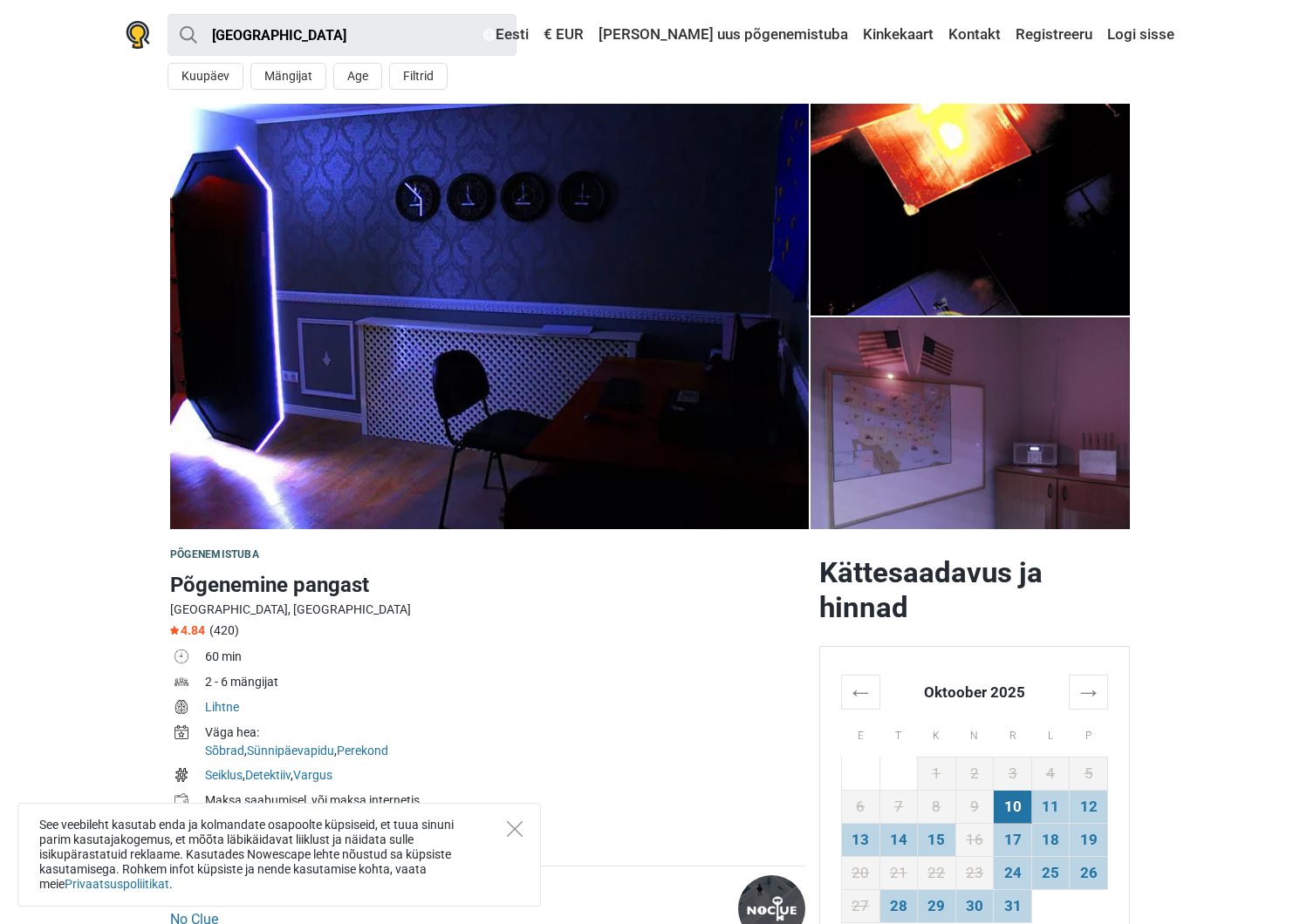
click at [60, 420] on section "1 2 3 4 5" at bounding box center [650, 317] width 1300 height 425
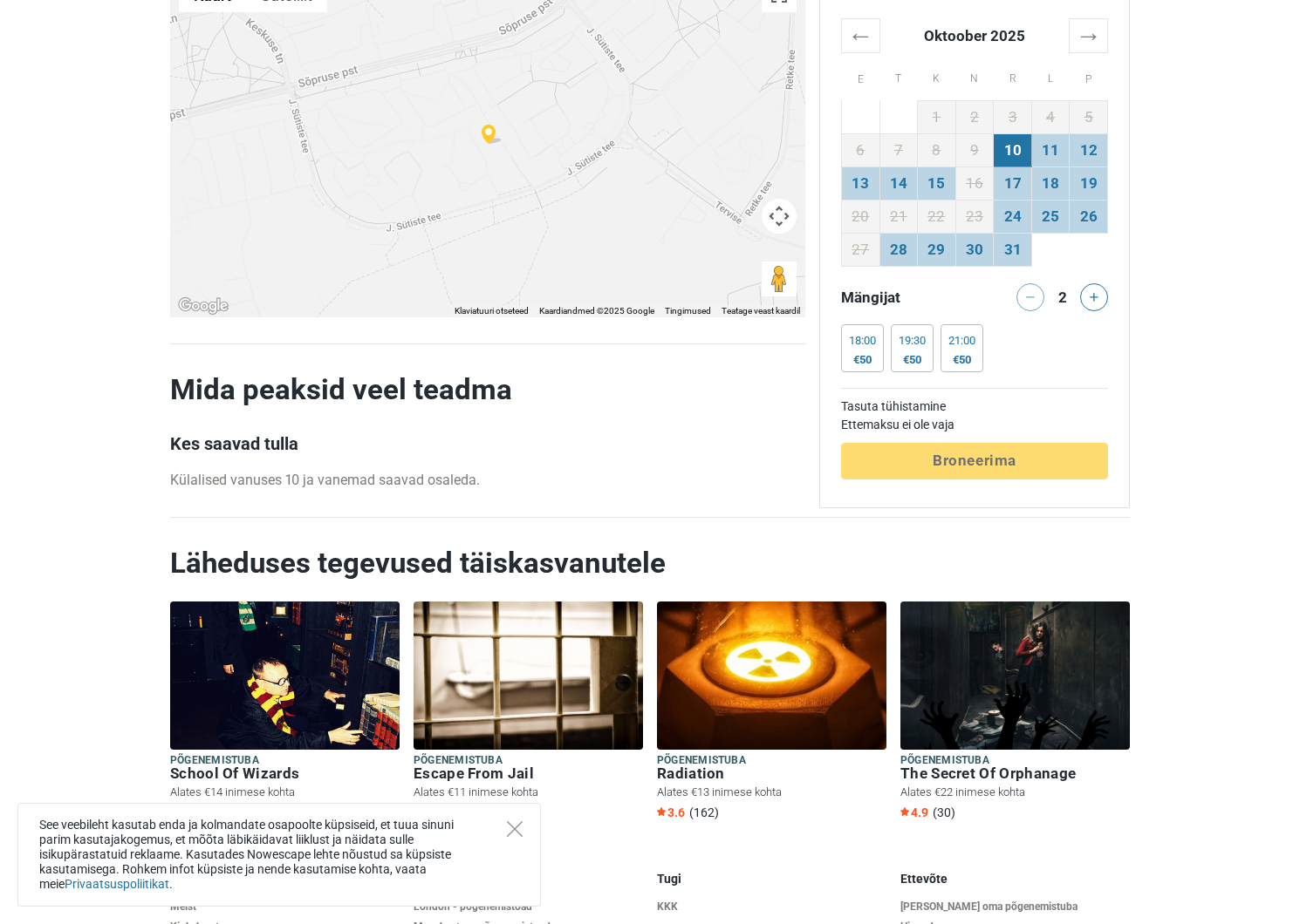
scroll to position [3511, 0]
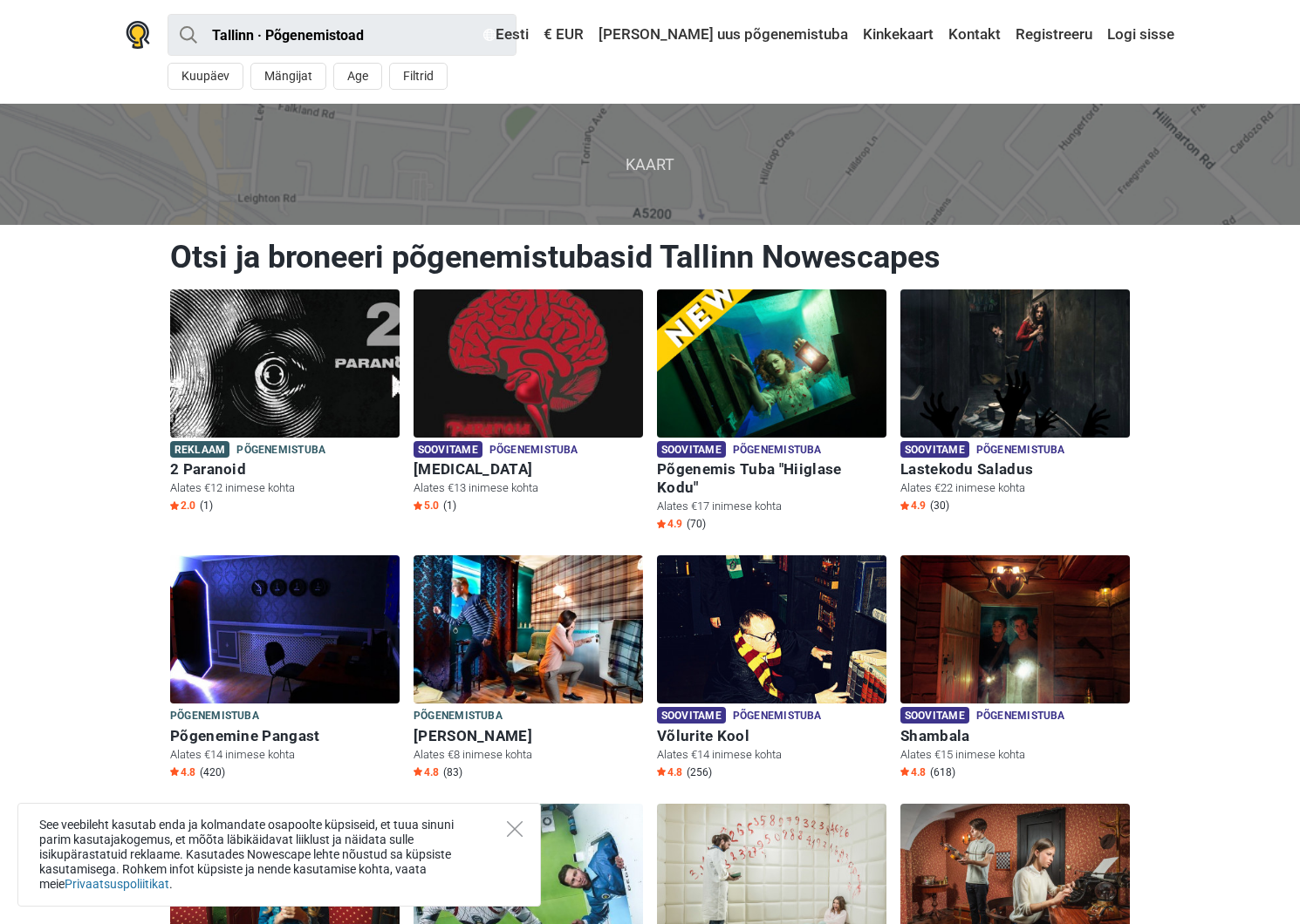
scroll to position [37, 0]
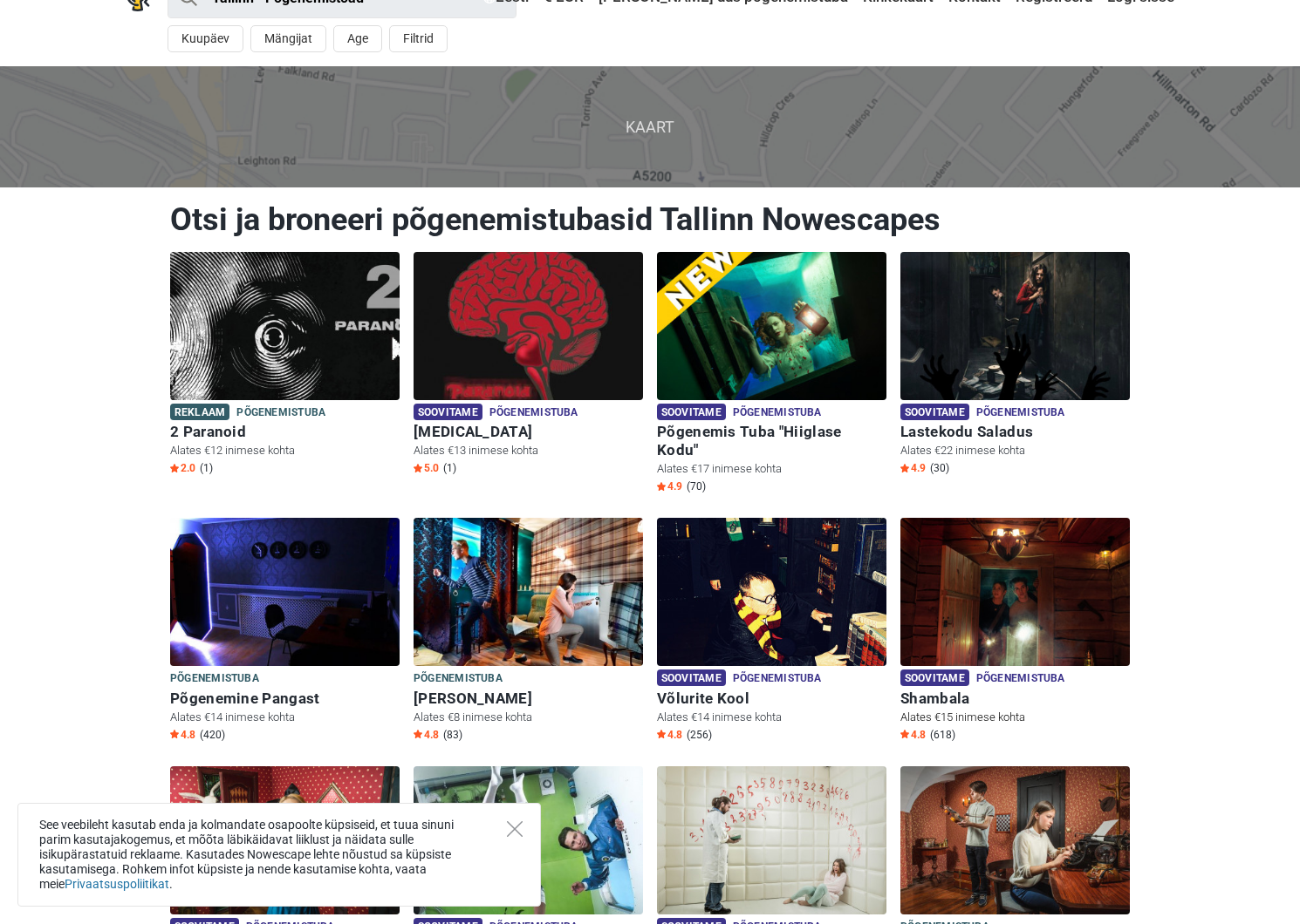
click at [959, 531] on img at bounding box center [1014, 592] width 229 height 148
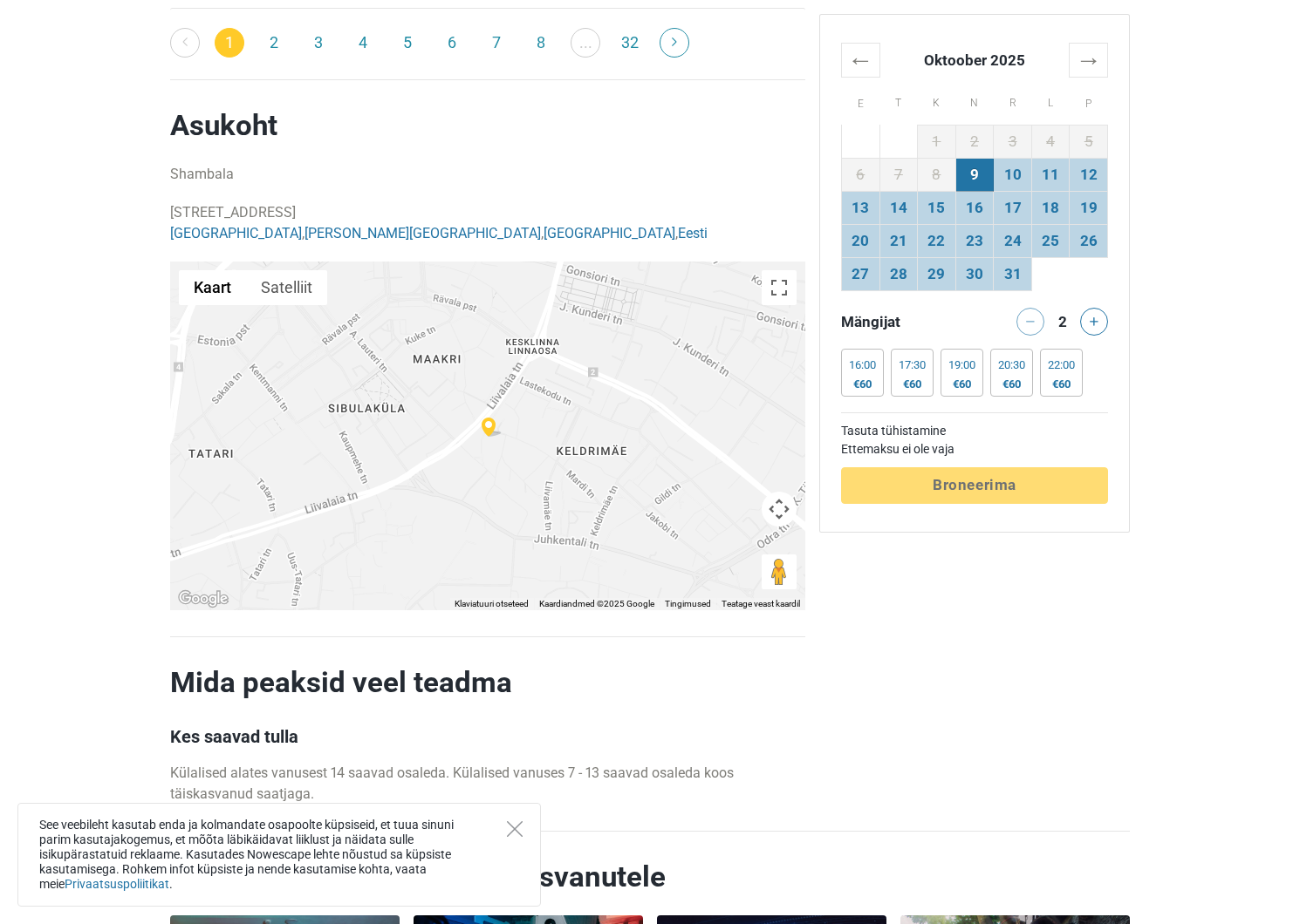
scroll to position [3144, 0]
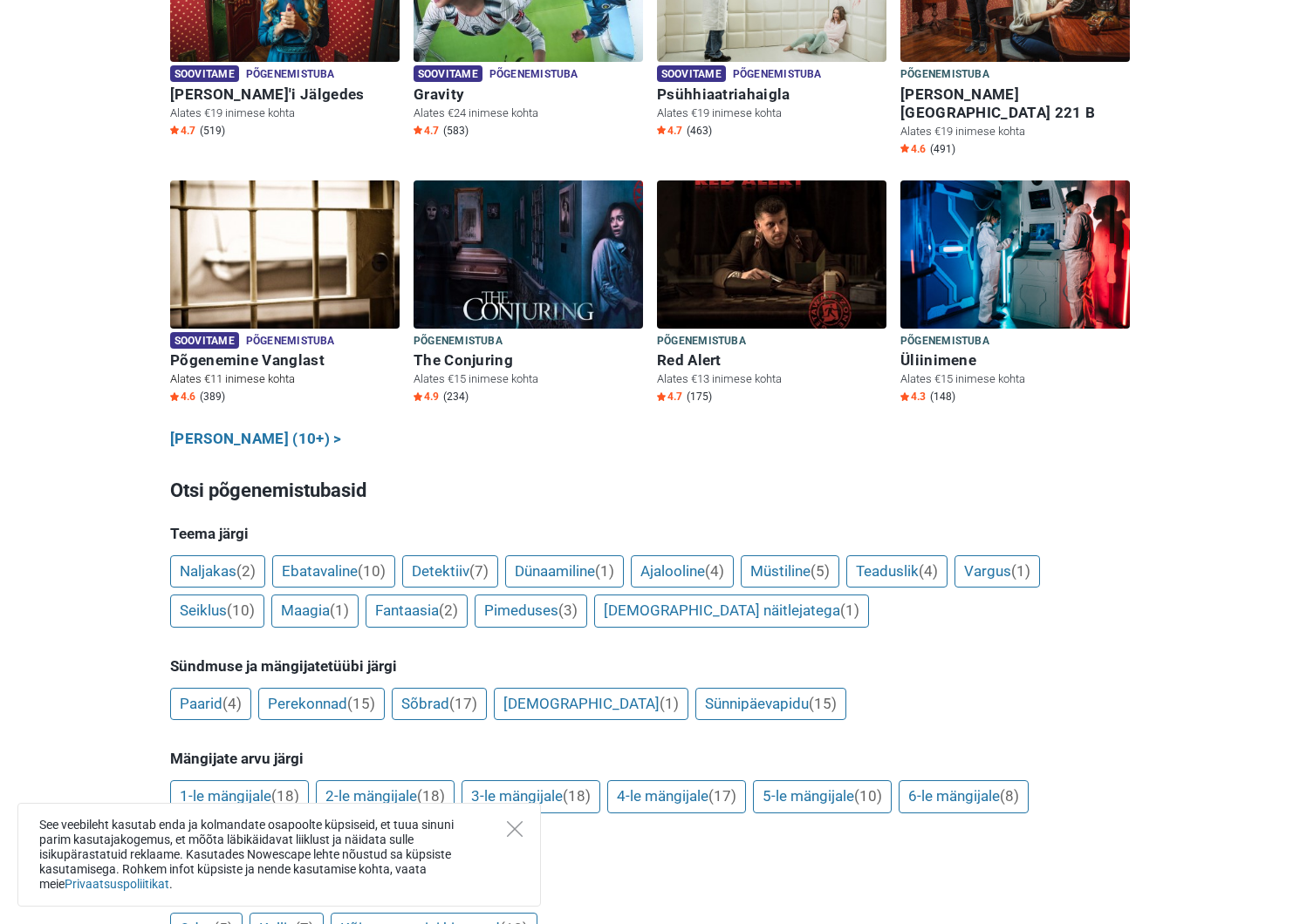
scroll to position [908, 0]
